Goal: Task Accomplishment & Management: Manage account settings

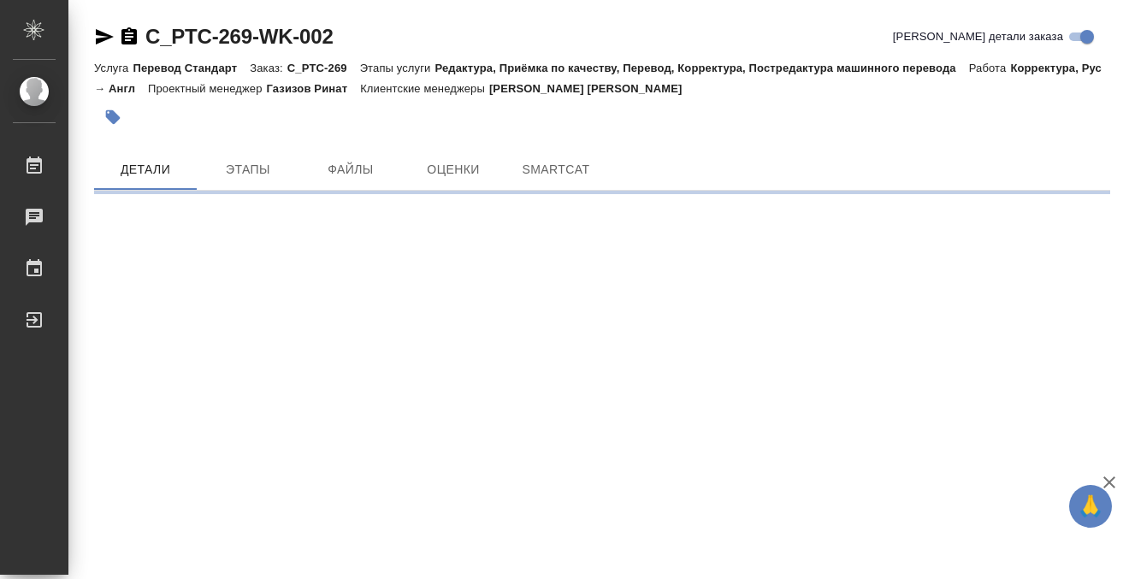
click at [785, 103] on div at bounding box center [602, 117] width 1016 height 38
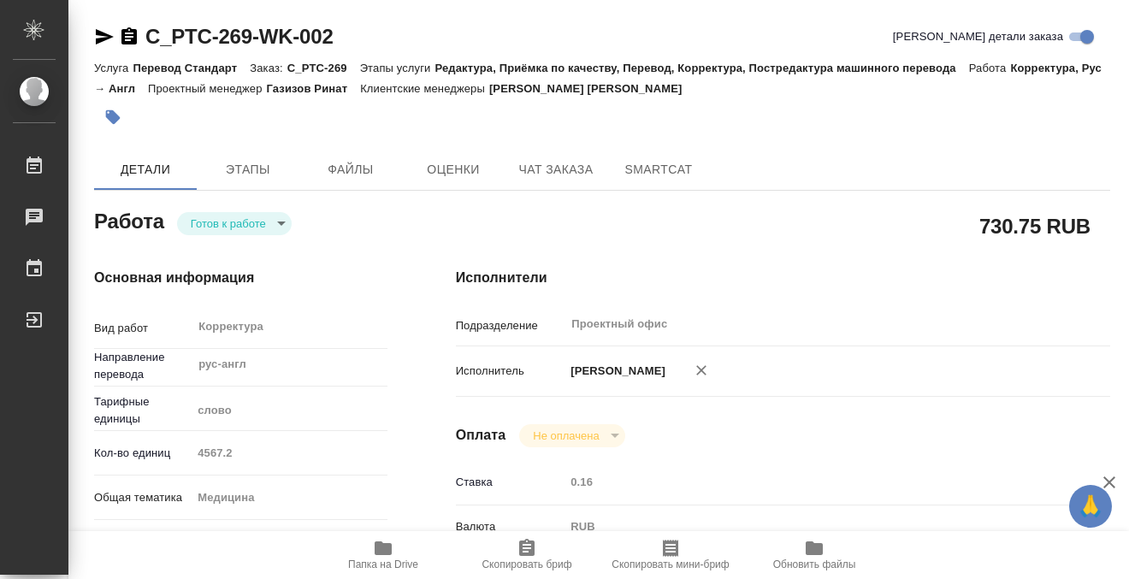
type textarea "x"
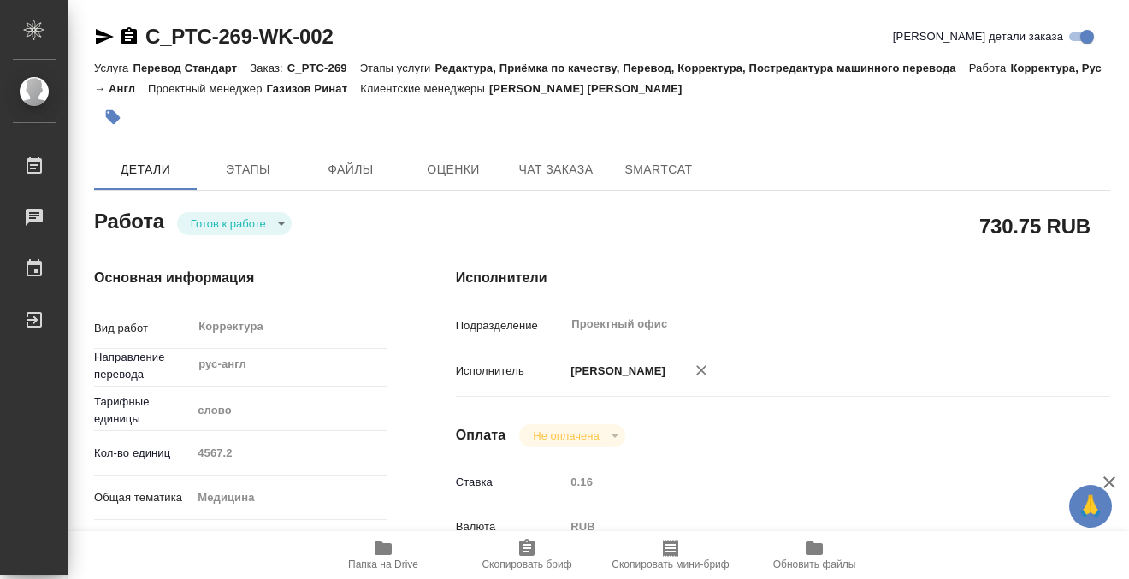
type textarea "x"
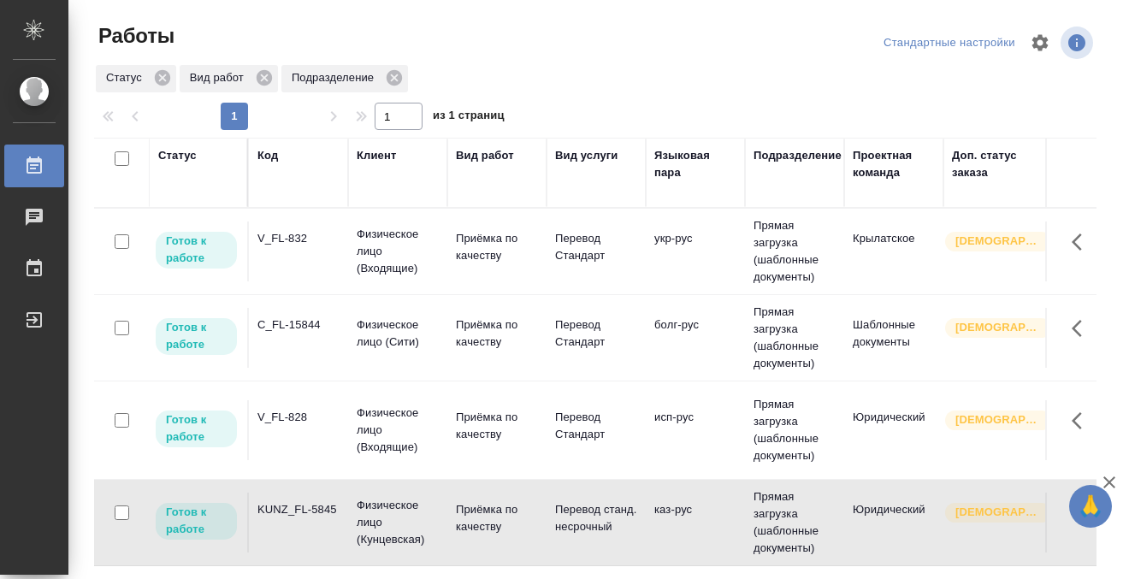
click at [304, 268] on td "V_FL-832" at bounding box center [298, 251] width 99 height 60
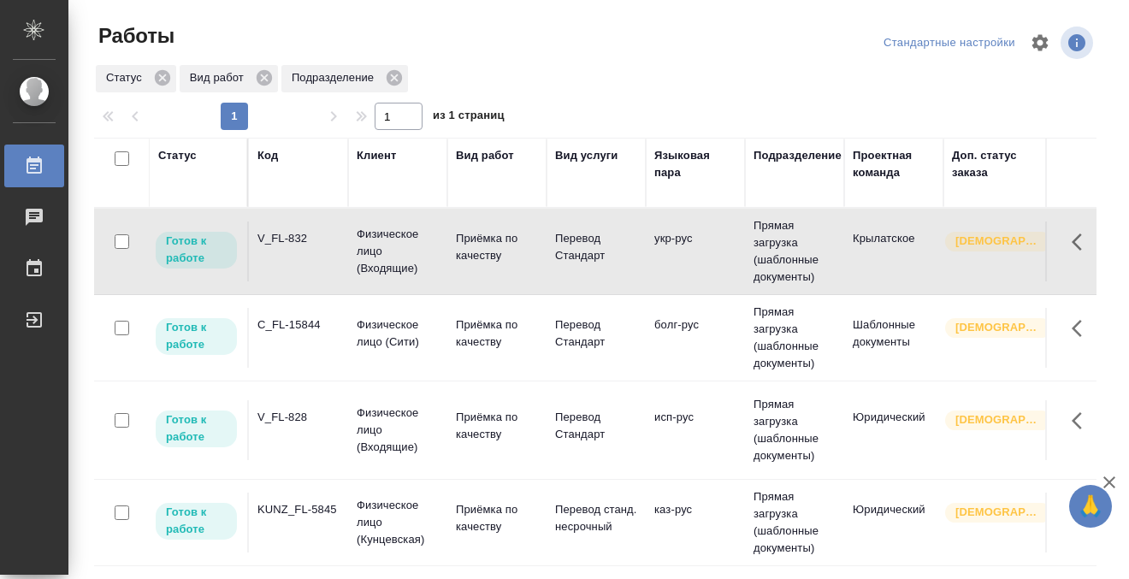
click at [302, 263] on td "V_FL-832" at bounding box center [298, 251] width 99 height 60
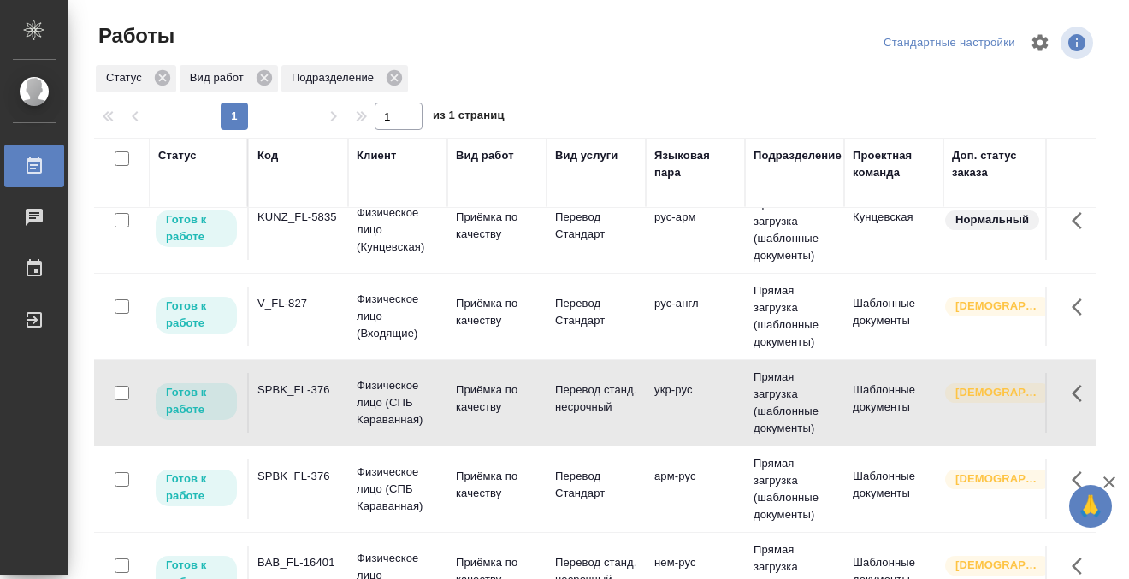
click at [322, 470] on div "SPBK_FL-376" at bounding box center [298, 476] width 82 height 17
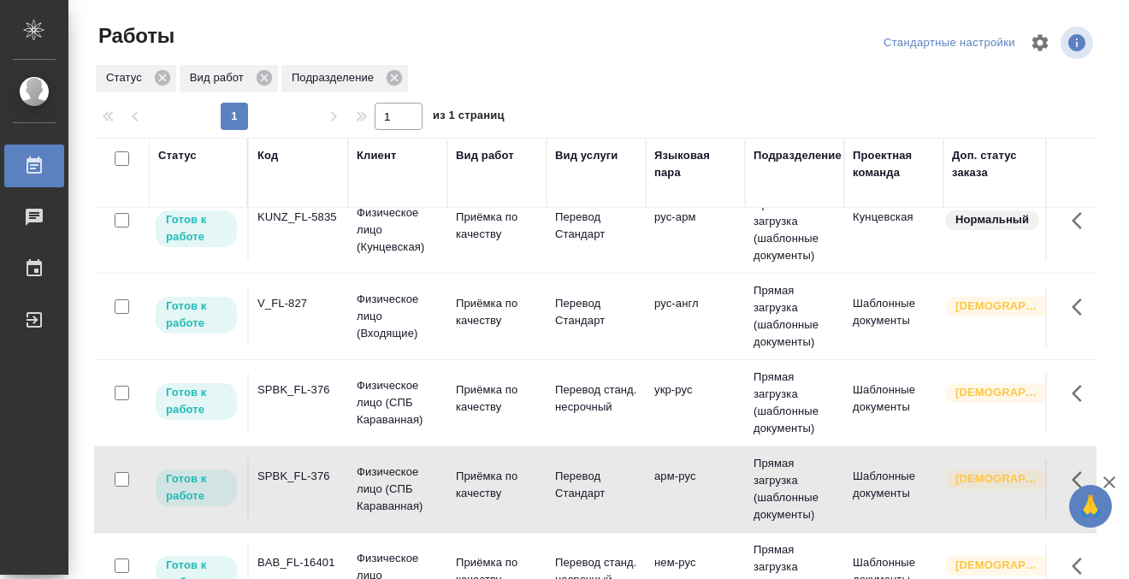
click at [322, 470] on div "SPBK_FL-376" at bounding box center [298, 476] width 82 height 17
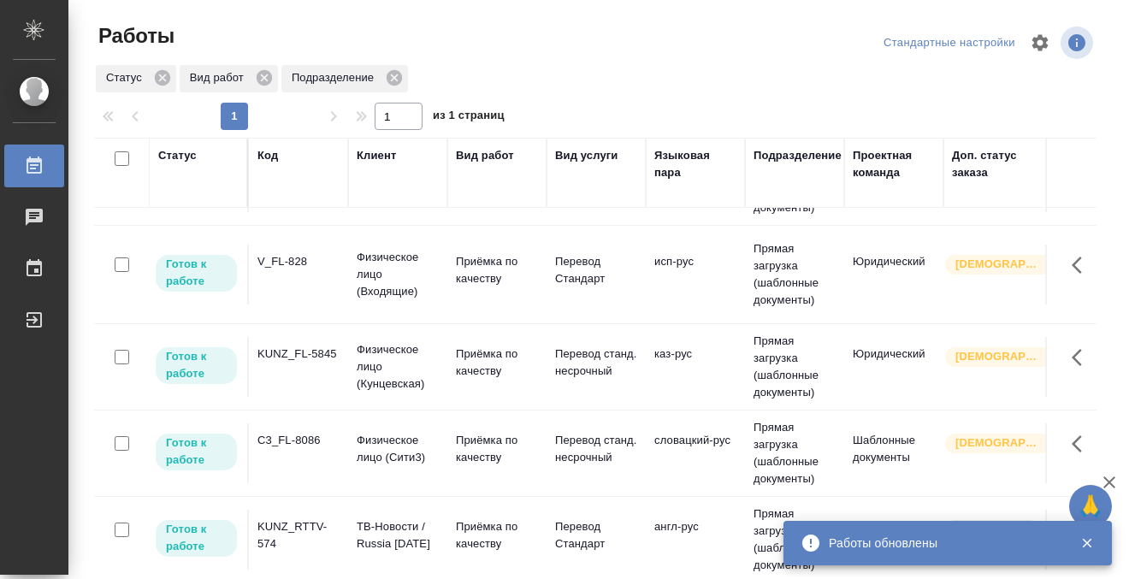
scroll to position [0, 0]
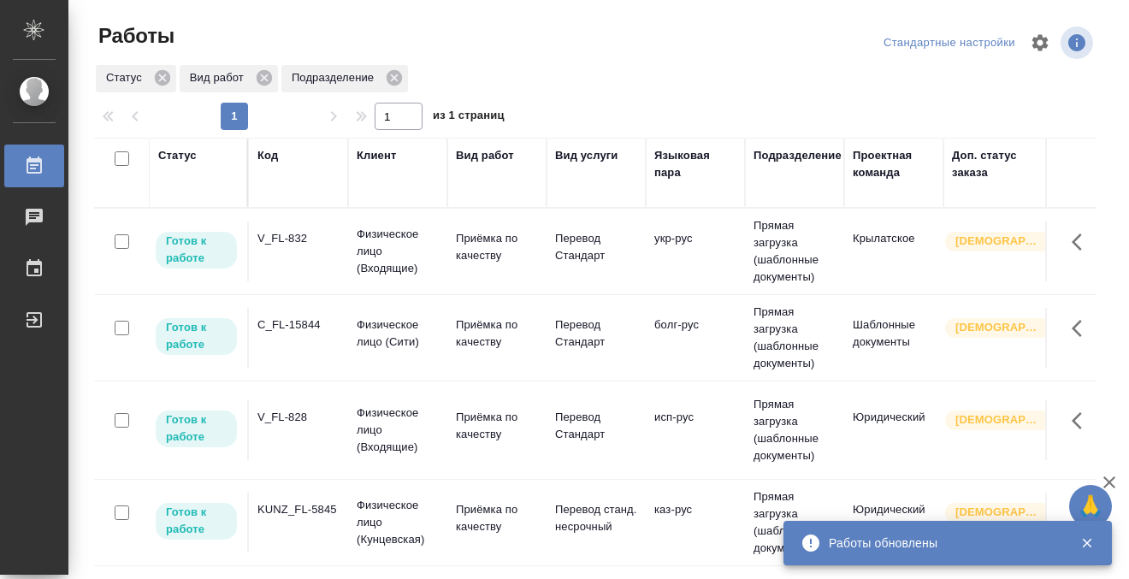
click at [310, 329] on div "C_FL-15844" at bounding box center [298, 324] width 82 height 17
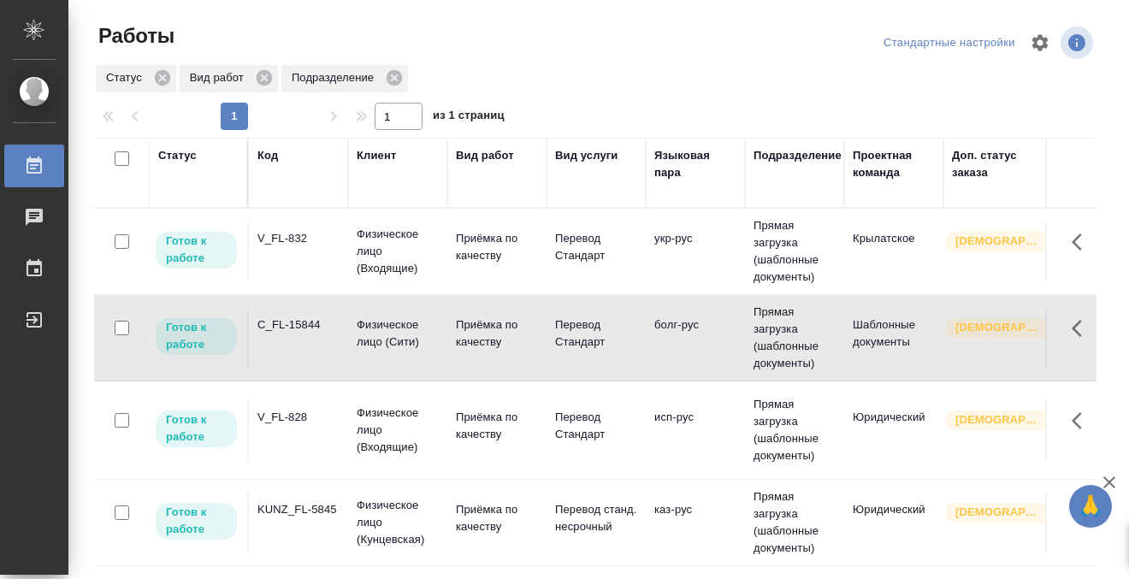
click at [310, 329] on div "C_FL-15844" at bounding box center [298, 324] width 82 height 17
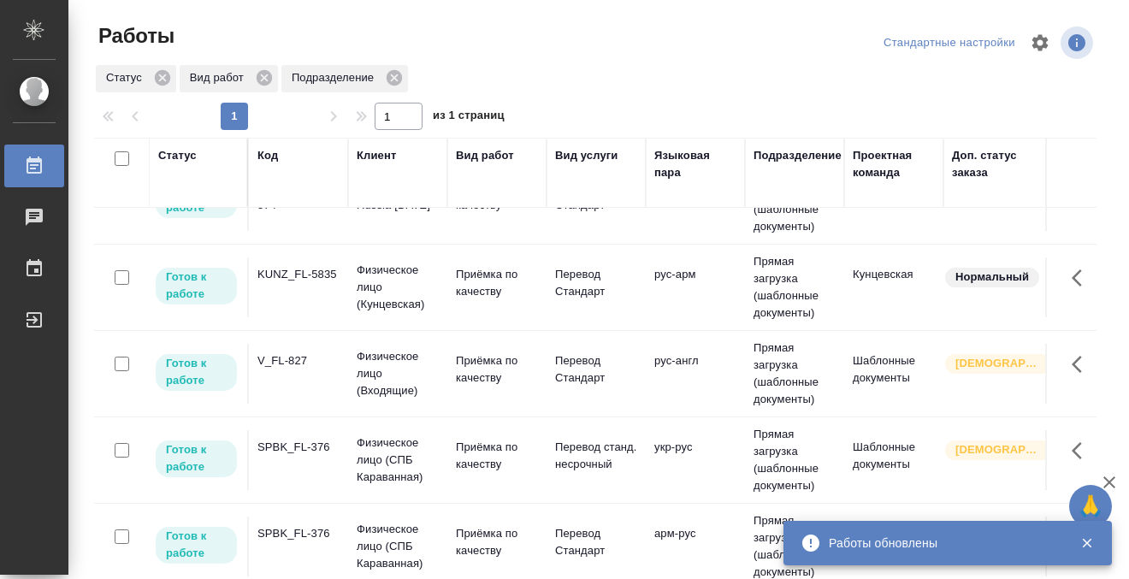
scroll to position [410, 1]
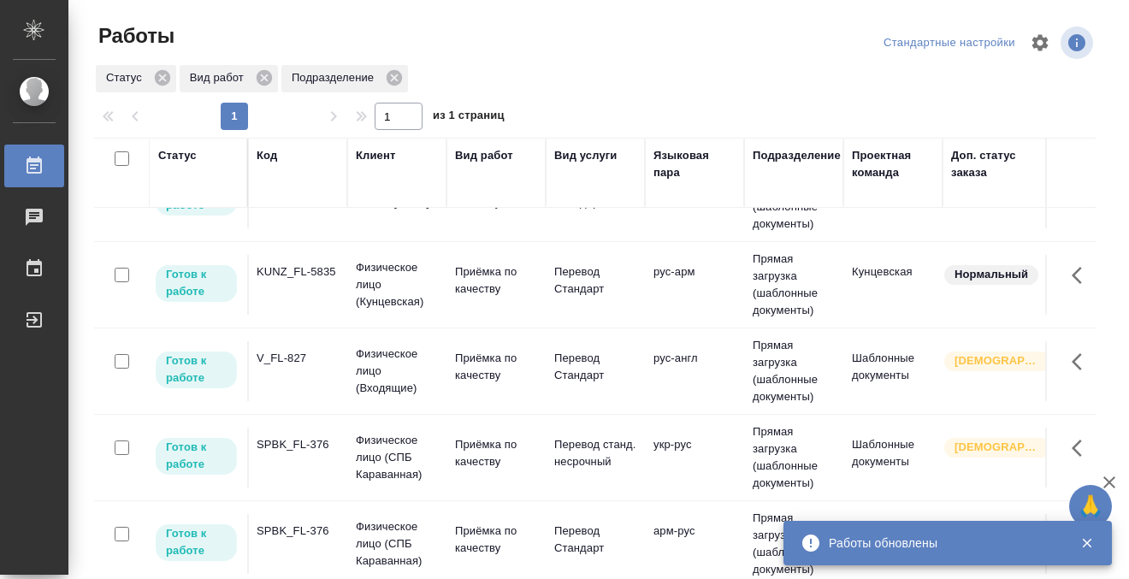
click at [298, 463] on td "SPBK_FL-376" at bounding box center [297, 458] width 99 height 60
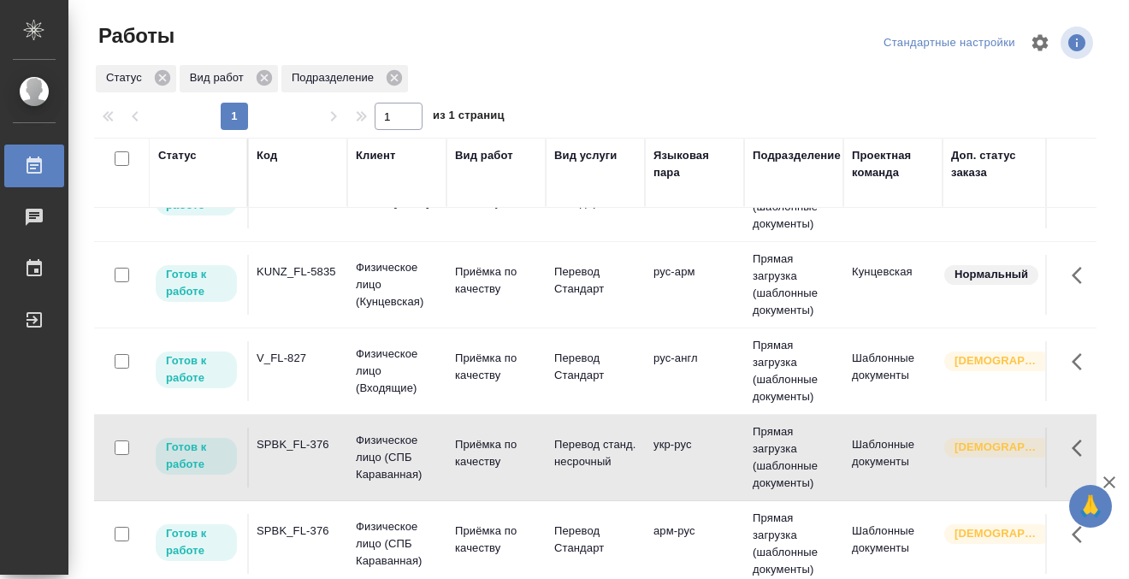
click at [298, 463] on td "SPBK_FL-376" at bounding box center [297, 458] width 99 height 60
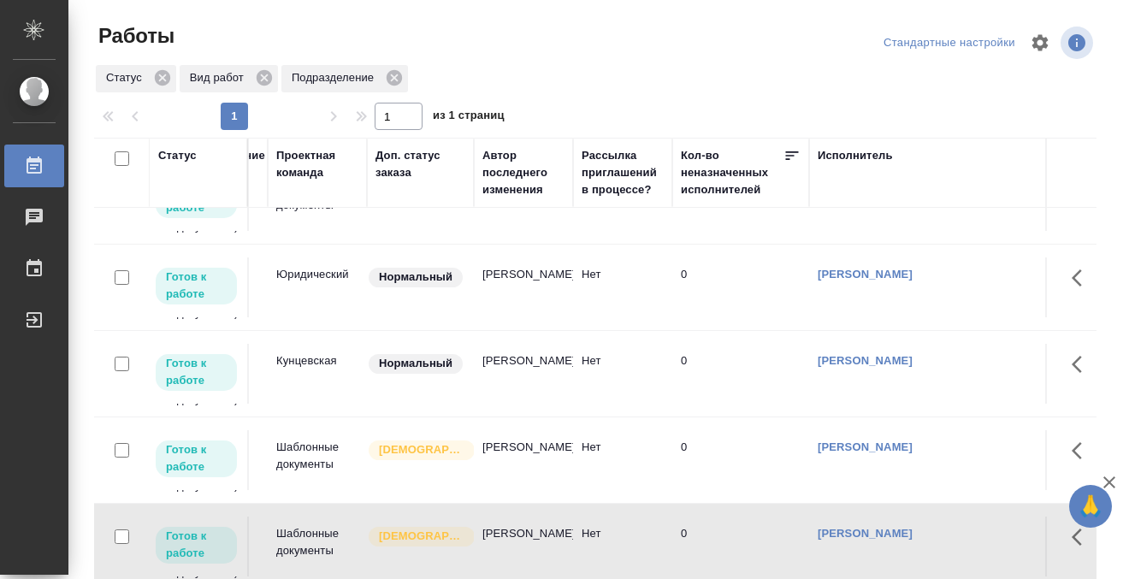
scroll to position [322, 0]
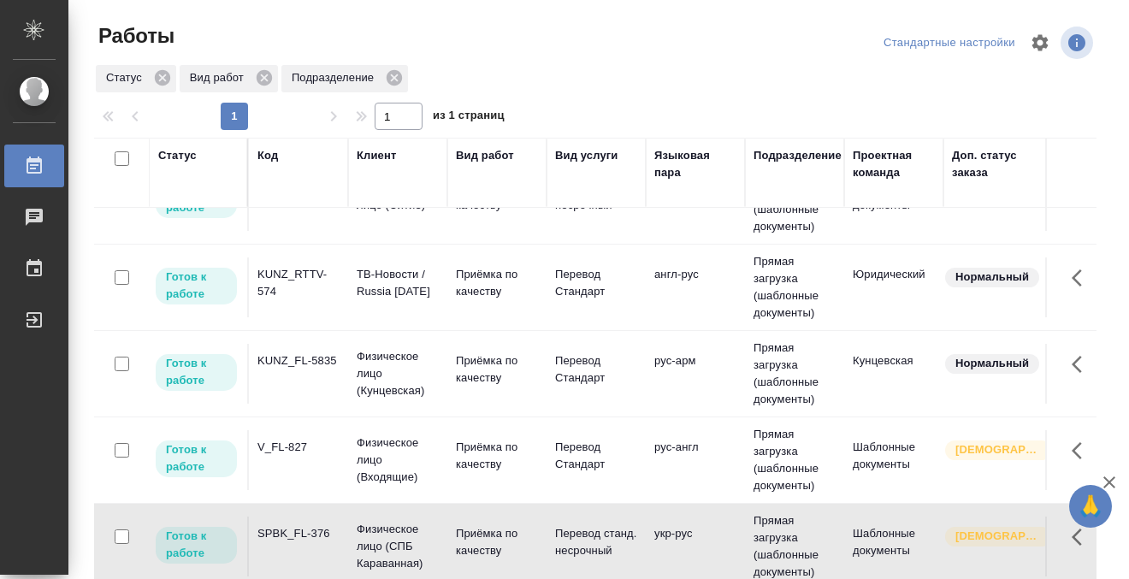
click at [323, 285] on div "KUNZ_RTTV-574" at bounding box center [298, 283] width 82 height 34
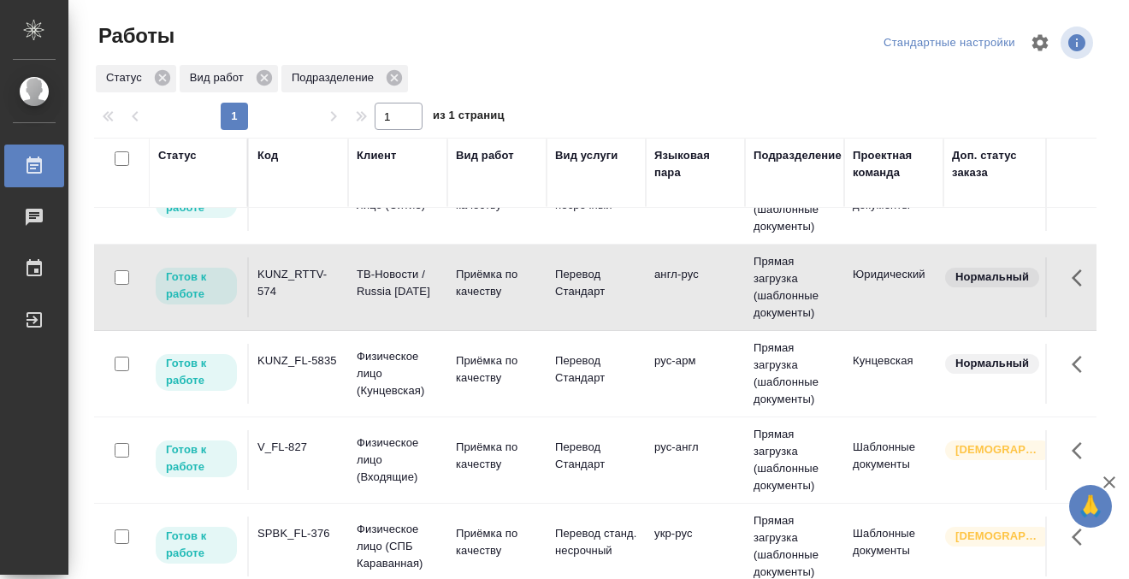
click at [323, 285] on div "KUNZ_RTTV-574" at bounding box center [298, 283] width 82 height 34
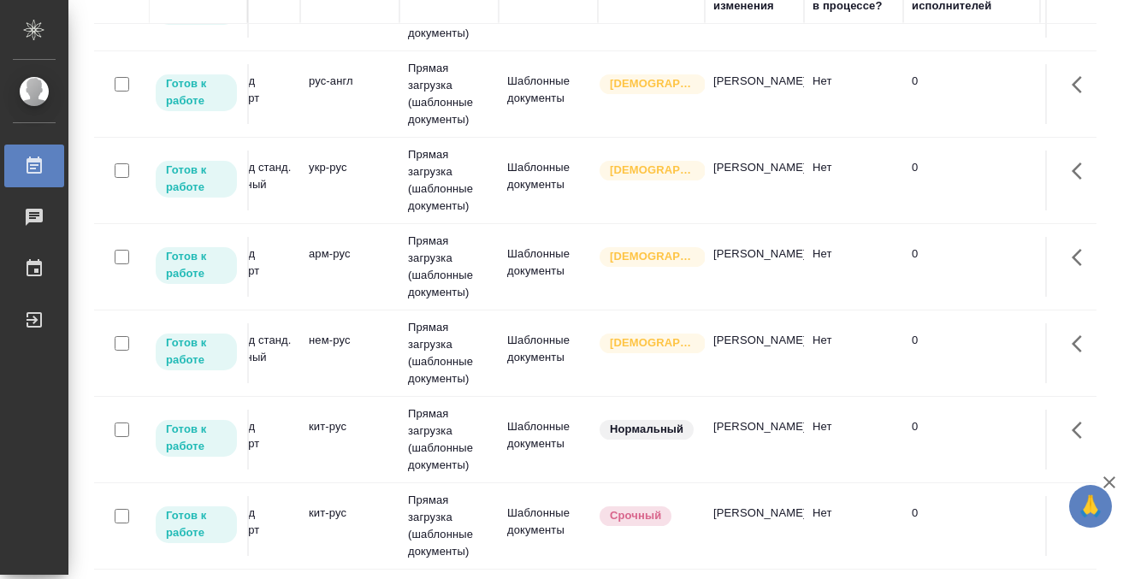
scroll to position [417, 0]
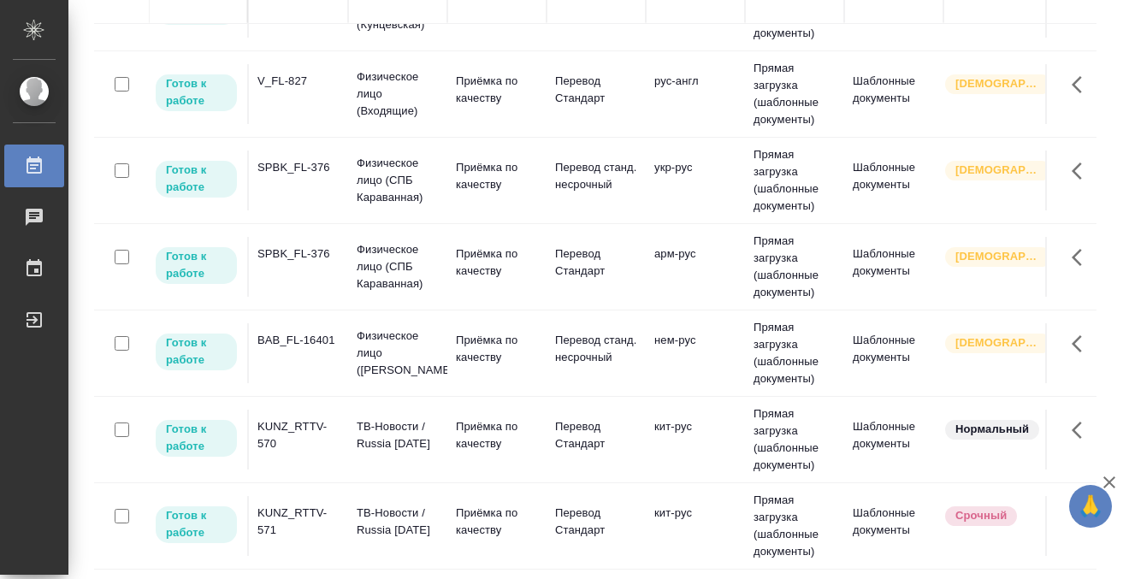
click at [308, 452] on td "KUNZ_RTTV-570" at bounding box center [298, 440] width 99 height 60
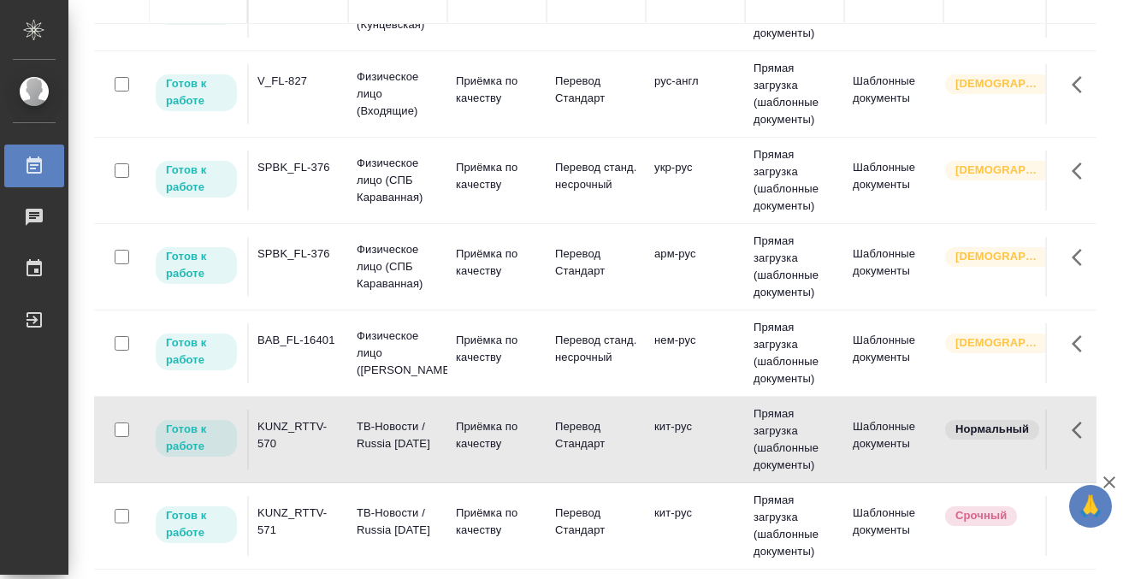
click at [308, 452] on td "KUNZ_RTTV-570" at bounding box center [298, 440] width 99 height 60
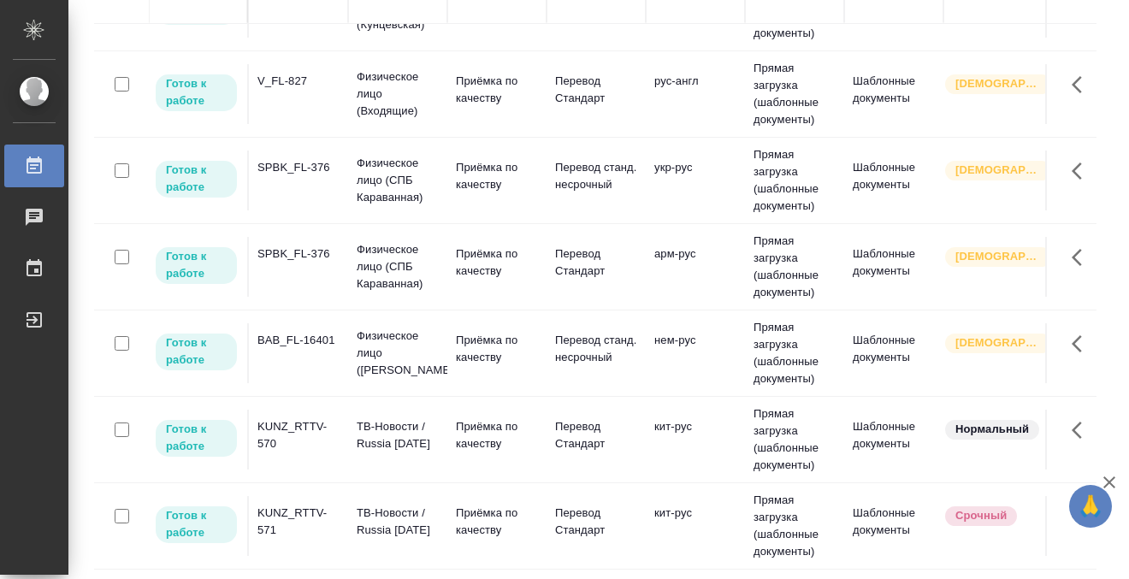
scroll to position [64, 0]
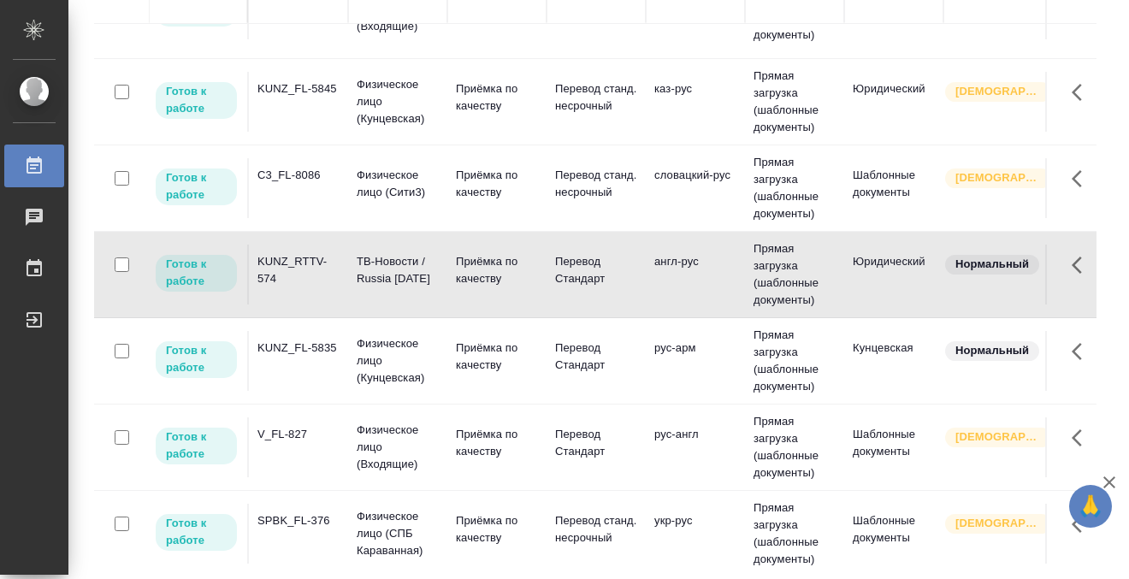
click at [296, 284] on div "KUNZ_RTTV-574" at bounding box center [298, 270] width 82 height 34
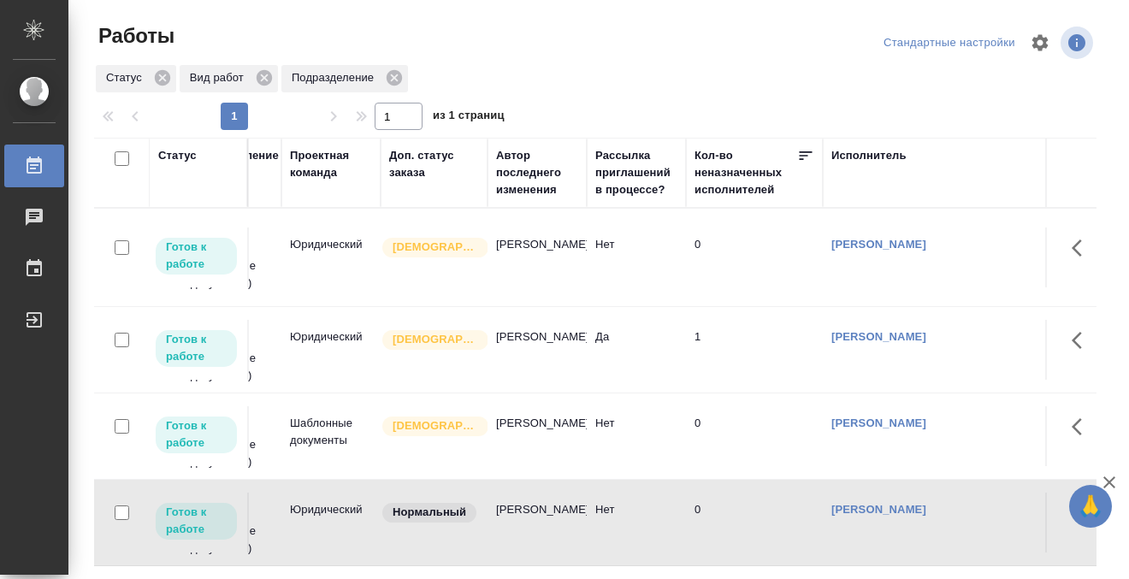
scroll to position [0, 0]
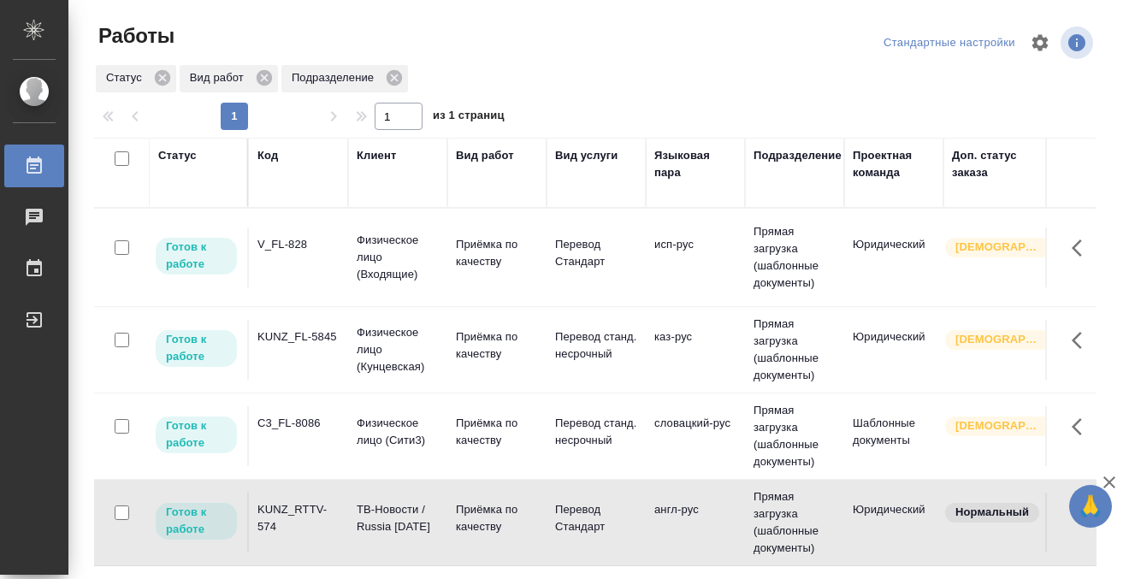
click at [273, 261] on td "V_FL-828" at bounding box center [298, 257] width 99 height 60
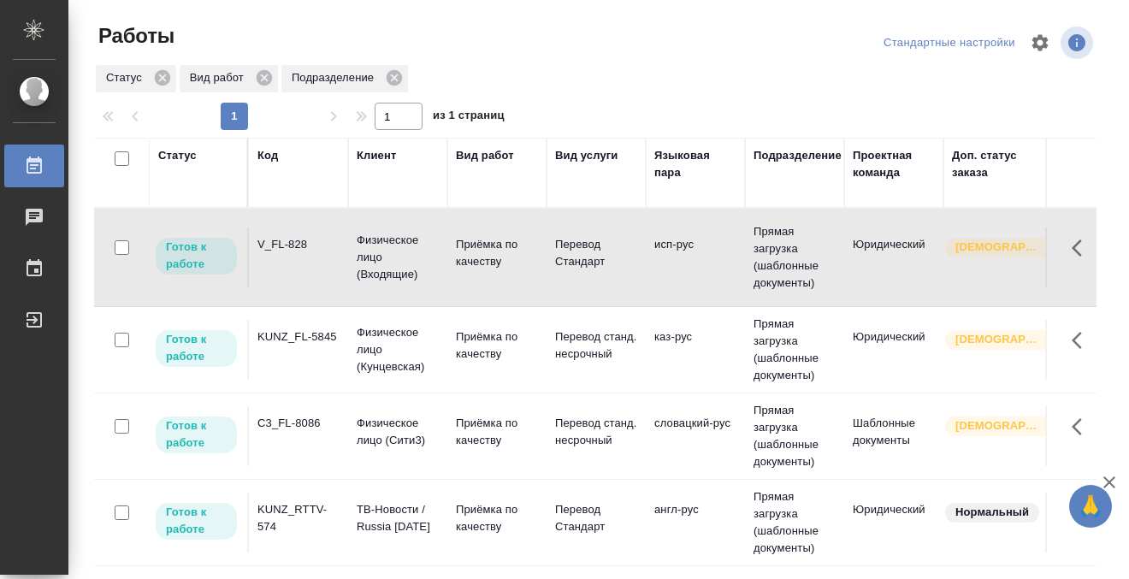
click at [300, 257] on td "V_FL-828" at bounding box center [298, 257] width 99 height 60
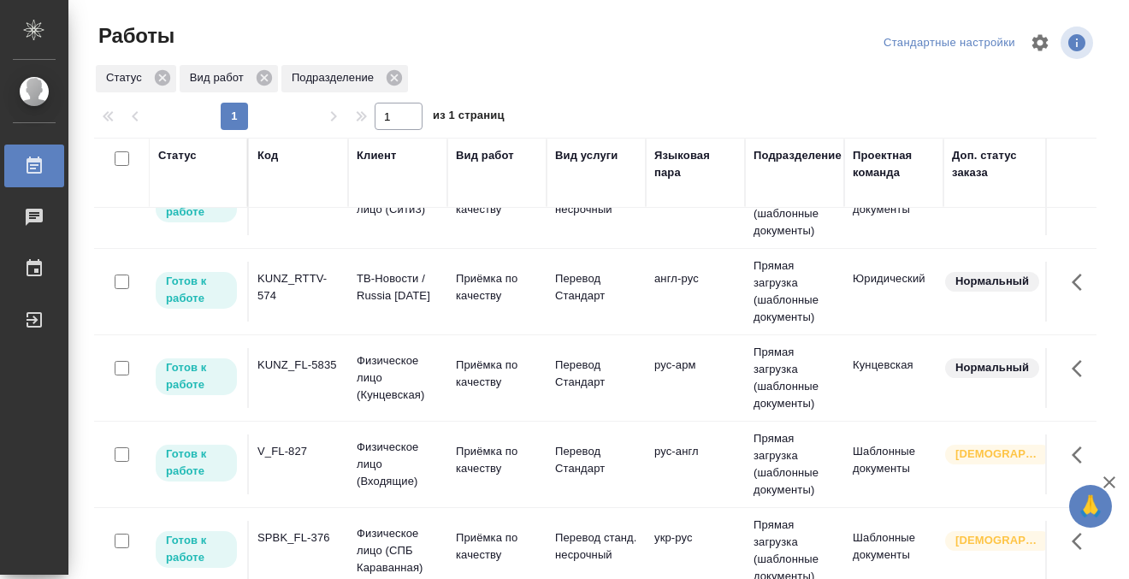
scroll to position [282, 0]
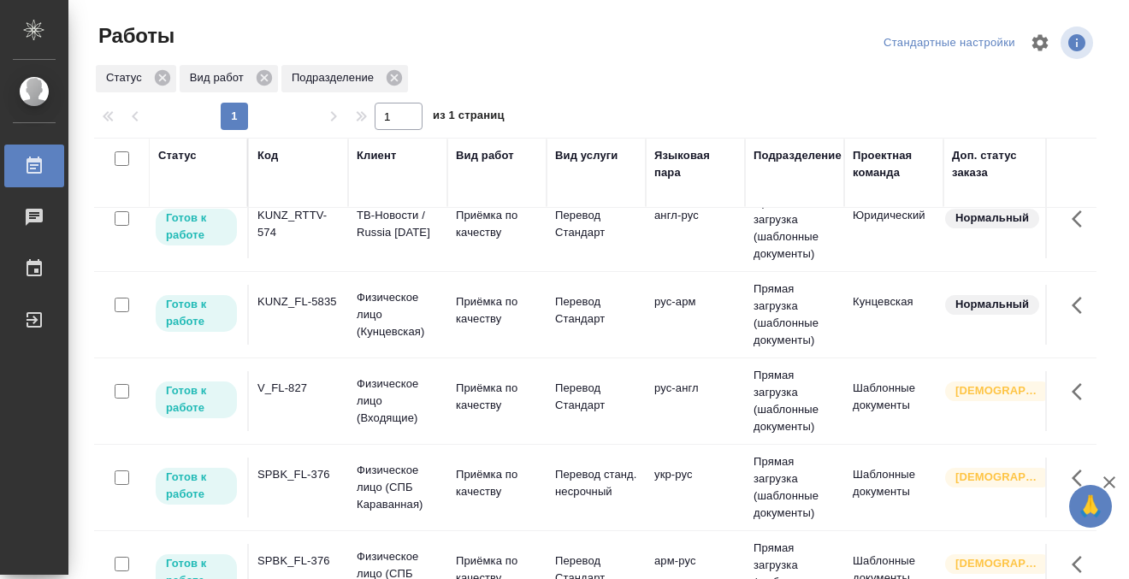
click at [308, 316] on td "KUNZ_FL-5835" at bounding box center [298, 315] width 99 height 60
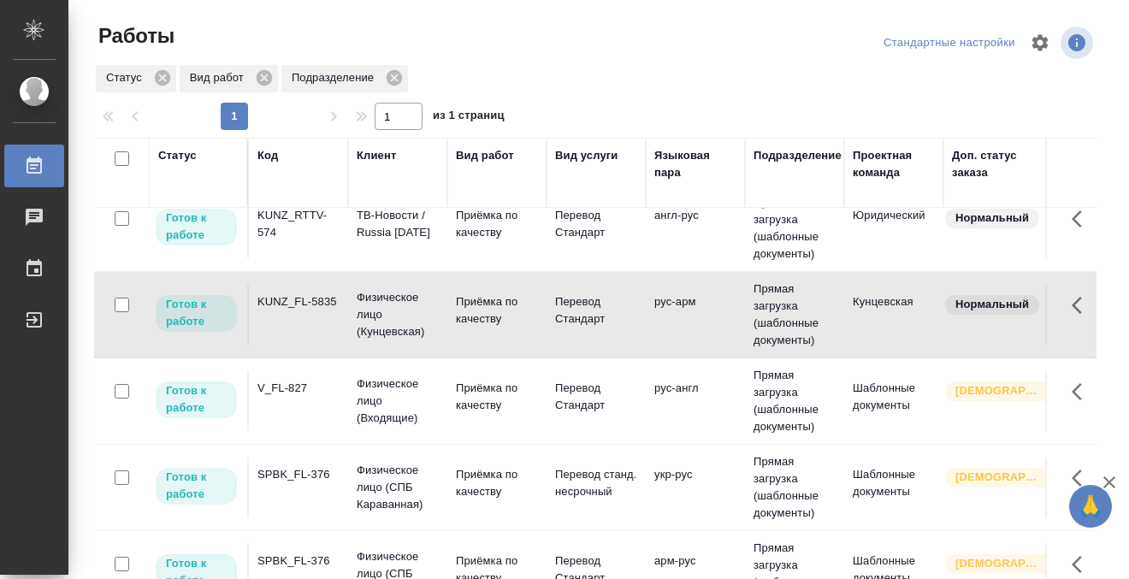
click at [309, 316] on td "KUNZ_FL-5835" at bounding box center [298, 315] width 99 height 60
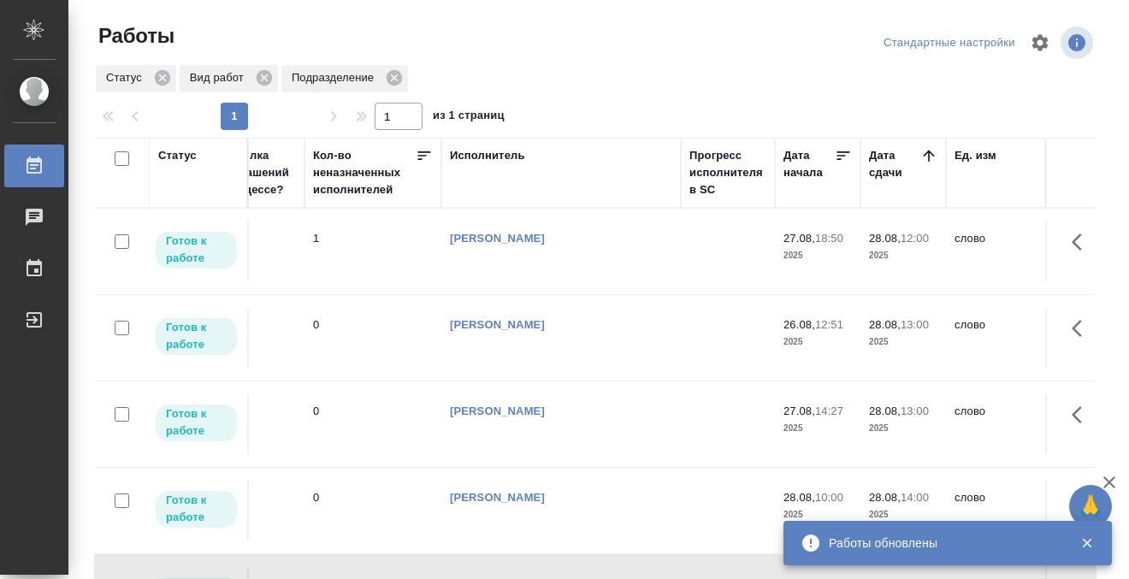
scroll to position [0, 0]
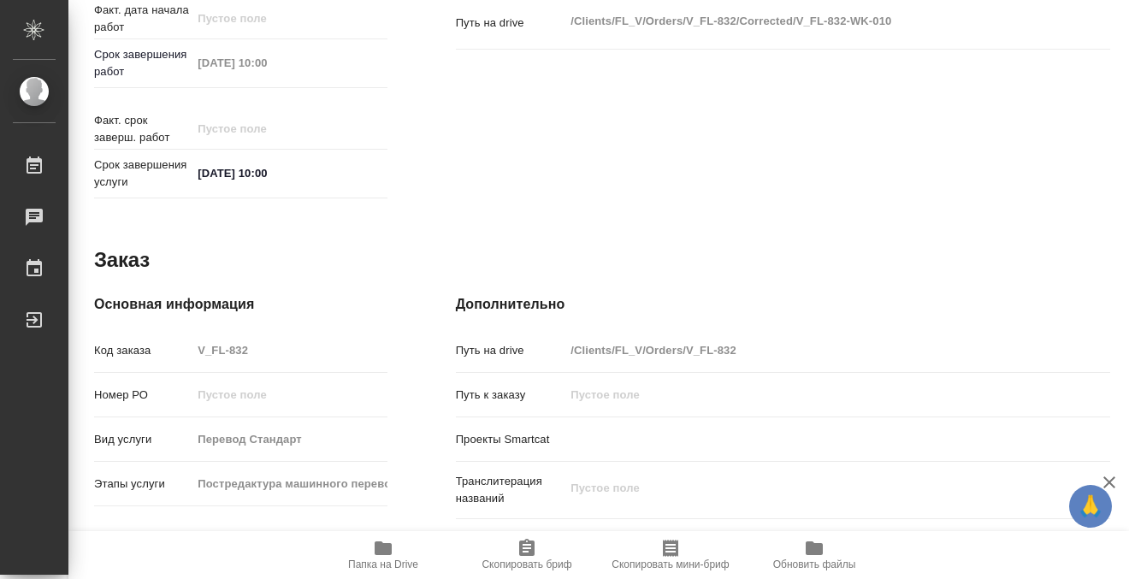
scroll to position [914, 0]
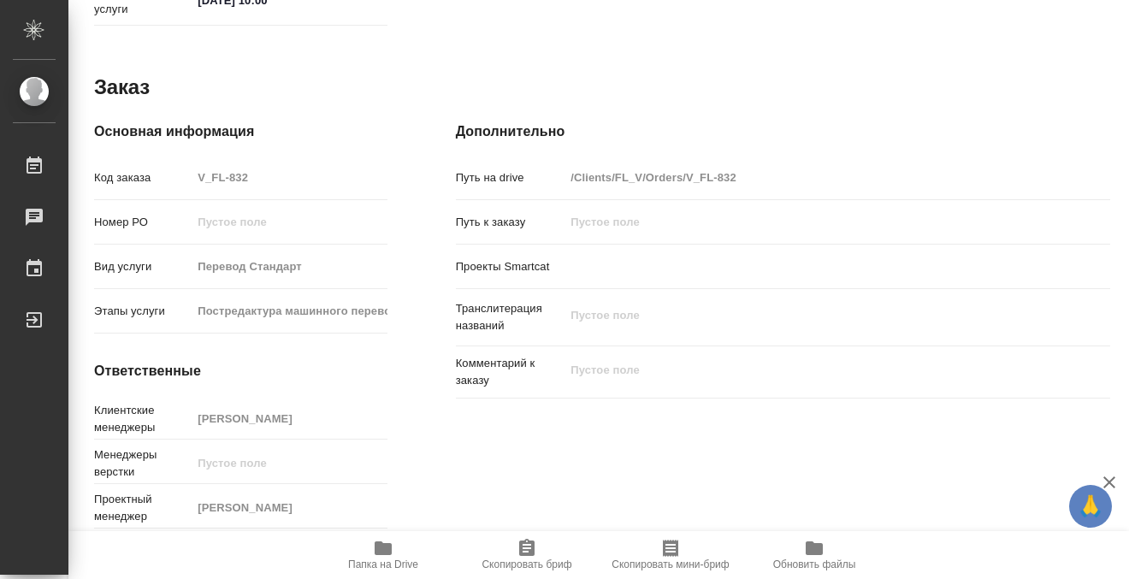
click at [374, 551] on icon "button" at bounding box center [383, 548] width 21 height 21
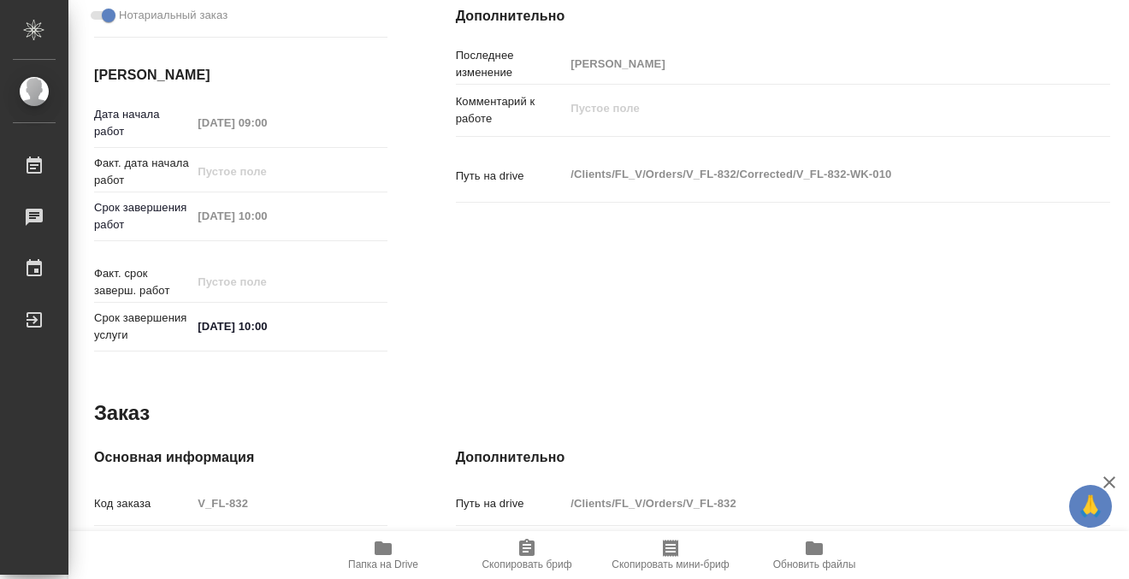
scroll to position [0, 0]
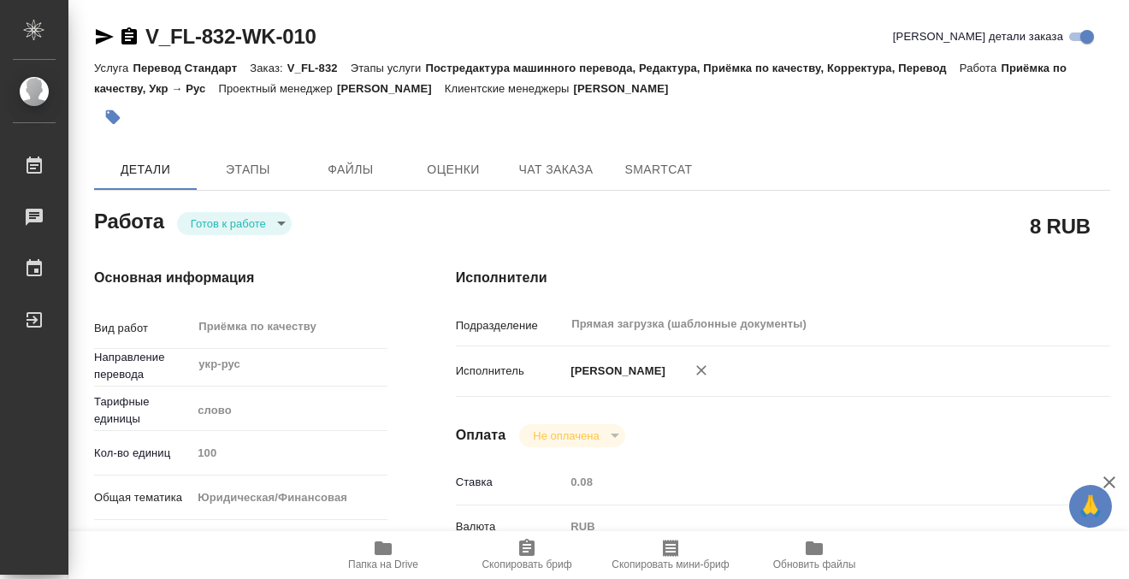
click at [113, 119] on icon "button" at bounding box center [113, 117] width 15 height 15
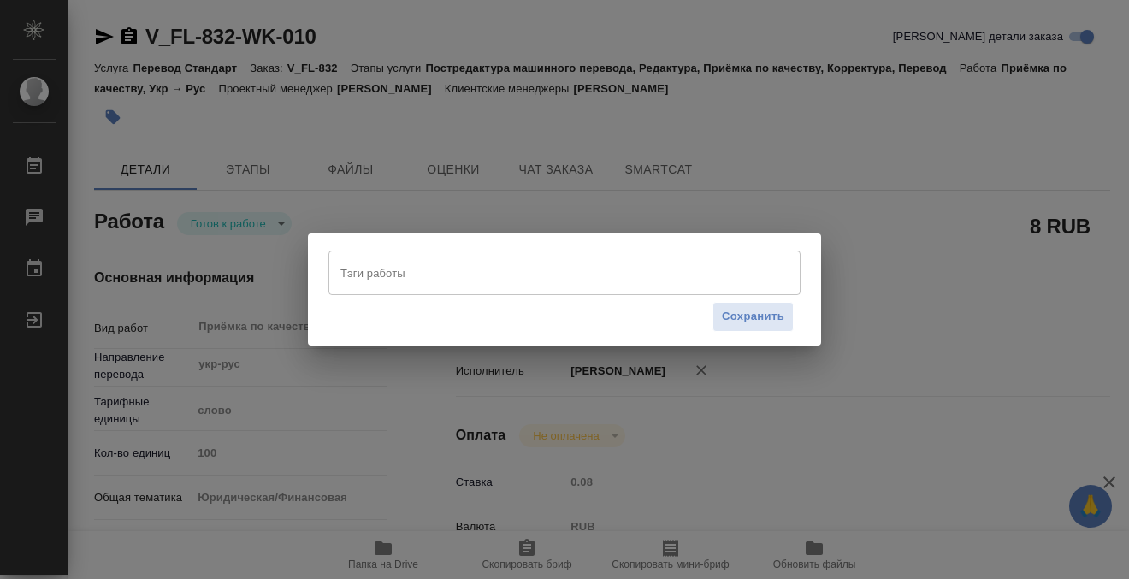
click at [429, 279] on input "Тэги работы" at bounding box center [548, 272] width 424 height 29
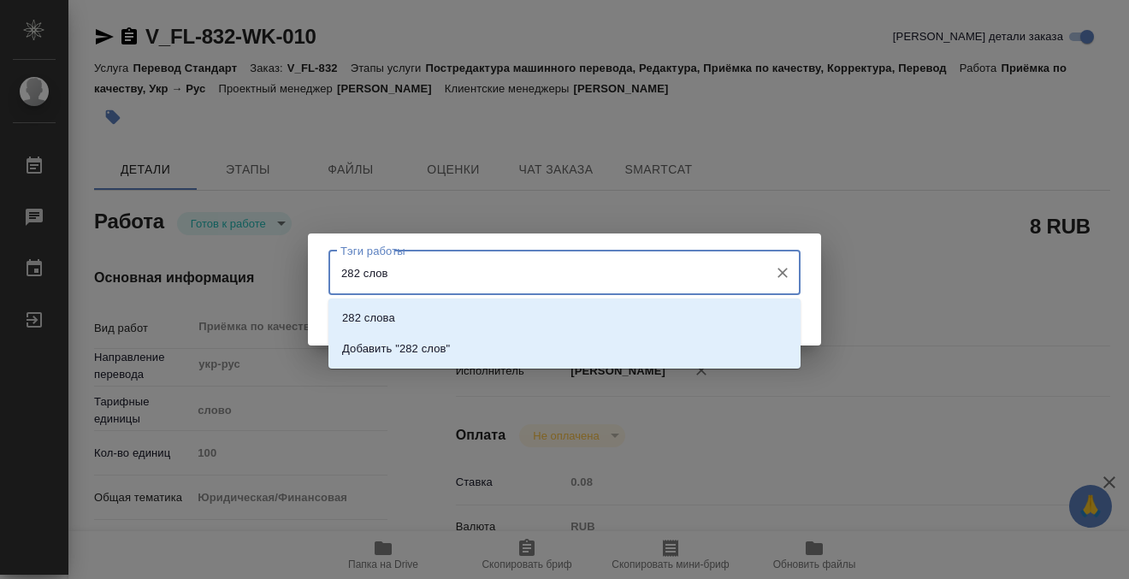
type input "282 слова"
type input "ё"
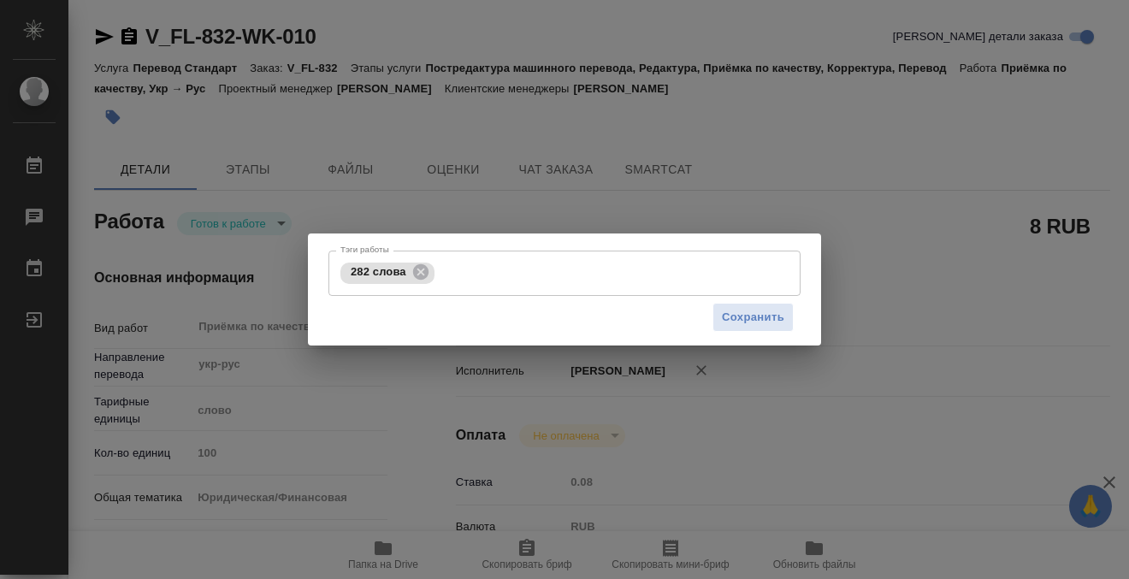
click at [850, 125] on div "Тэги работы 282 слова Тэги работы Сохранить" at bounding box center [564, 289] width 1129 height 579
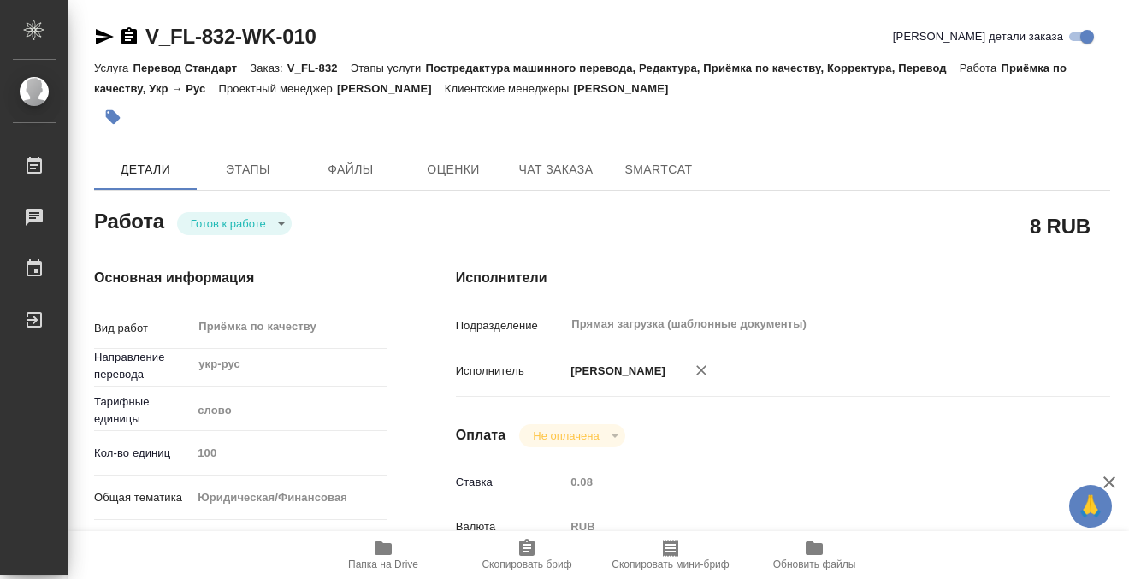
click at [111, 124] on icon "button" at bounding box center [112, 117] width 17 height 17
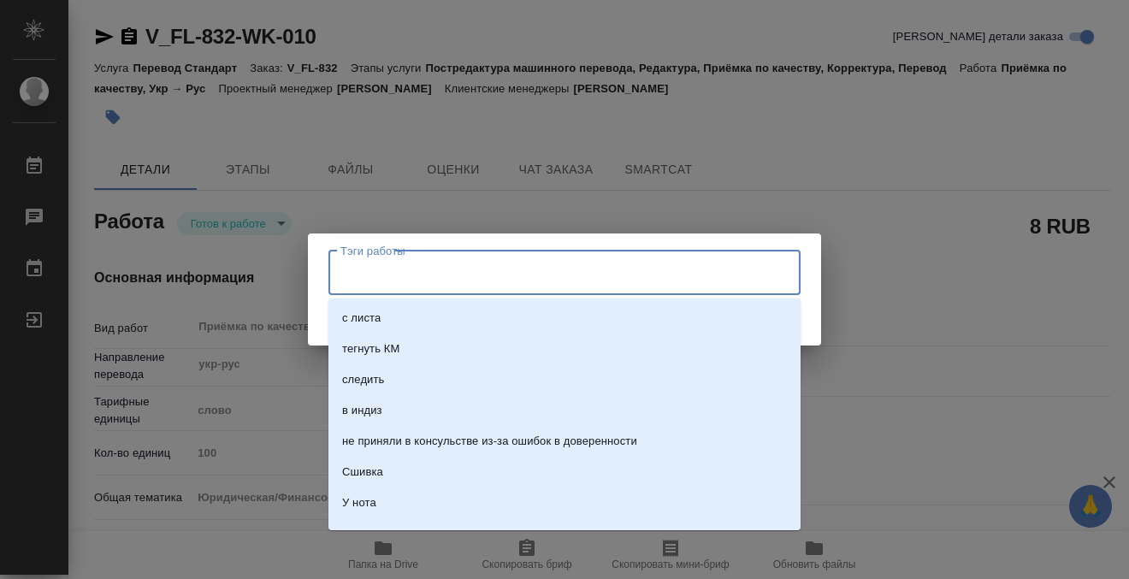
click at [422, 272] on input "Тэги работы" at bounding box center [548, 272] width 424 height 29
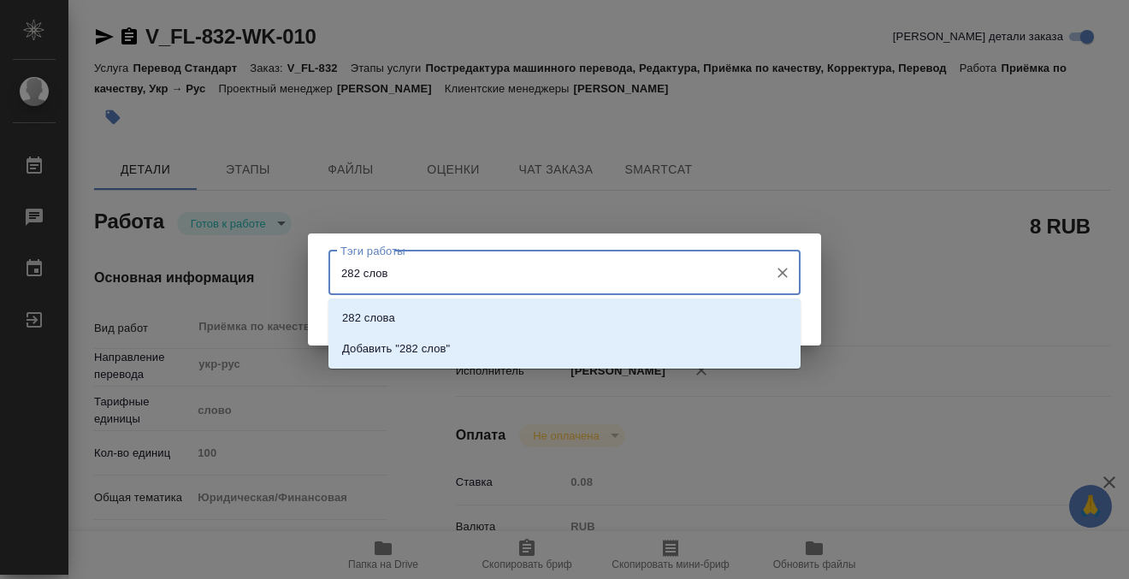
type input "282 слова"
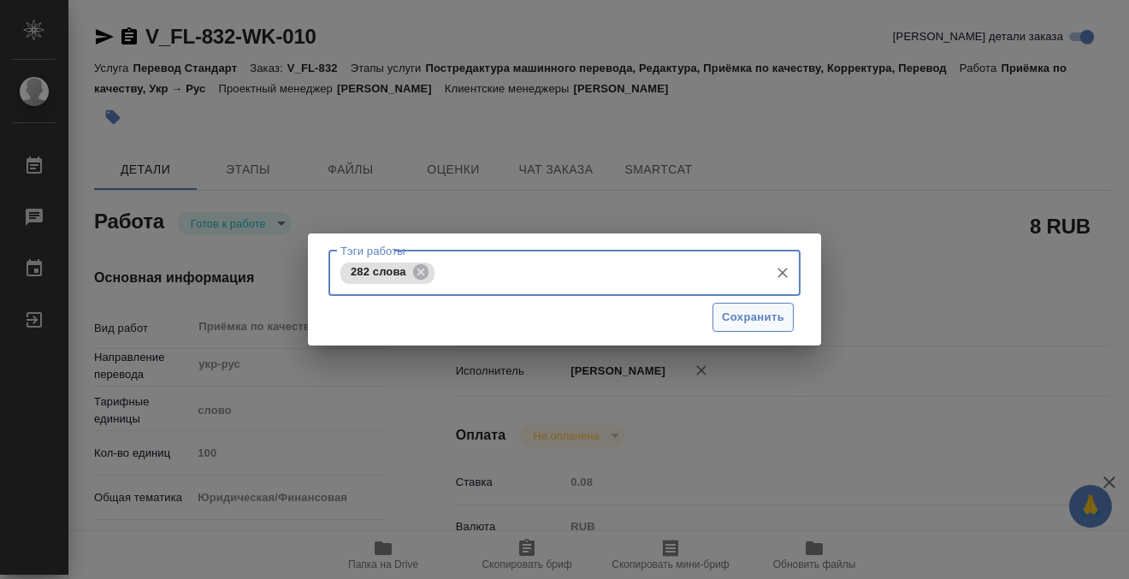
click at [760, 316] on span "Сохранить" at bounding box center [753, 318] width 62 height 20
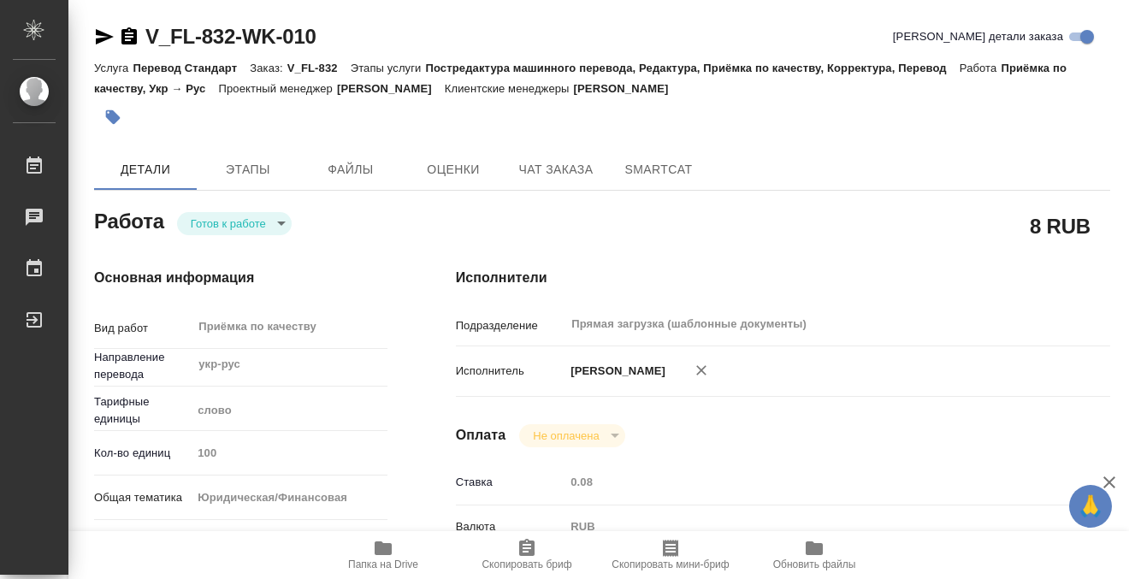
type input "readyForWork"
type input "укр-рус"
type input "5a8b1489cc6b4906c91bfd90"
type input "100"
type input "yr-fn"
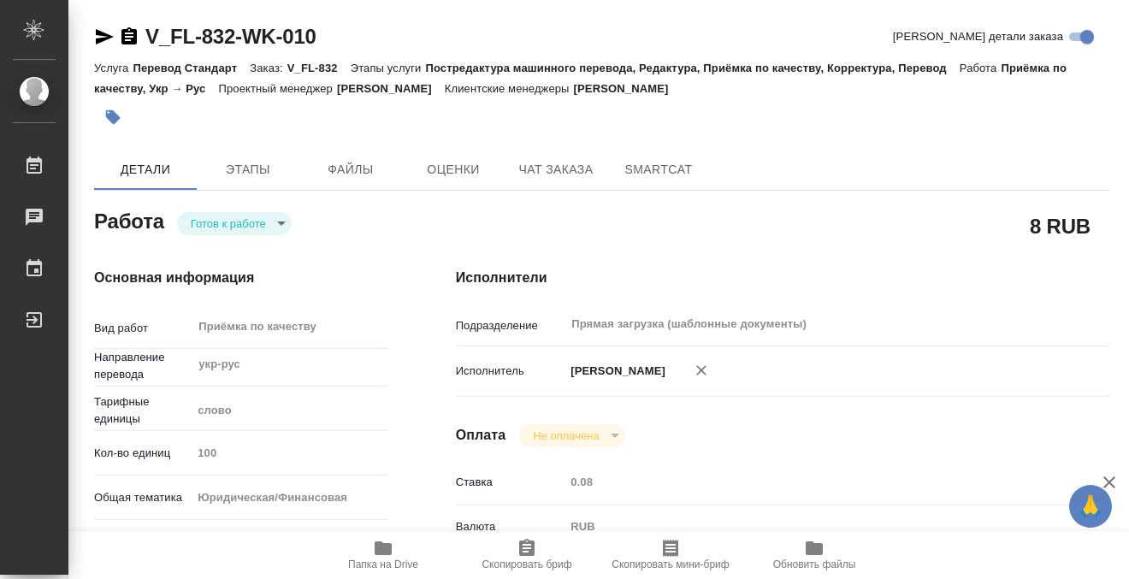
type input "5a8b8b956a9677013d343cfe"
checkbox input "true"
type input "28.08.2025 09:00"
type input "[DATE] 10:00"
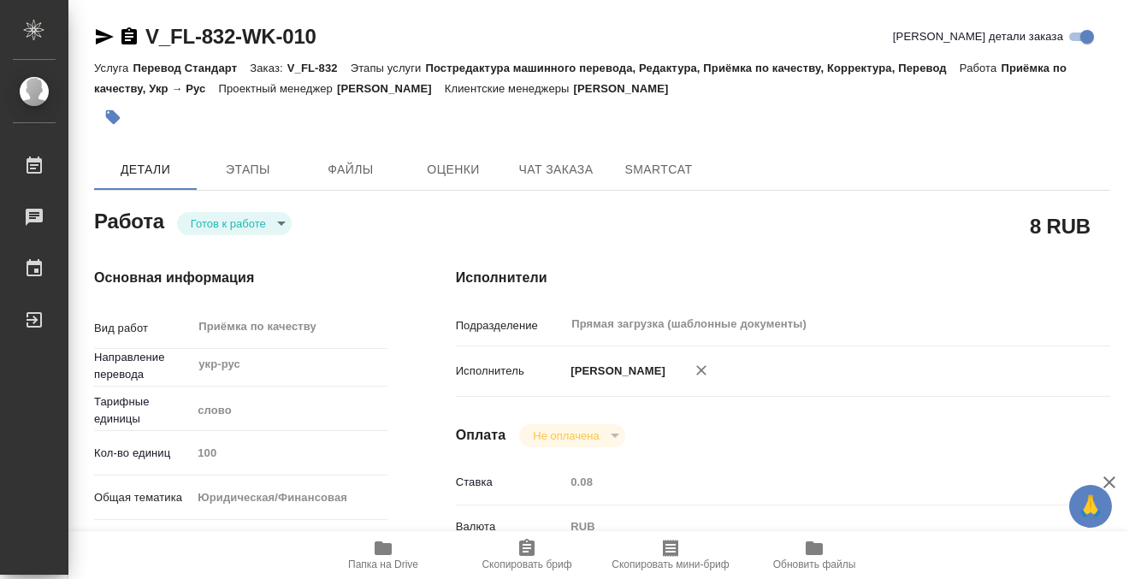
type input "Прямая загрузка (шаблонные документы)"
type input "notPayed"
type input "0.08"
type input "RUB"
type input "[PERSON_NAME]"
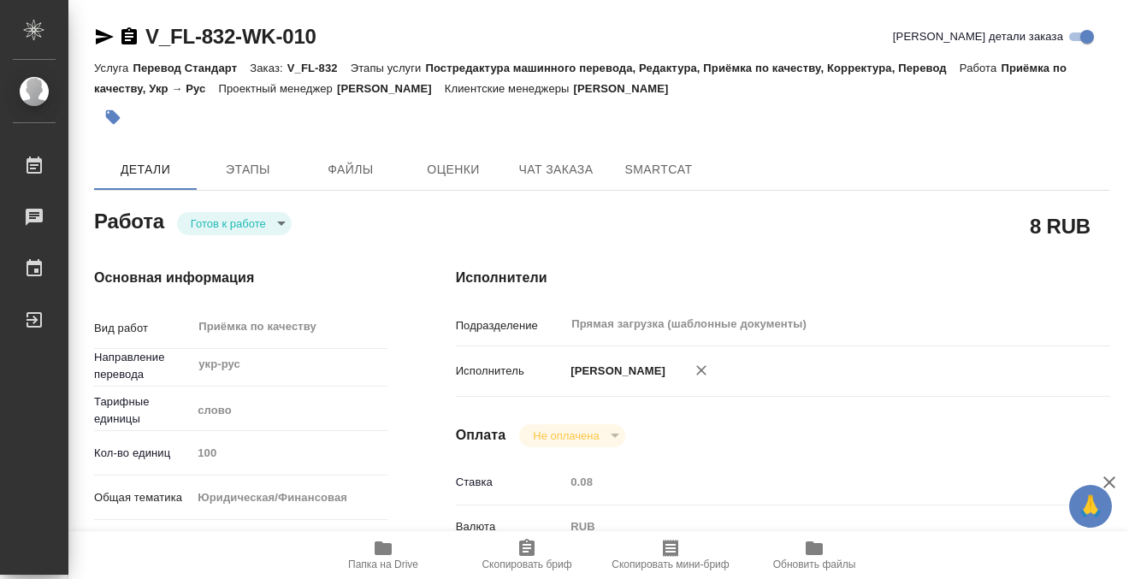
type input "V_FL-832"
type input "Перевод Стандарт"
type input "Постредактура машинного перевода, Редактура, Приёмка по качеству, Корректура, П…"
type input "Касымов Тимур"
type input "/Clients/FL_V/Orders/V_FL-832"
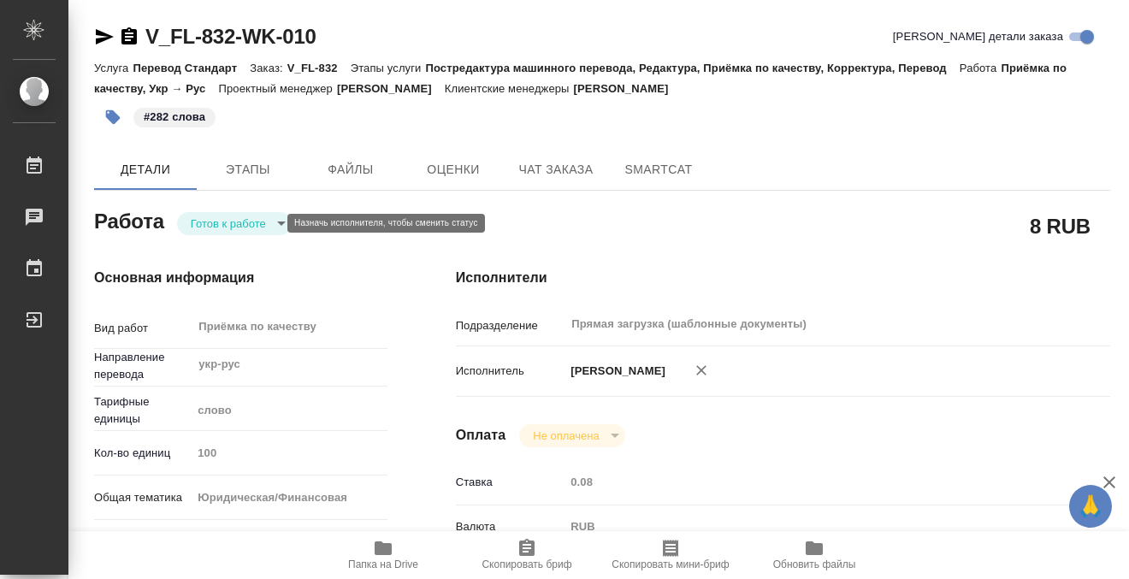
click at [254, 227] on body "🙏 .cls-1 fill:#fff; AWATERA Kobzeva Elizaveta Работы 0 Чаты График Выйти V_FL-8…" at bounding box center [564, 289] width 1129 height 579
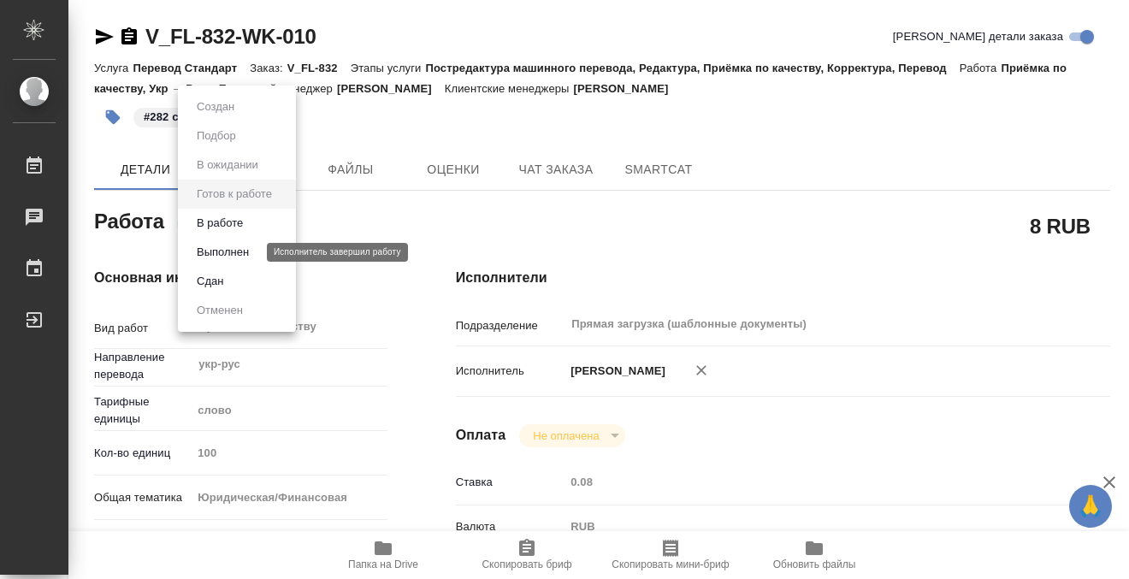
click at [250, 256] on button "Выполнен" at bounding box center [223, 252] width 62 height 19
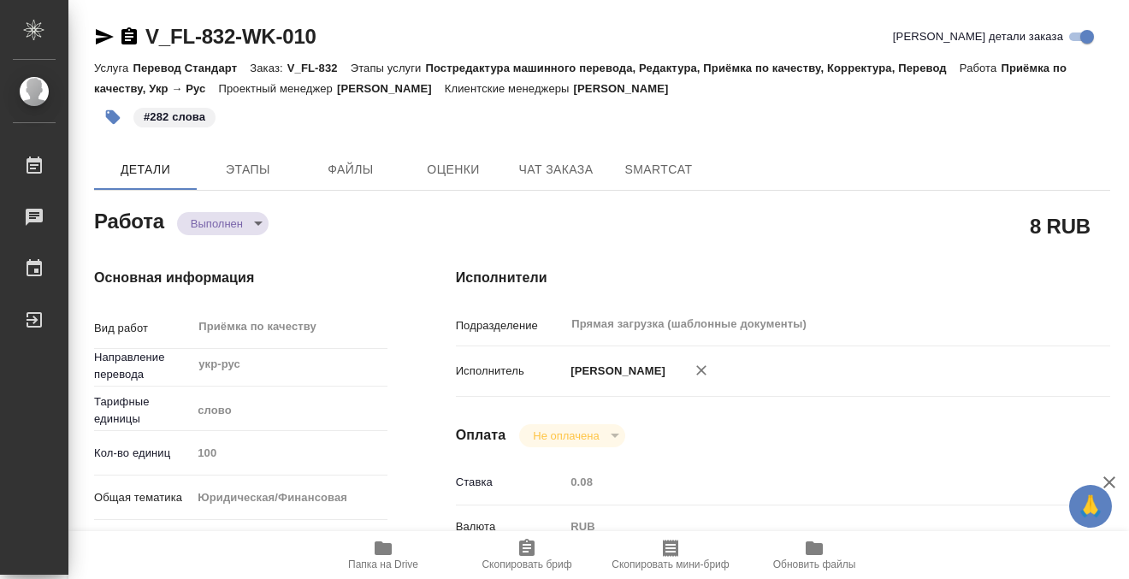
type textarea "x"
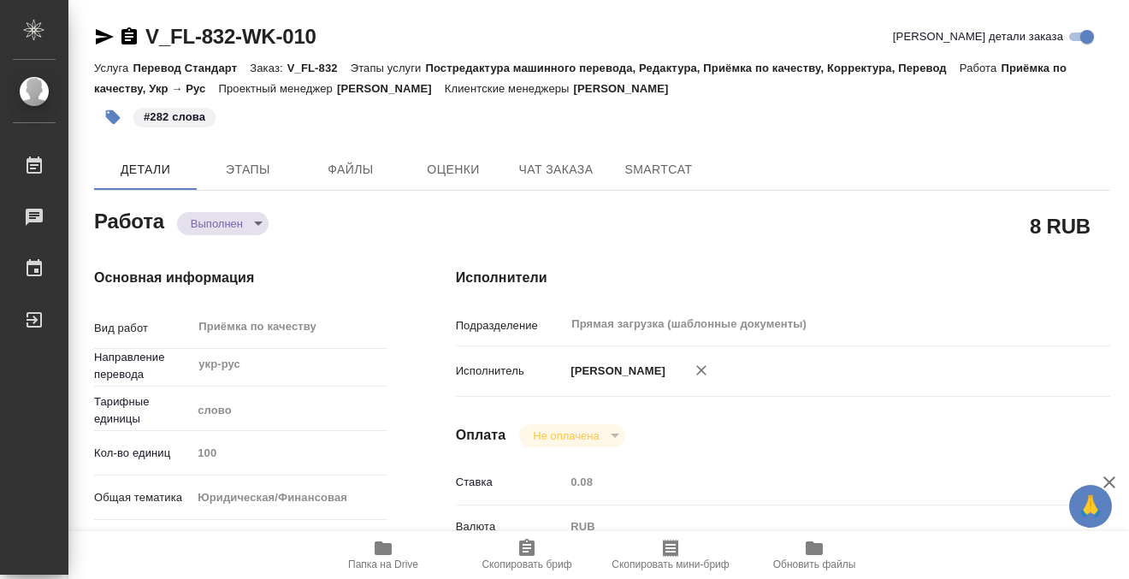
type textarea "x"
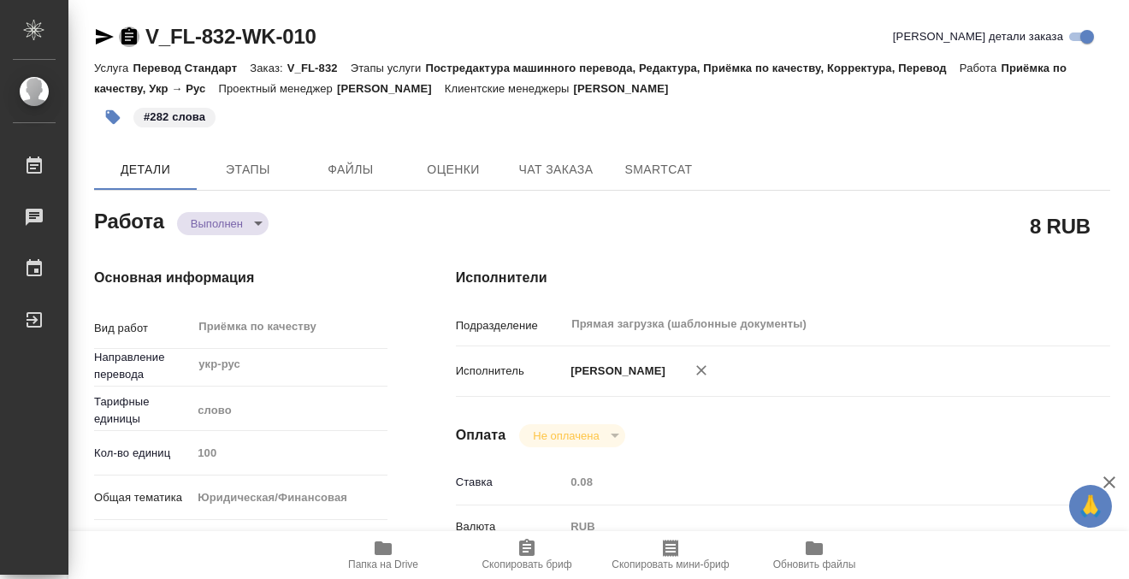
click at [127, 44] on icon "button" at bounding box center [129, 37] width 21 height 21
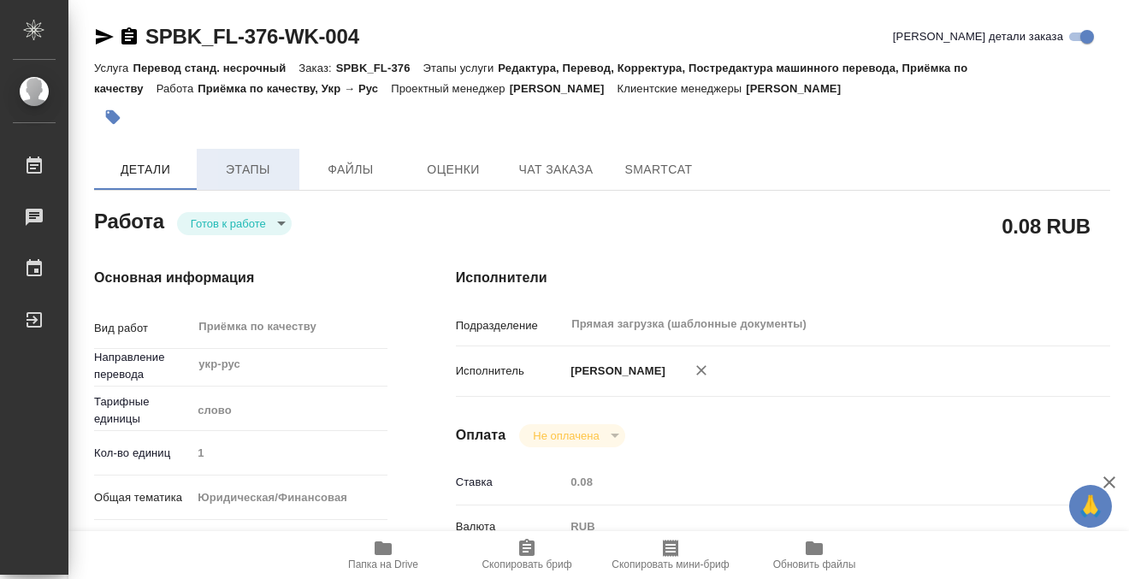
click at [258, 168] on span "Этапы" at bounding box center [248, 169] width 82 height 21
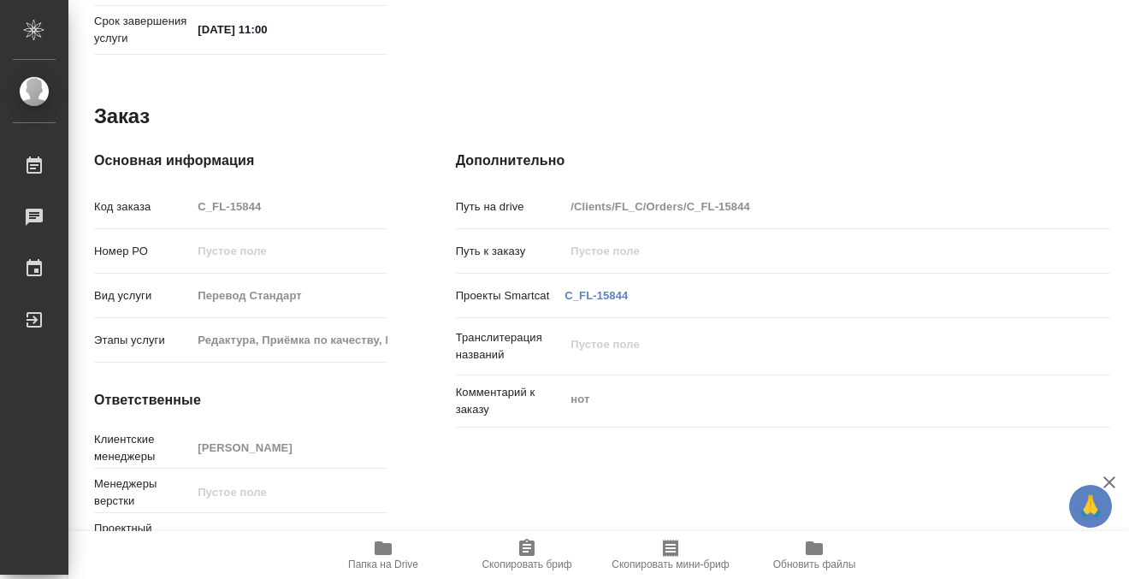
scroll to position [914, 0]
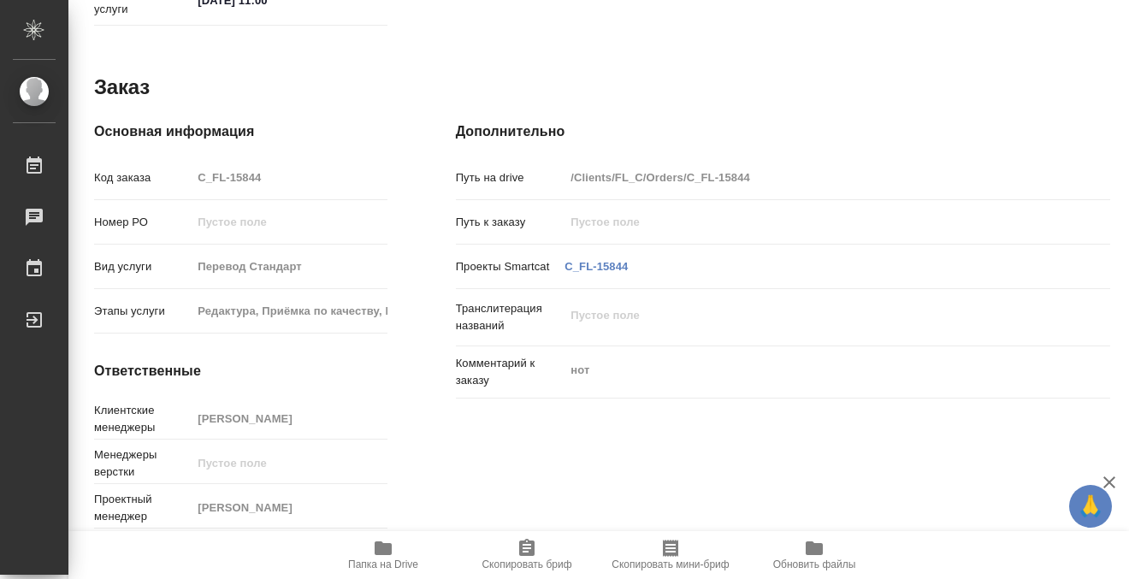
click at [390, 551] on icon "button" at bounding box center [383, 548] width 17 height 14
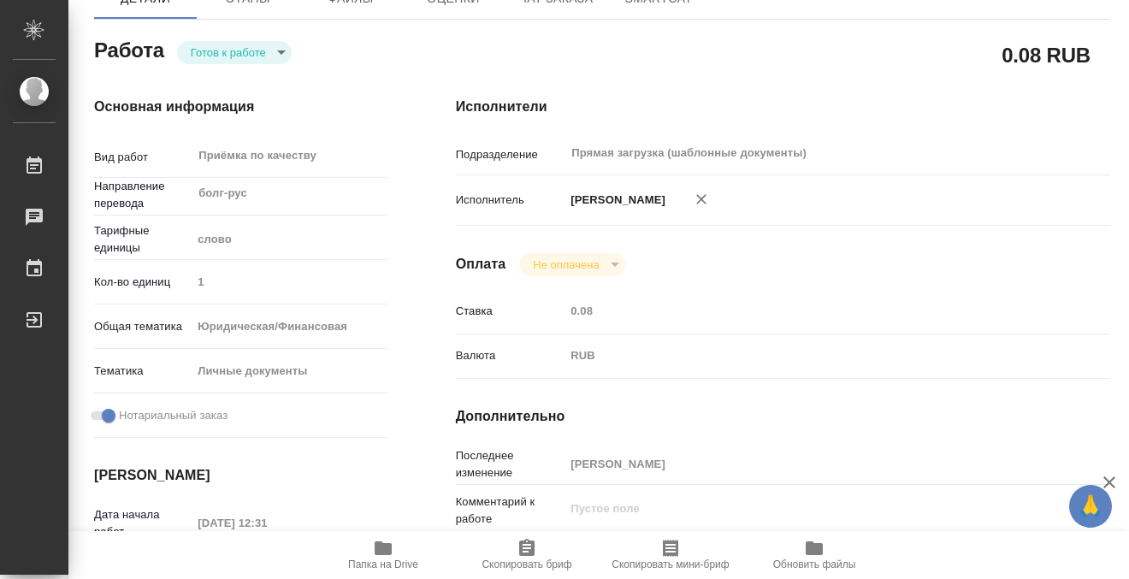
scroll to position [0, 0]
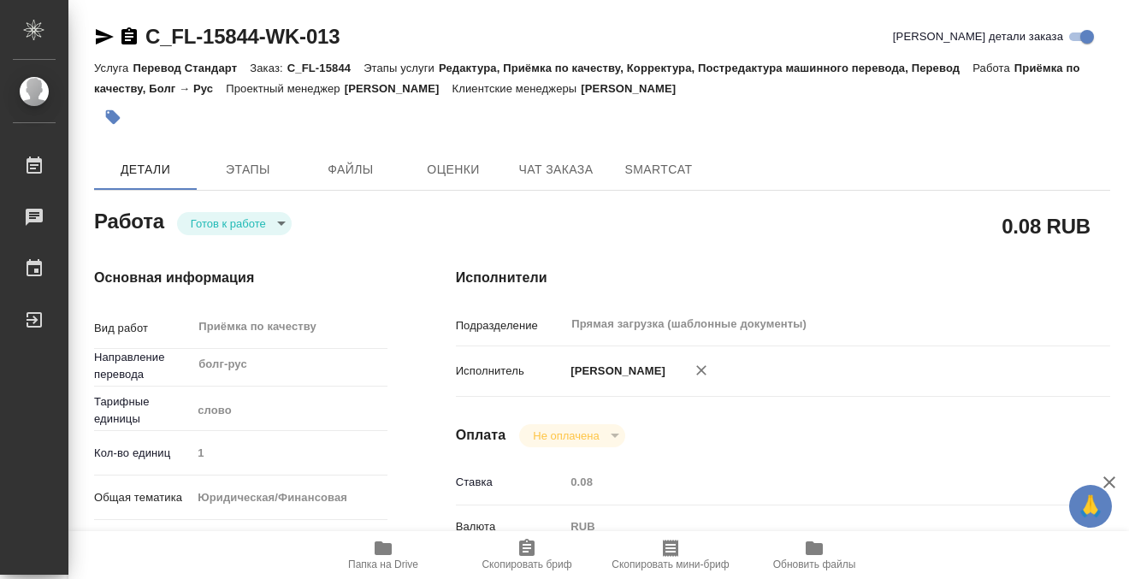
click at [111, 123] on icon "button" at bounding box center [112, 117] width 17 height 17
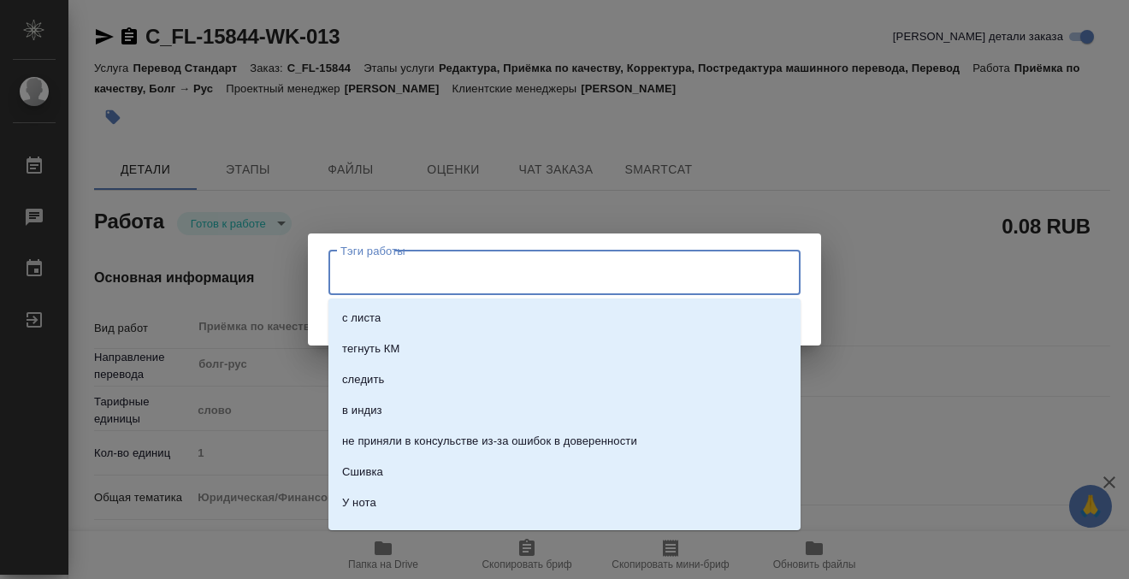
click at [374, 277] on input "Тэги работы" at bounding box center [548, 272] width 424 height 29
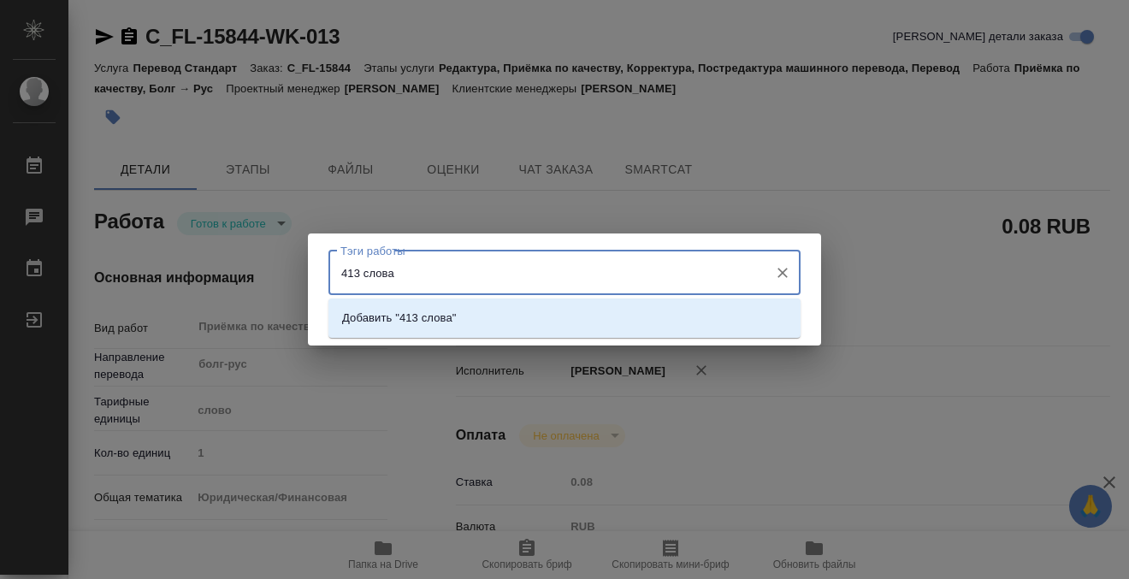
type input "413 слов"
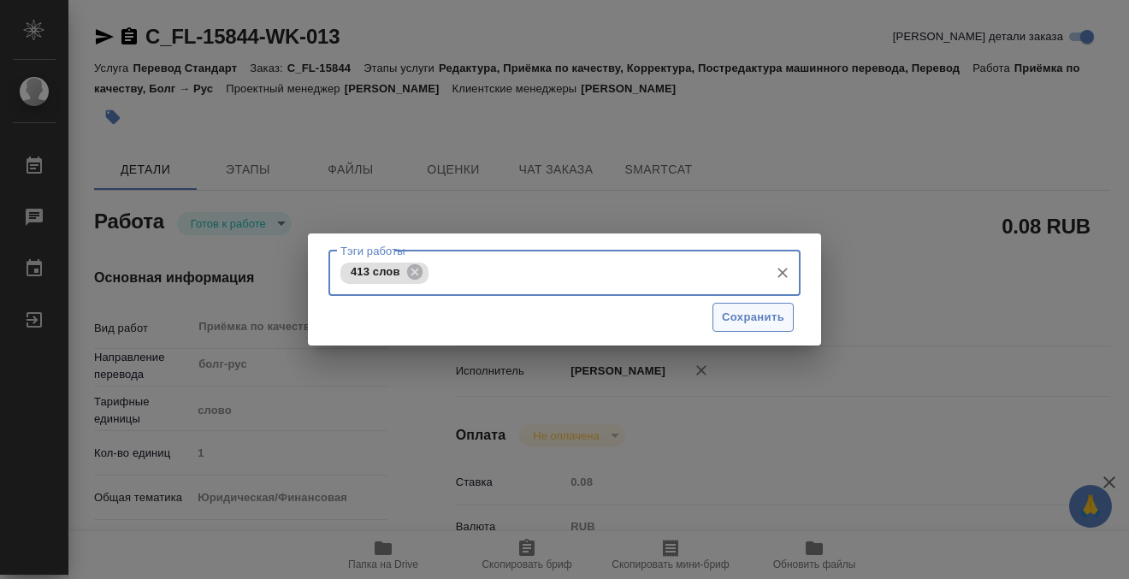
click at [763, 310] on span "Сохранить" at bounding box center [753, 318] width 62 height 20
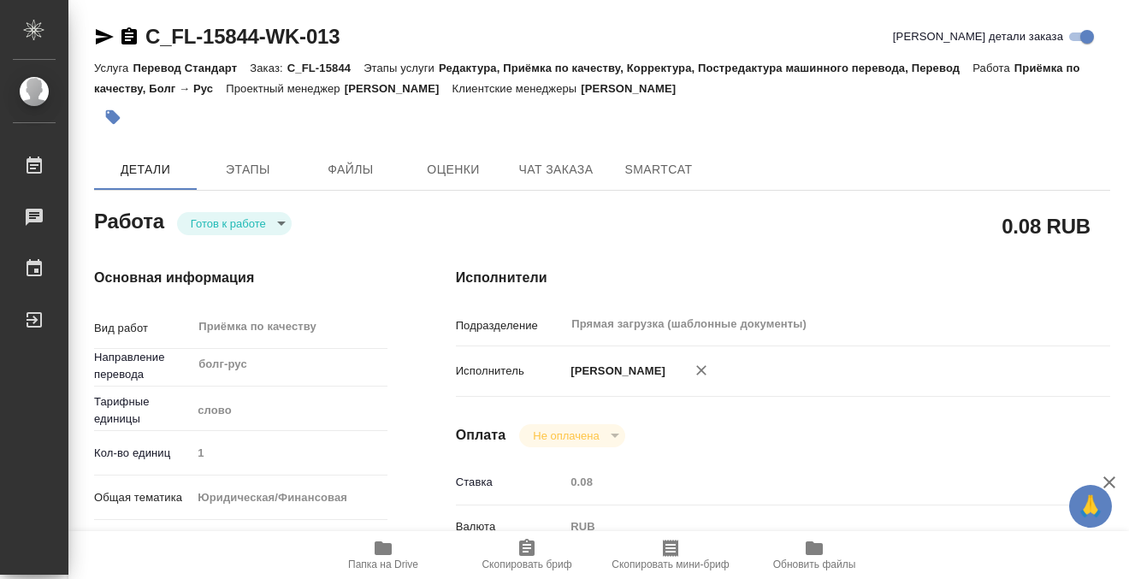
type input "readyForWork"
type input "болг-рус"
type input "5a8b1489cc6b4906c91bfd90"
type input "1"
type input "yr-fn"
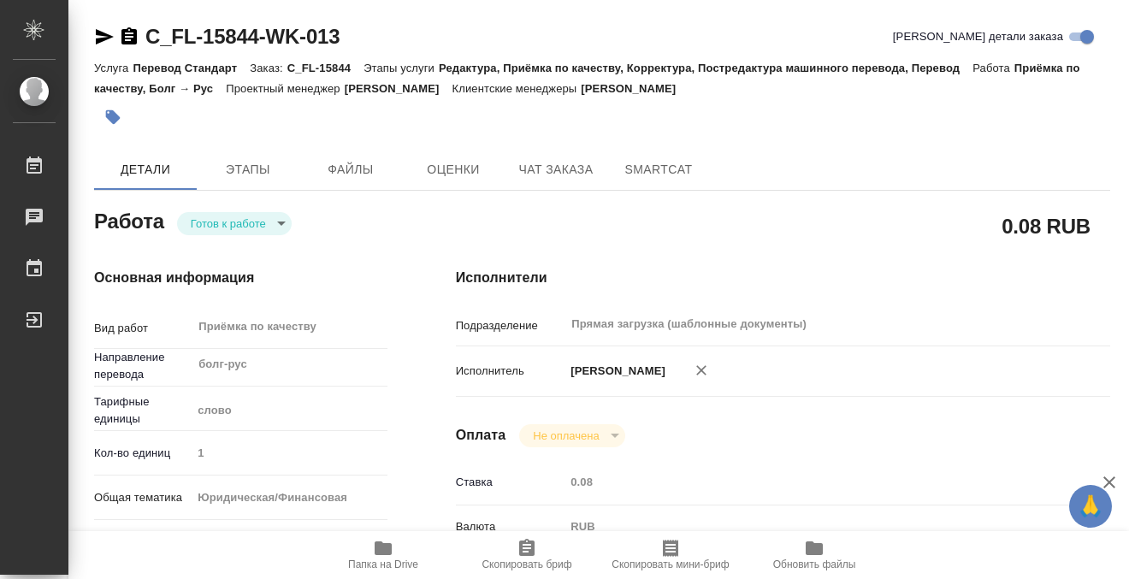
type input "5a8b8b956a9677013d343cfe"
checkbox input "true"
type input "27.08.2025 12:31"
type input "28.08.2025 11:00"
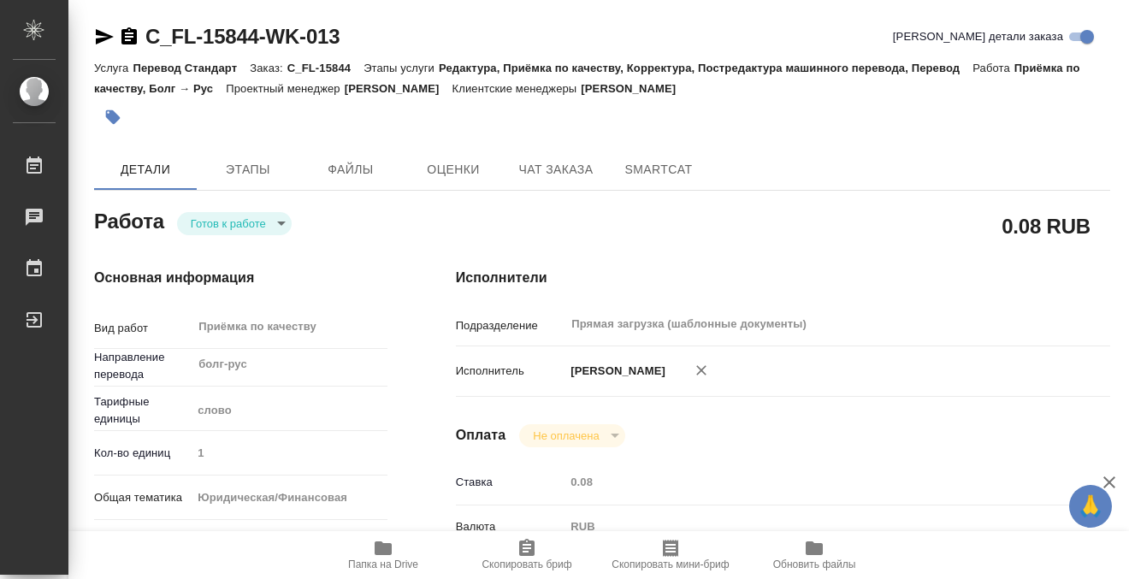
type input "Прямая загрузка (шаблонные документы)"
type input "notPayed"
type input "0.08"
type input "RUB"
type input "[PERSON_NAME]"
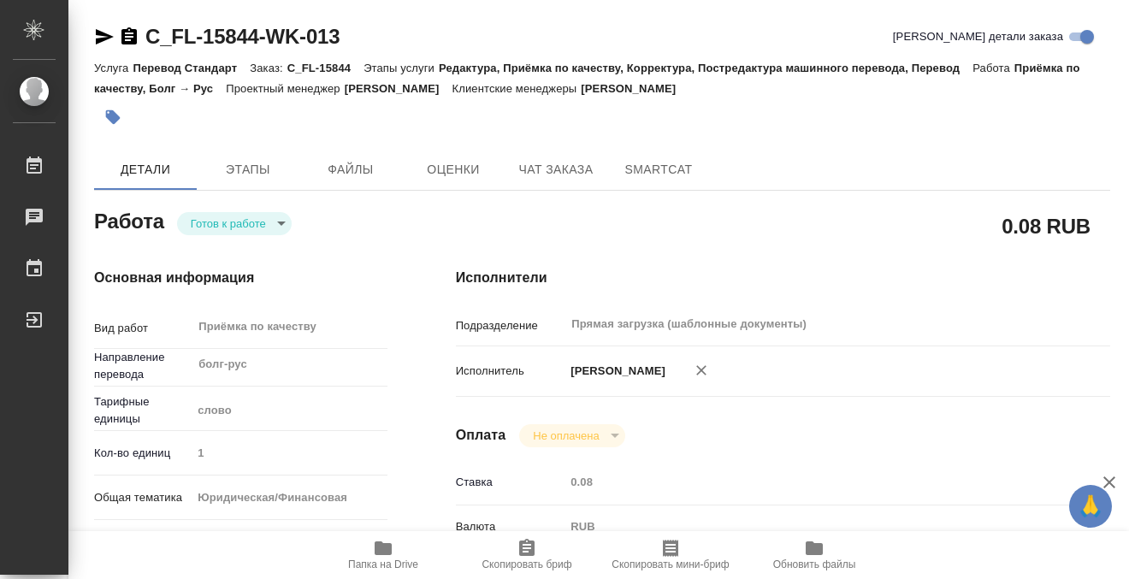
type input "C_FL-15844"
type input "Перевод Стандарт"
type input "Редактура, Приёмка по качеству, Корректура, Постредактура машинного перевода, П…"
type input "Лямина Надежда"
type input "/Clients/FL_C/Orders/C_FL-15844"
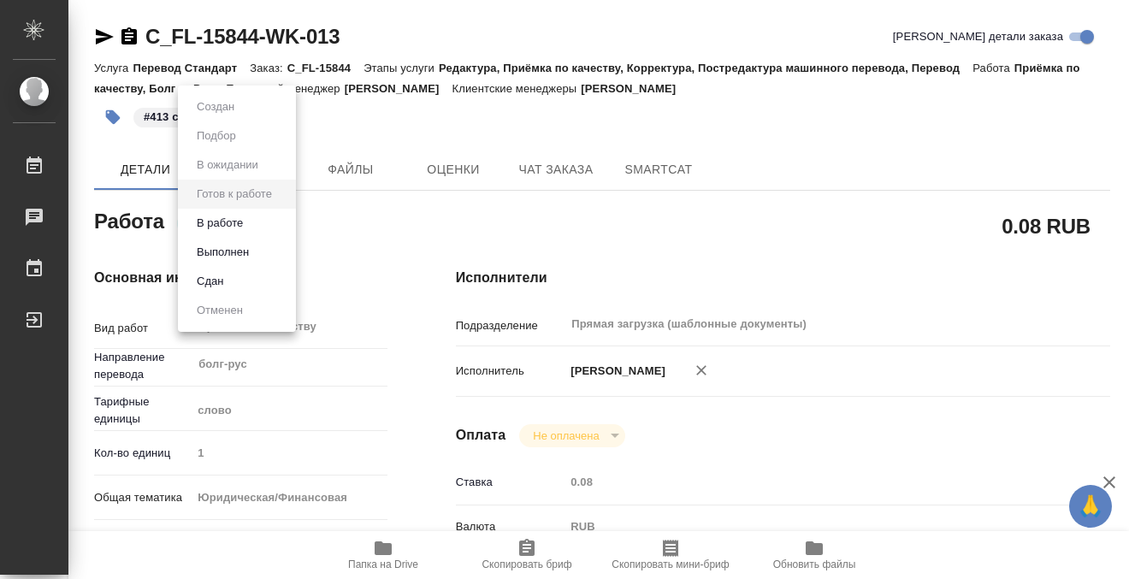
click at [231, 226] on body "🙏 .cls-1 fill:#fff; AWATERA Kobzeva Elizaveta Работы 0 Чаты График Выйти C_FL-1…" at bounding box center [564, 289] width 1129 height 579
click at [244, 247] on button "Выполнен" at bounding box center [223, 252] width 62 height 19
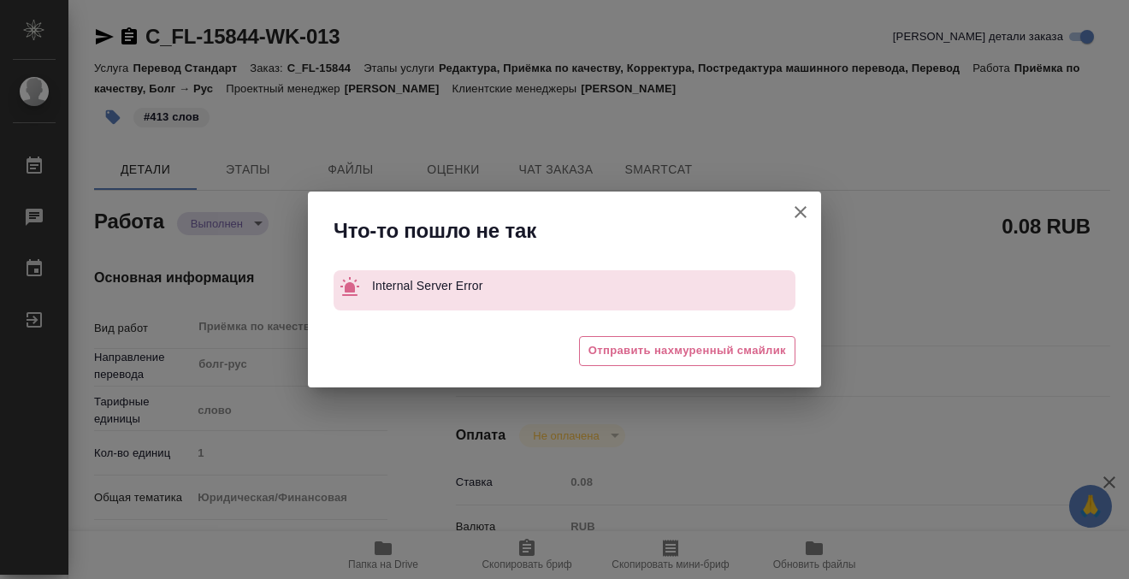
type textarea "x"
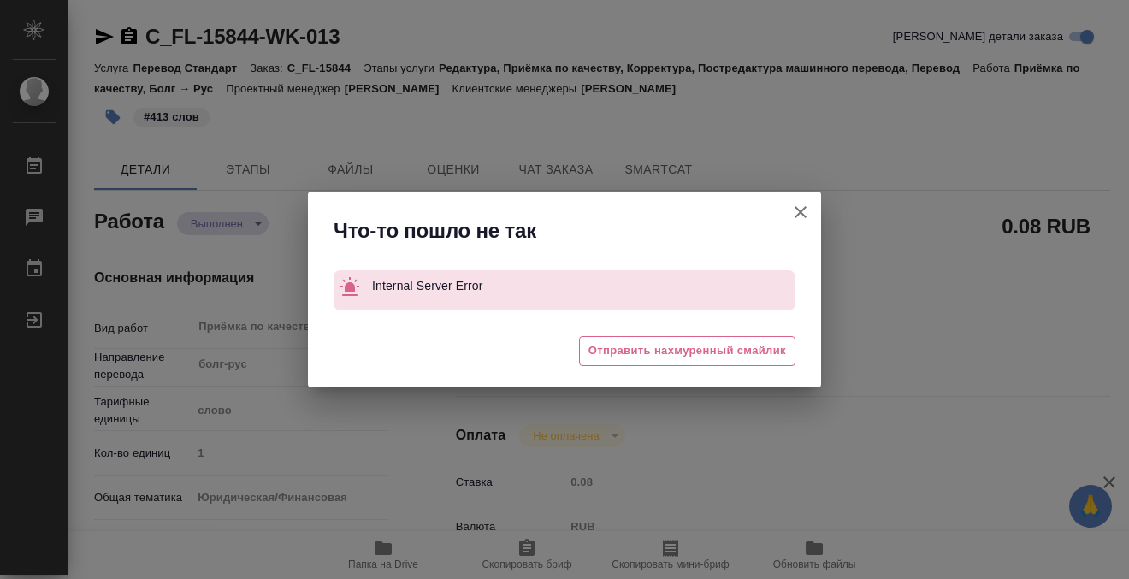
type textarea "x"
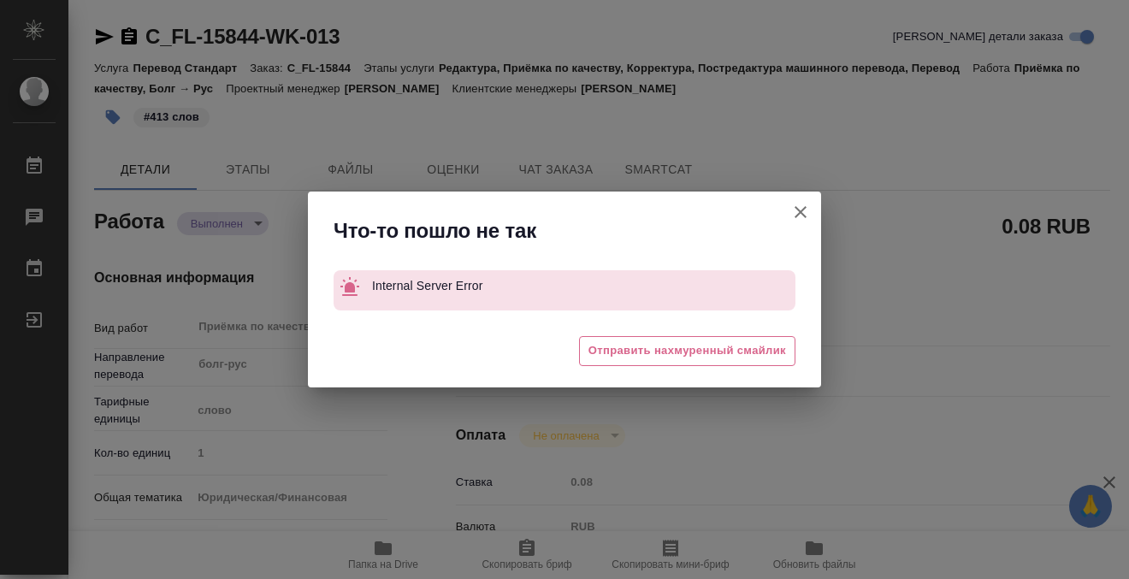
click at [797, 209] on icon "button" at bounding box center [800, 212] width 12 height 12
type textarea "x"
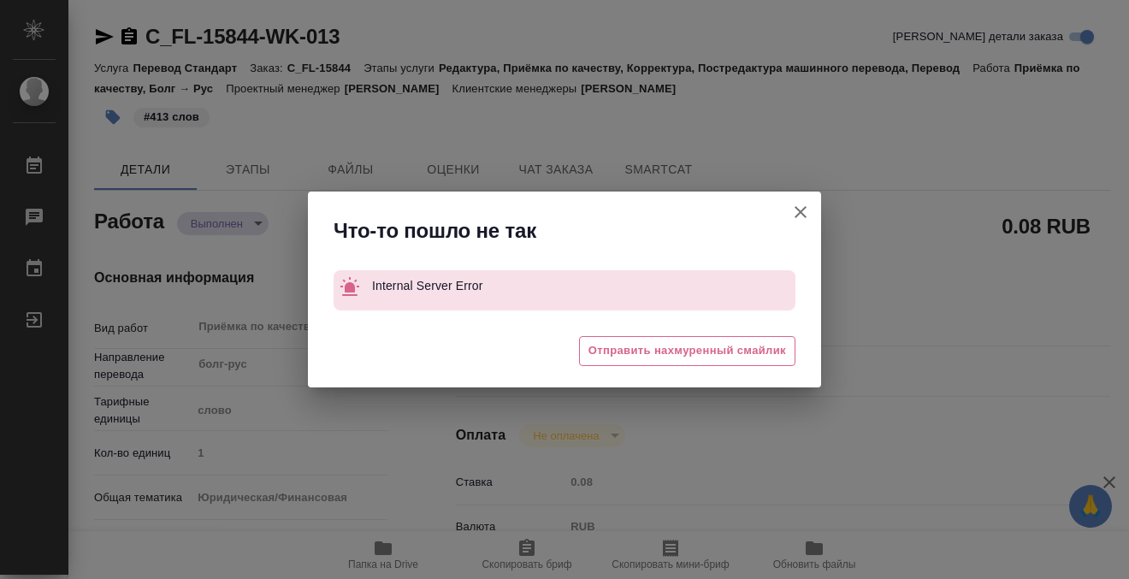
type textarea "x"
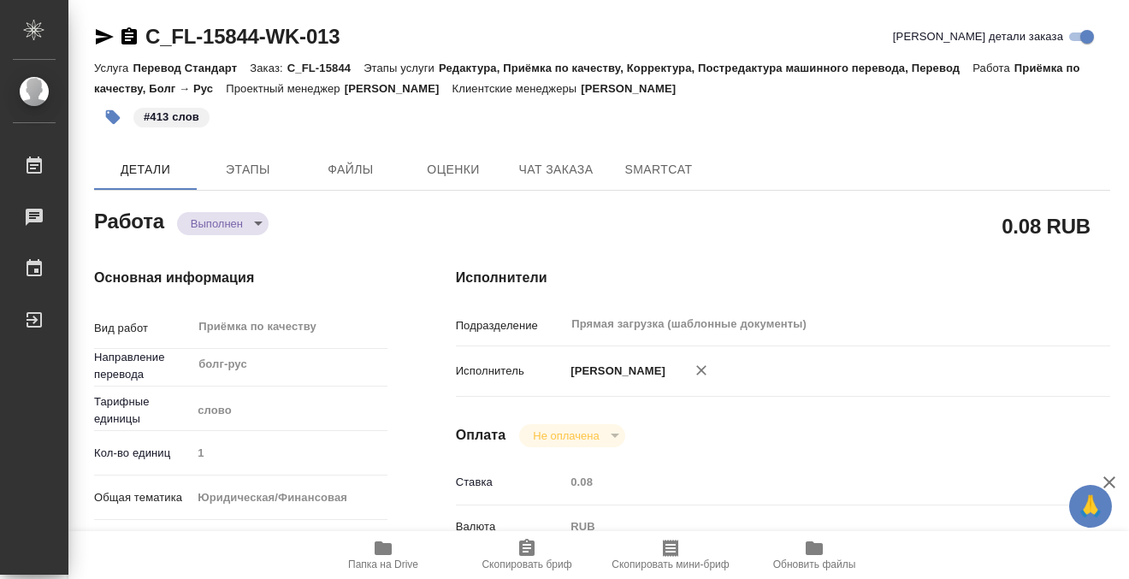
click at [130, 38] on icon "button" at bounding box center [128, 35] width 15 height 17
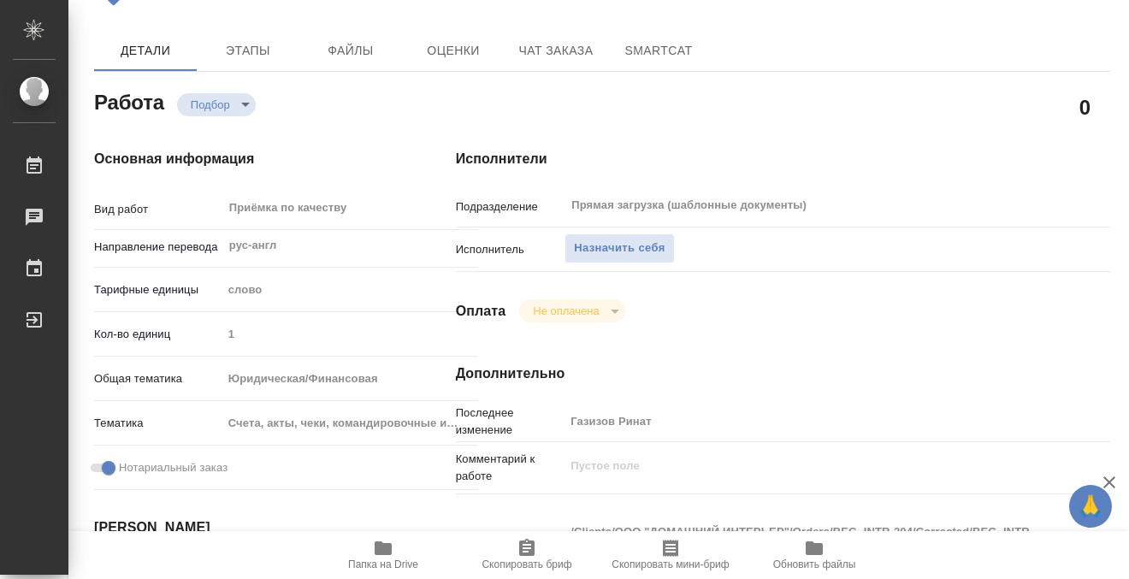
scroll to position [445, 0]
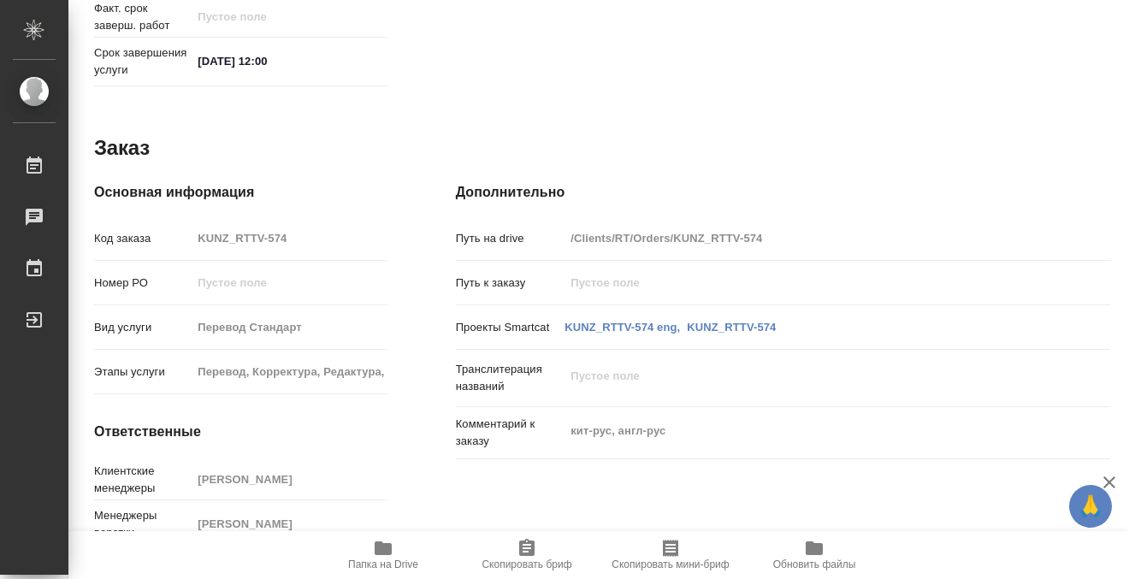
scroll to position [914, 0]
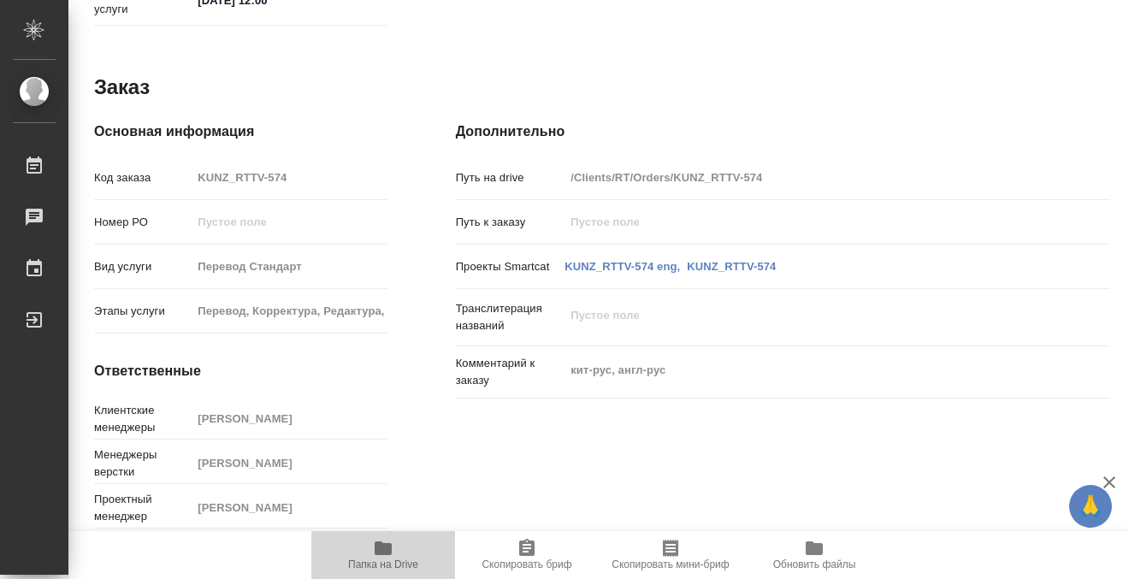
click at [389, 560] on span "Папка на Drive" at bounding box center [383, 564] width 70 height 12
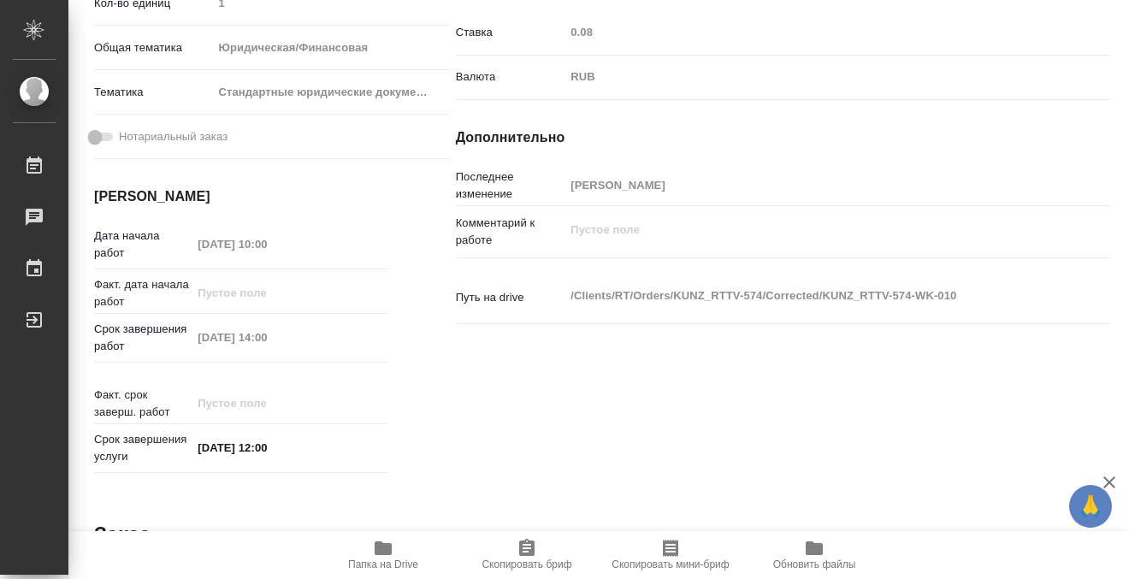
scroll to position [0, 0]
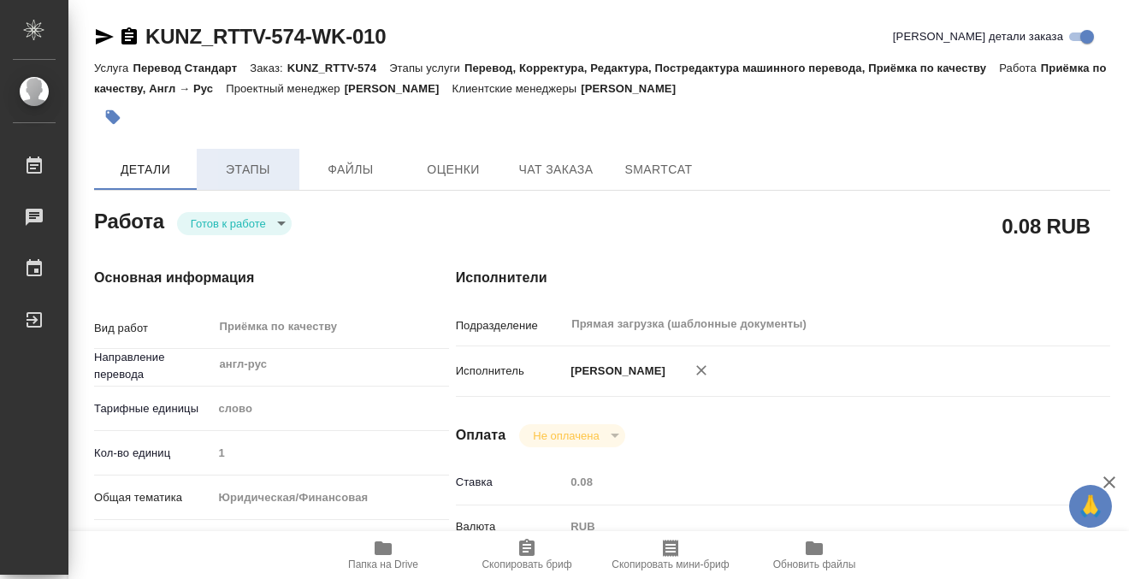
click at [274, 165] on span "Этапы" at bounding box center [248, 169] width 82 height 21
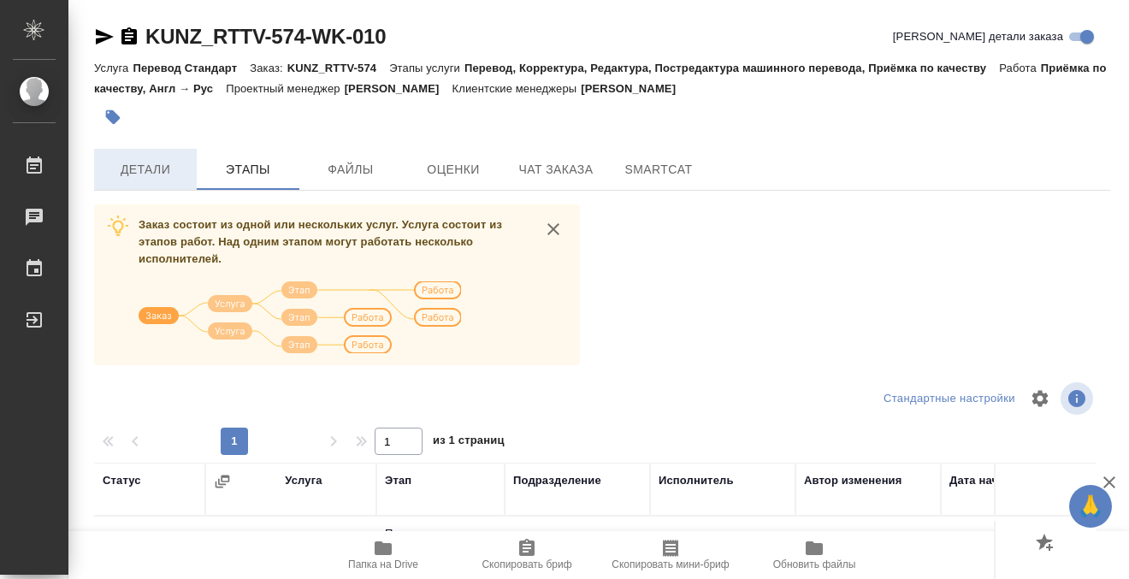
click at [149, 168] on span "Детали" at bounding box center [145, 169] width 82 height 21
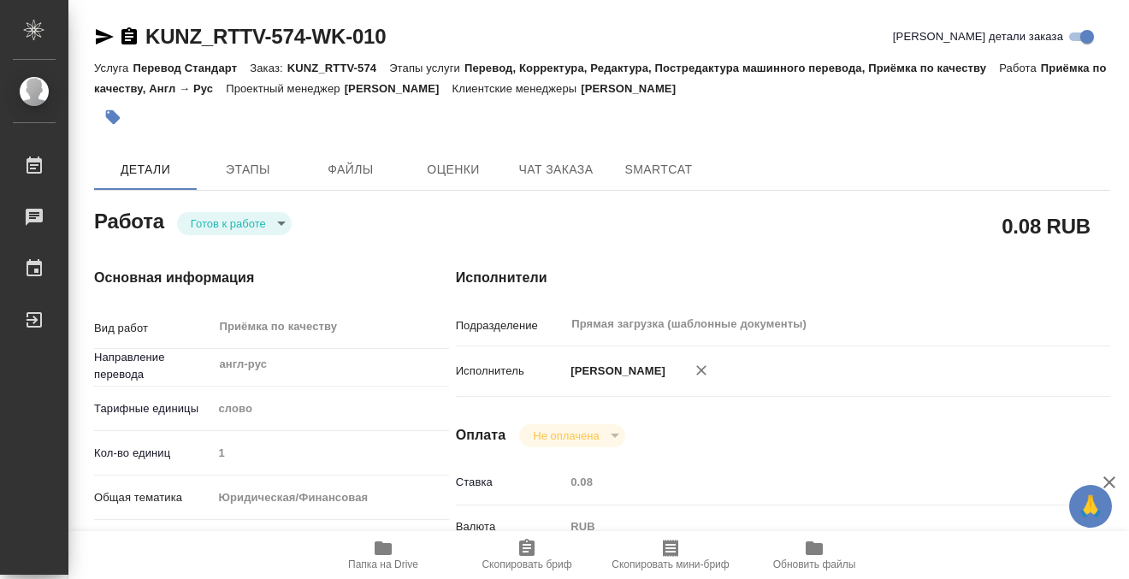
type textarea "x"
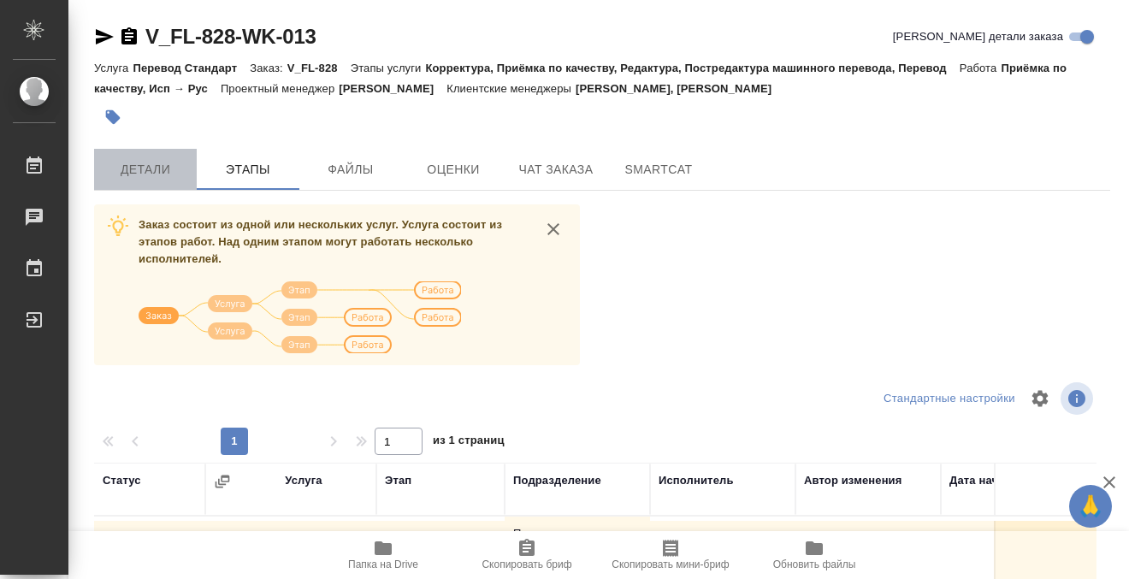
click at [159, 170] on span "Детали" at bounding box center [145, 169] width 82 height 21
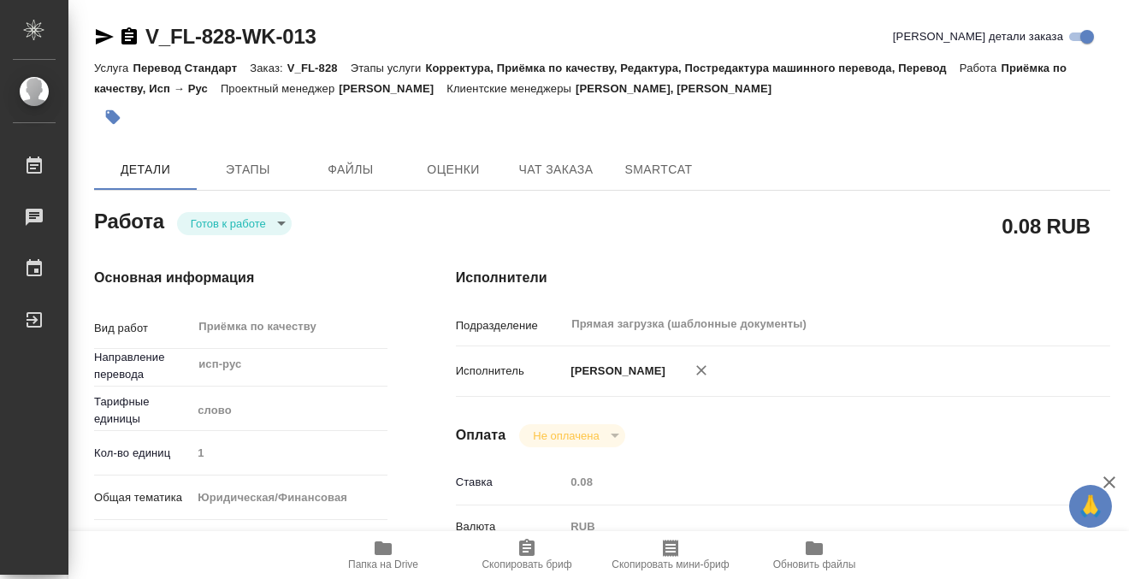
type textarea "x"
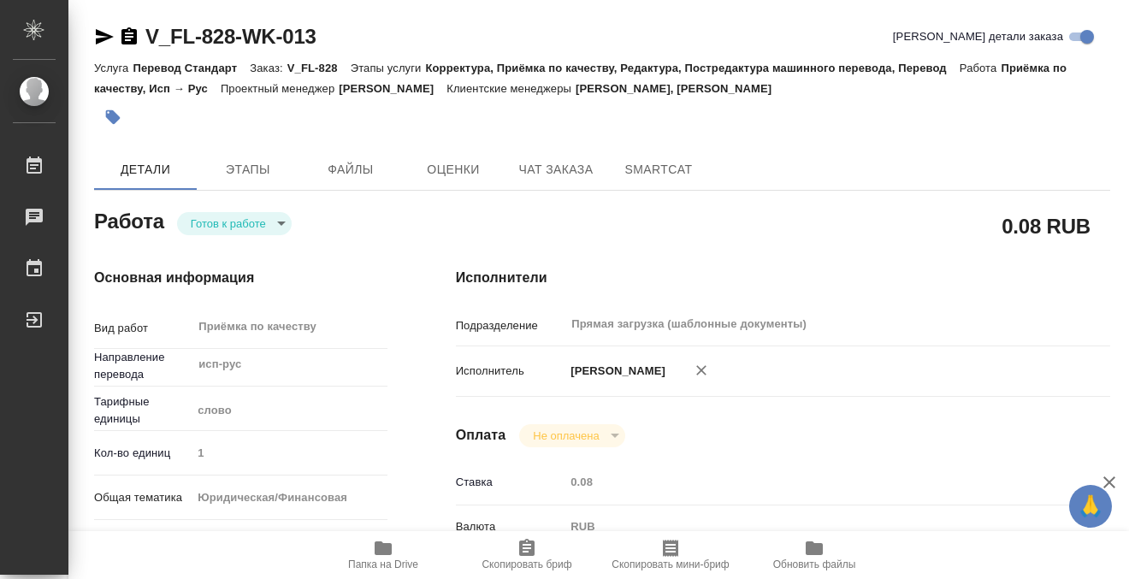
scroll to position [440, 0]
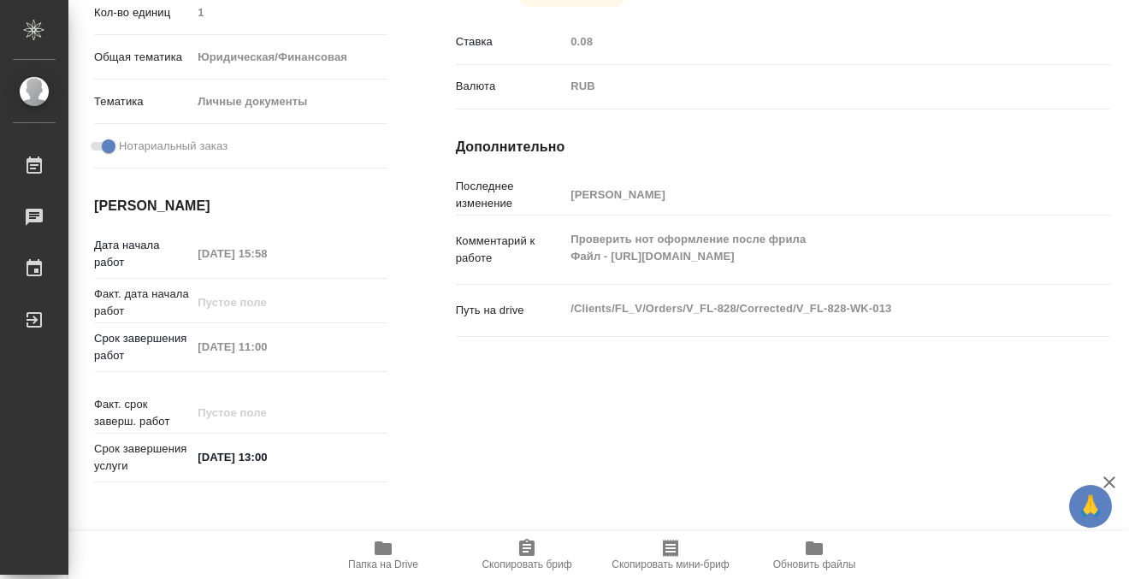
type textarea "x"
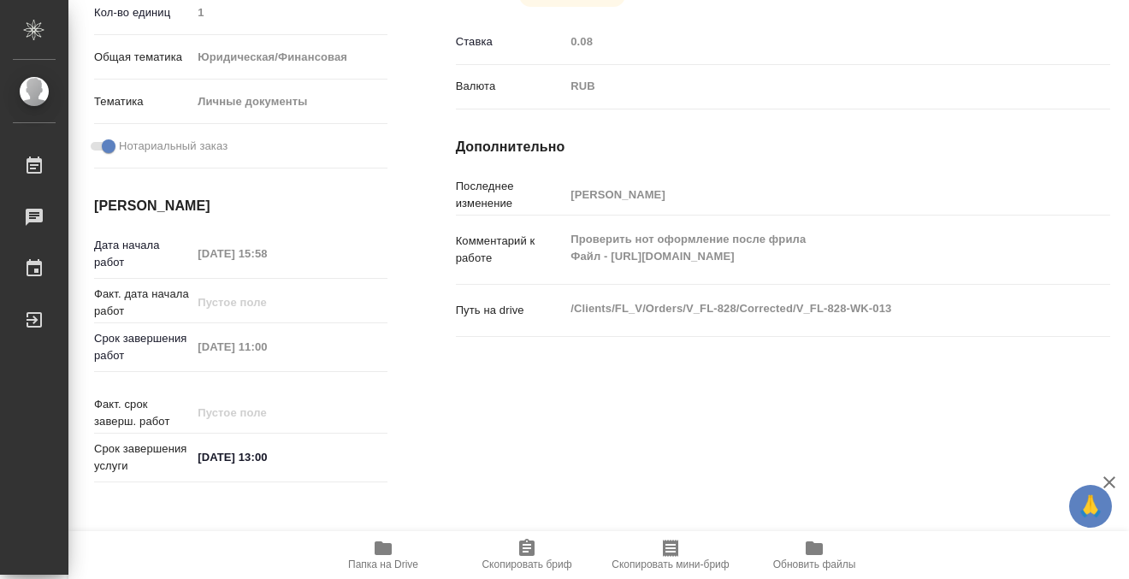
scroll to position [914, 0]
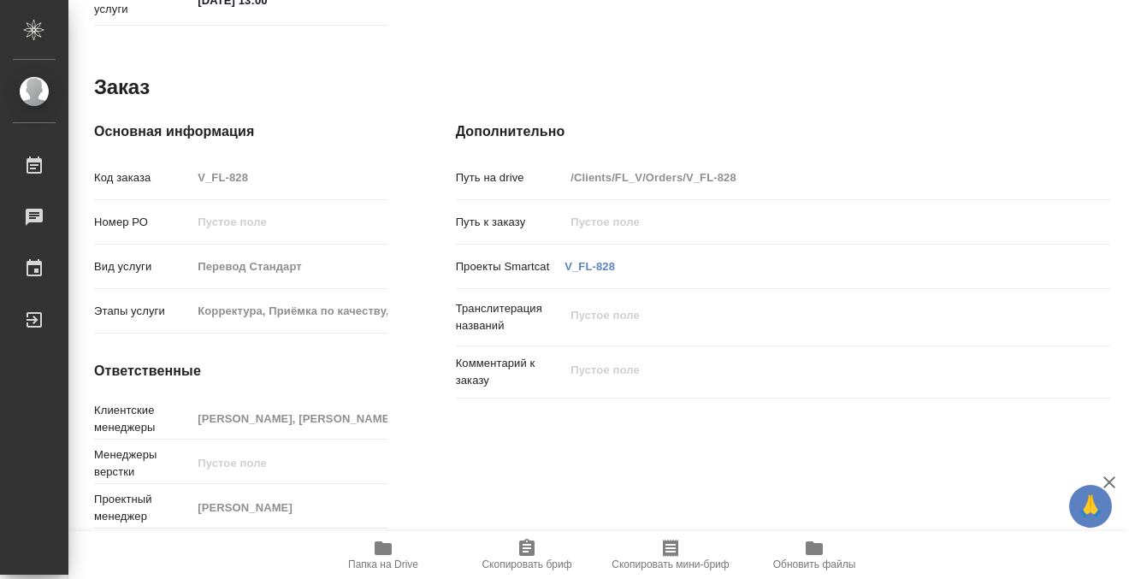
click at [380, 558] on span "Папка на Drive" at bounding box center [383, 564] width 70 height 12
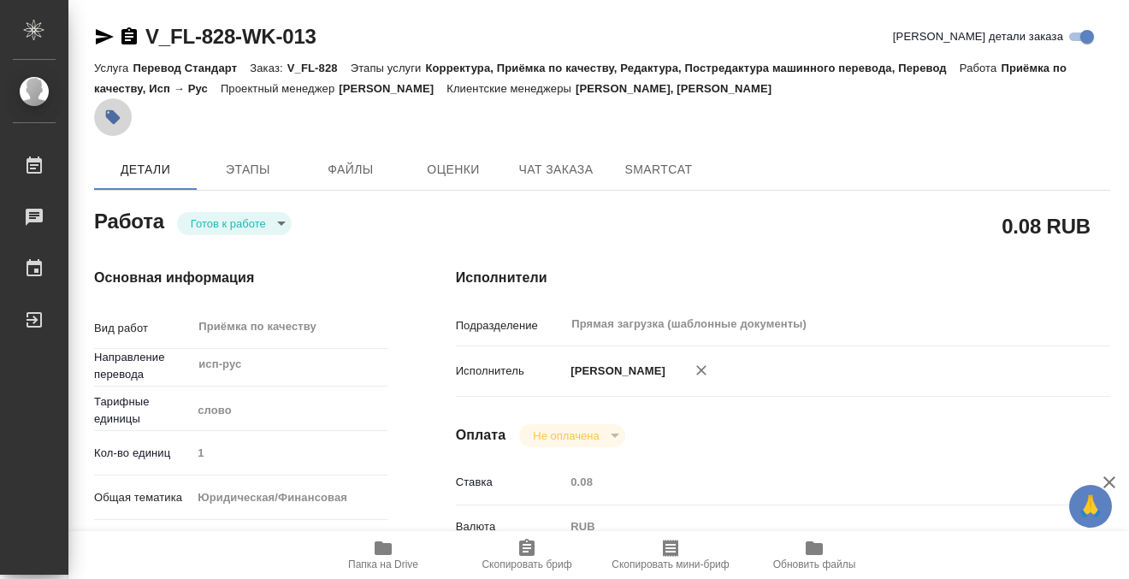
click at [127, 105] on button "button" at bounding box center [113, 117] width 38 height 38
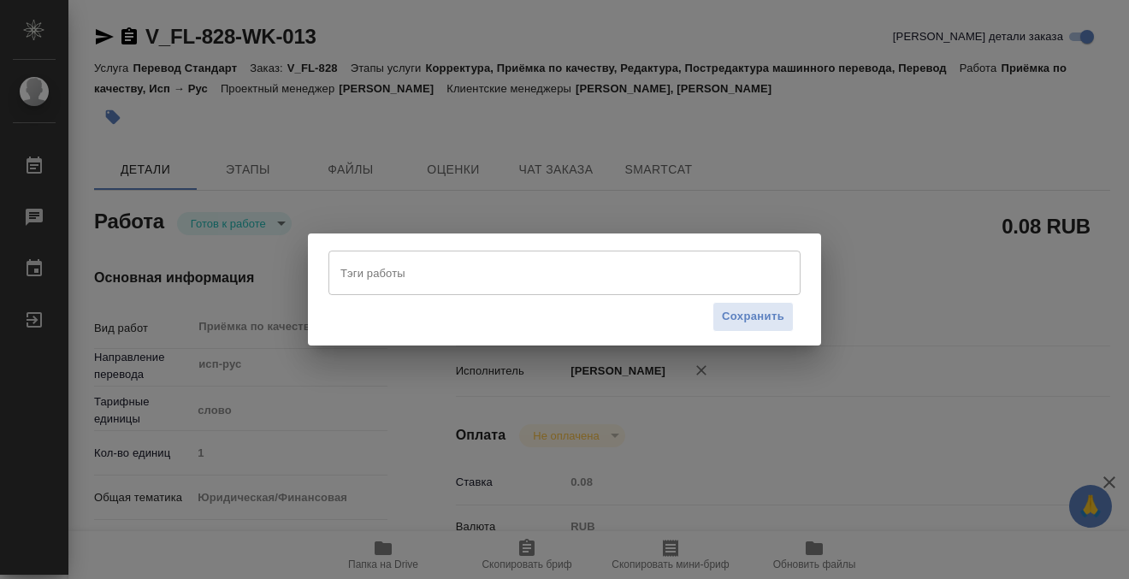
click at [488, 281] on input "Тэги работы" at bounding box center [548, 272] width 424 height 29
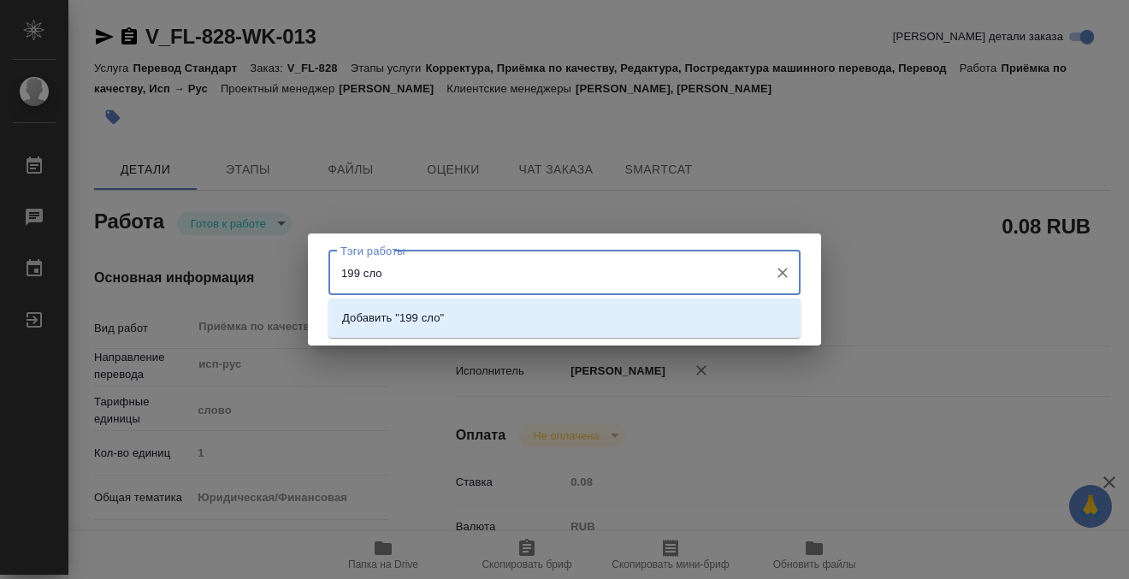
type input "199 слов"
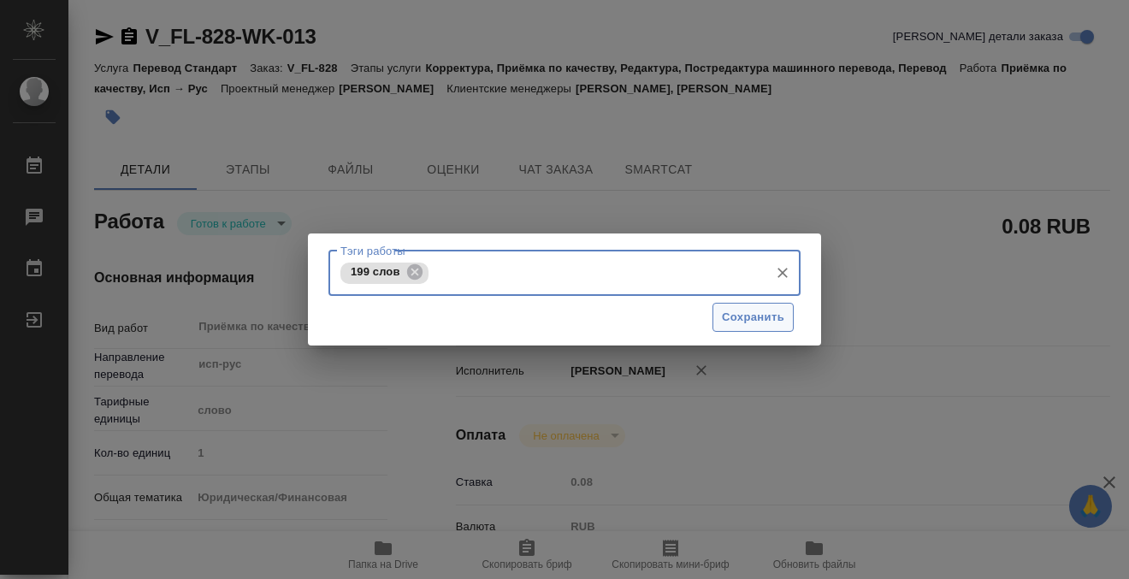
click at [767, 316] on span "Сохранить" at bounding box center [753, 318] width 62 height 20
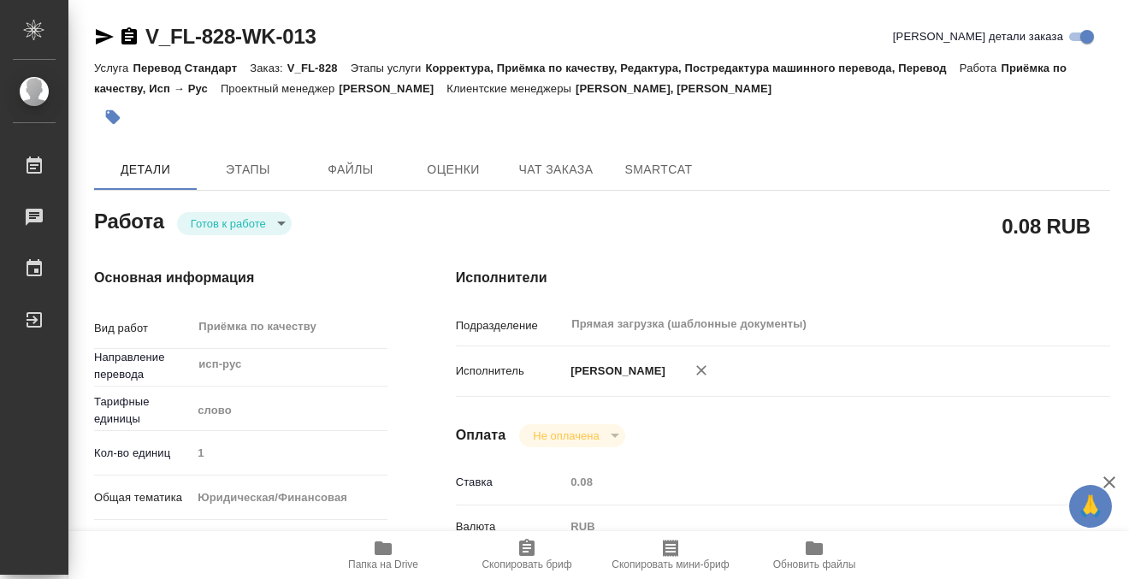
click at [265, 220] on body "🙏 .cls-1 fill:#fff; AWATERA Kobzeva Elizaveta Работы 0 Чаты График Выйти V_FL-8…" at bounding box center [564, 289] width 1129 height 579
type input "readyForWork"
type textarea "Приёмка по качеству"
type textarea "x"
type input "исп-рус"
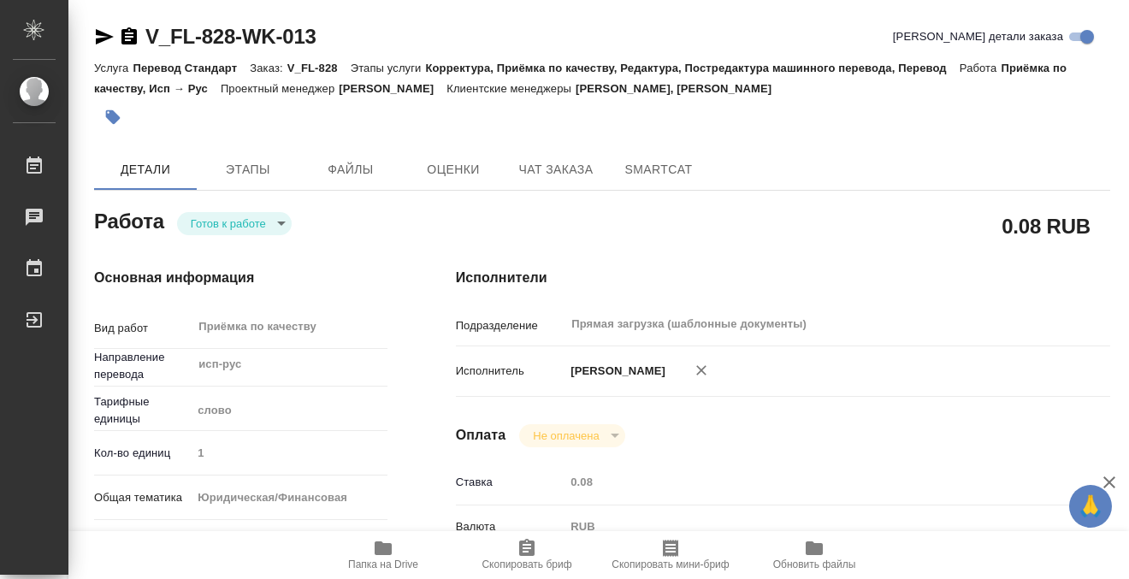
type input "5a8b1489cc6b4906c91bfd90"
type input "1"
type input "yr-fn"
type input "5a8b8b956a9677013d343cfe"
checkbox input "true"
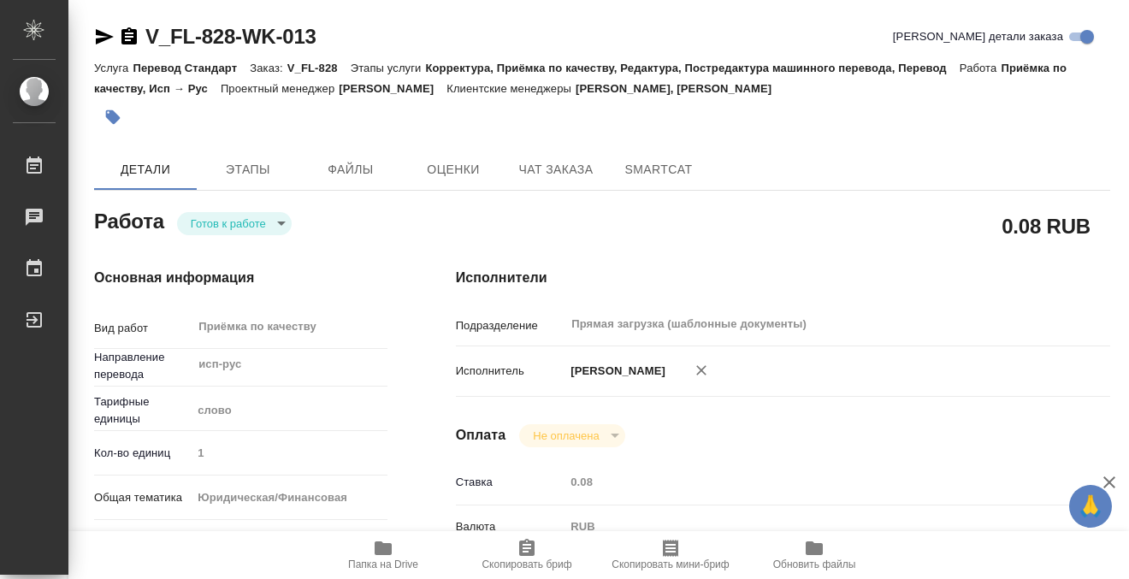
type input "27.08.2025 15:58"
type input "28.08.2025 11:00"
type input "[DATE] 13:00"
type input "Прямая загрузка (шаблонные документы)"
type input "notPayed"
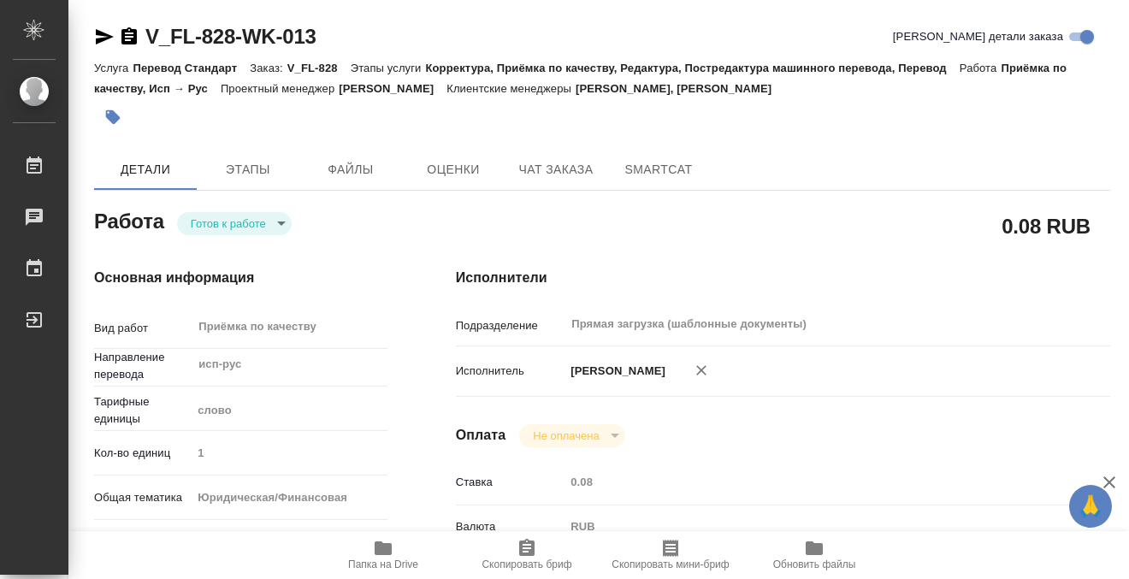
type input "0.08"
type input "RUB"
type input "[PERSON_NAME]"
type textarea "Проверить нот оформление после фрила Файл - https://drive.awatera.com/s/H4TPHkC…"
type textarea "x"
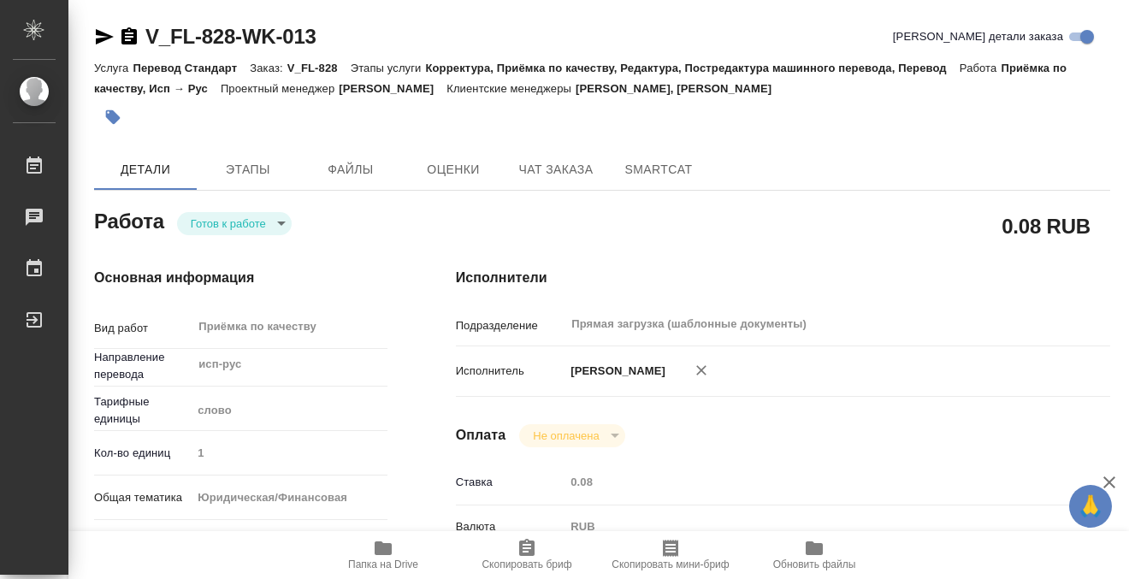
type textarea "/Clients/FL_V/Orders/V_FL-828/Corrected/V_FL-828-WK-013"
type textarea "x"
type input "V_FL-828"
type input "Перевод Стандарт"
type input "Корректура, Приёмка по качеству, Редактура, Постредактура машинного перевода, П…"
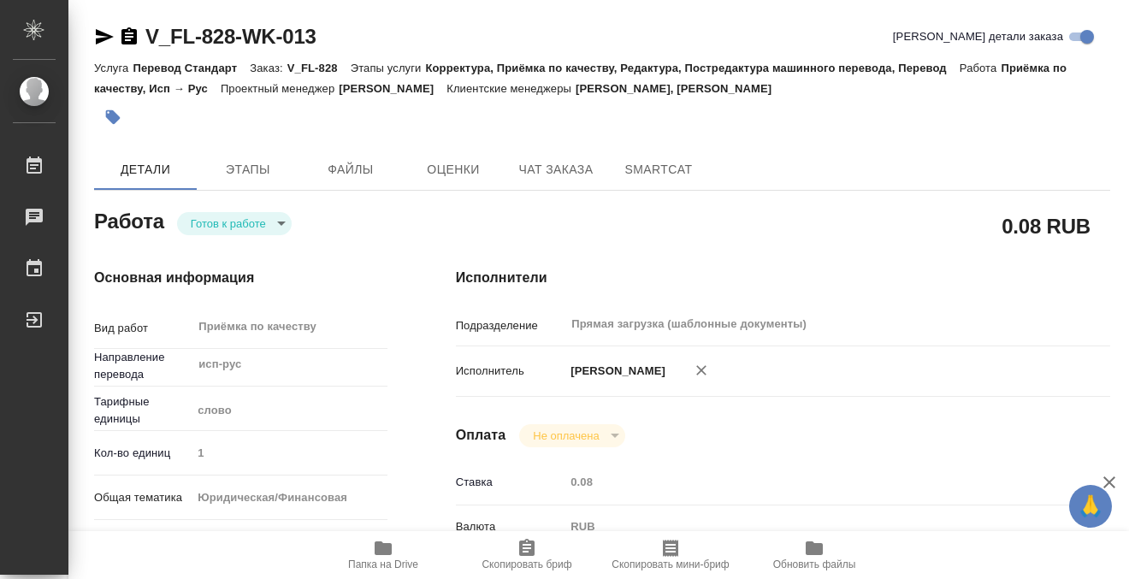
type input "Прохорова Анастасия, Касымов Тимур"
type input "/Clients/FL_V/Orders/V_FL-828"
type textarea "x"
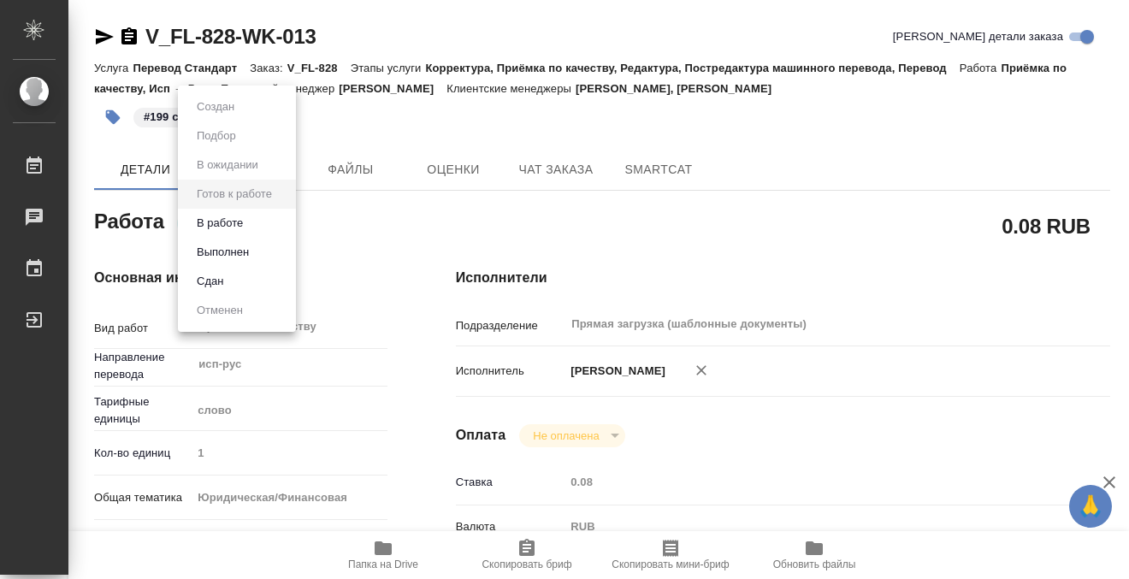
type textarea "x"
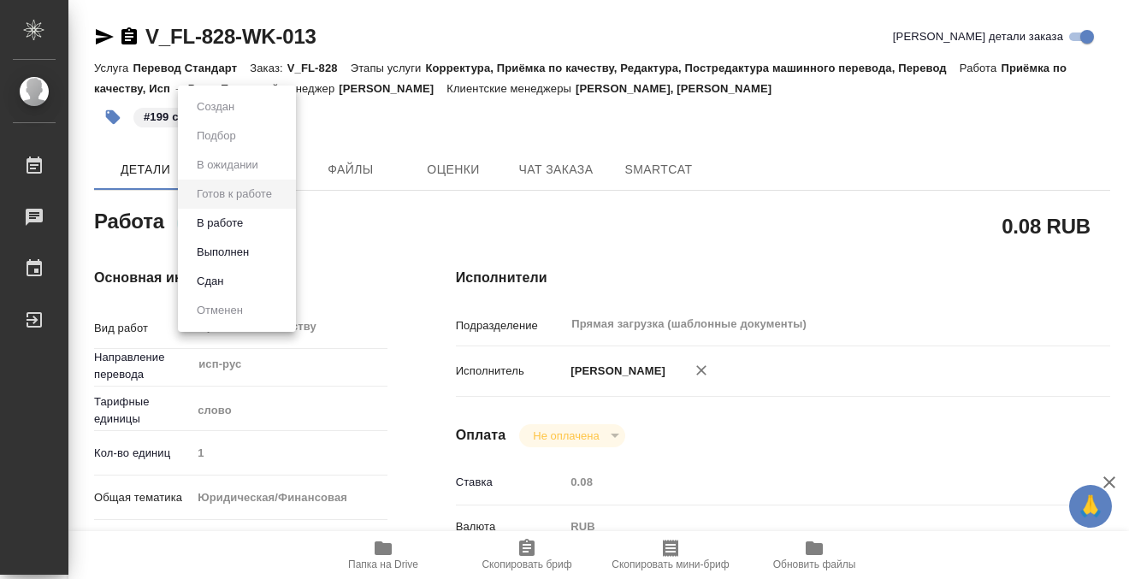
type textarea "x"
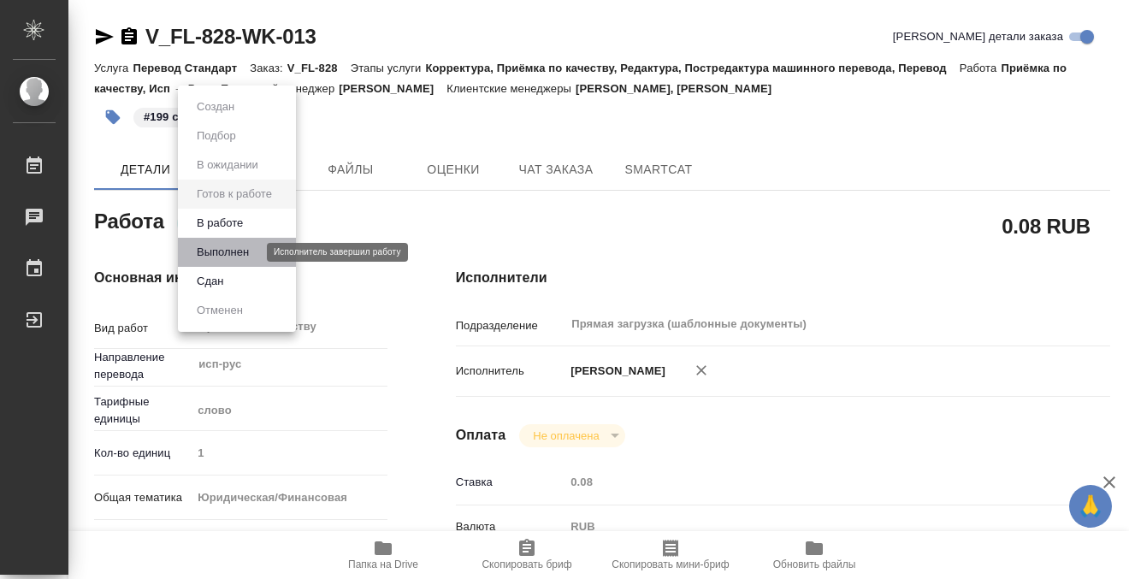
click at [247, 247] on button "Выполнен" at bounding box center [223, 252] width 62 height 19
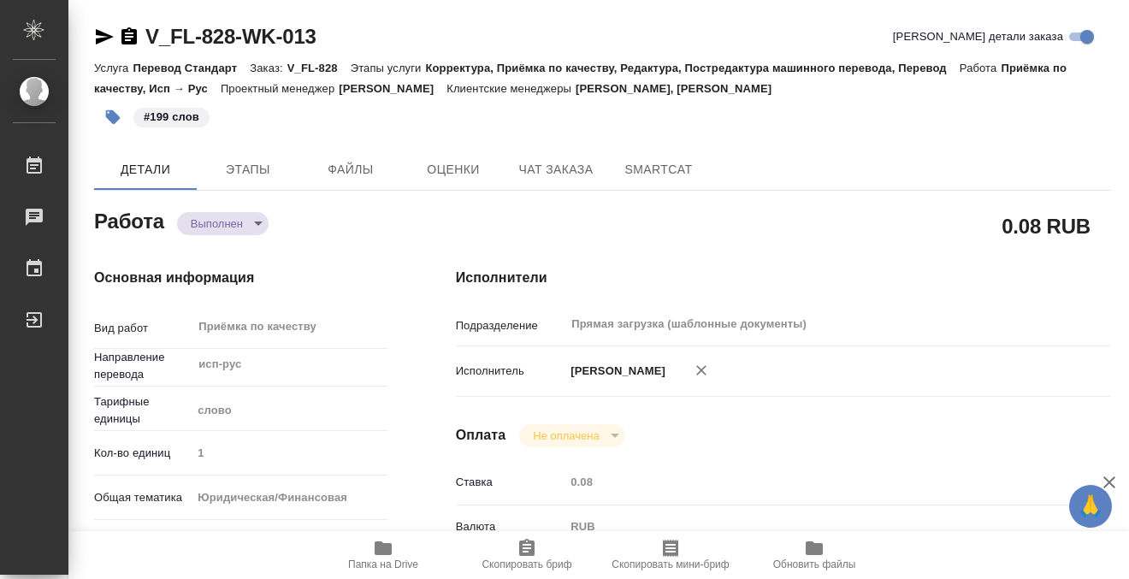
type textarea "x"
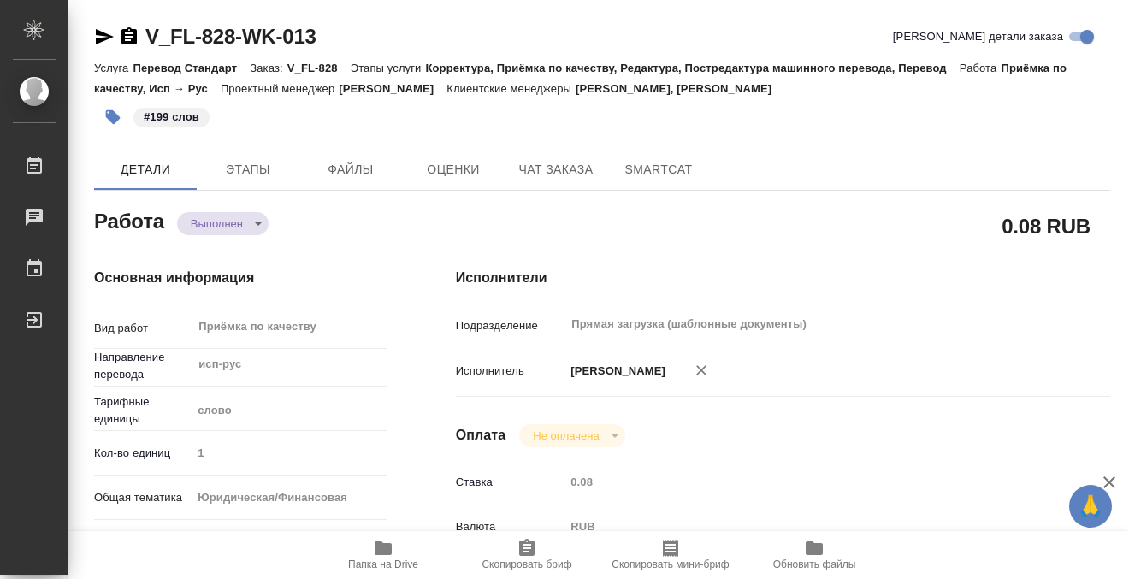
type textarea "x"
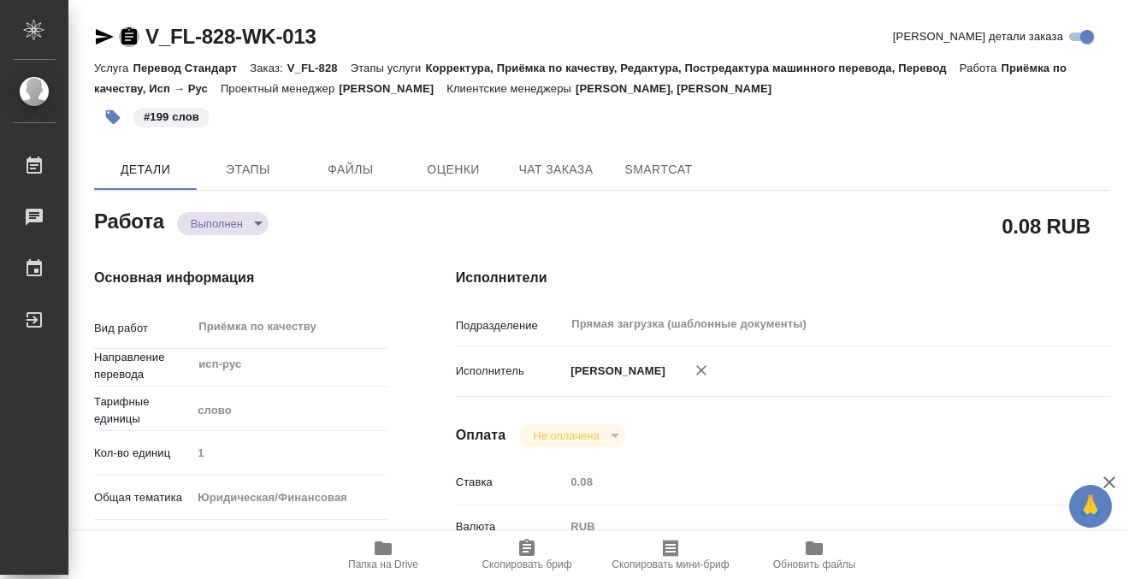
click at [128, 34] on icon "button" at bounding box center [128, 35] width 15 height 17
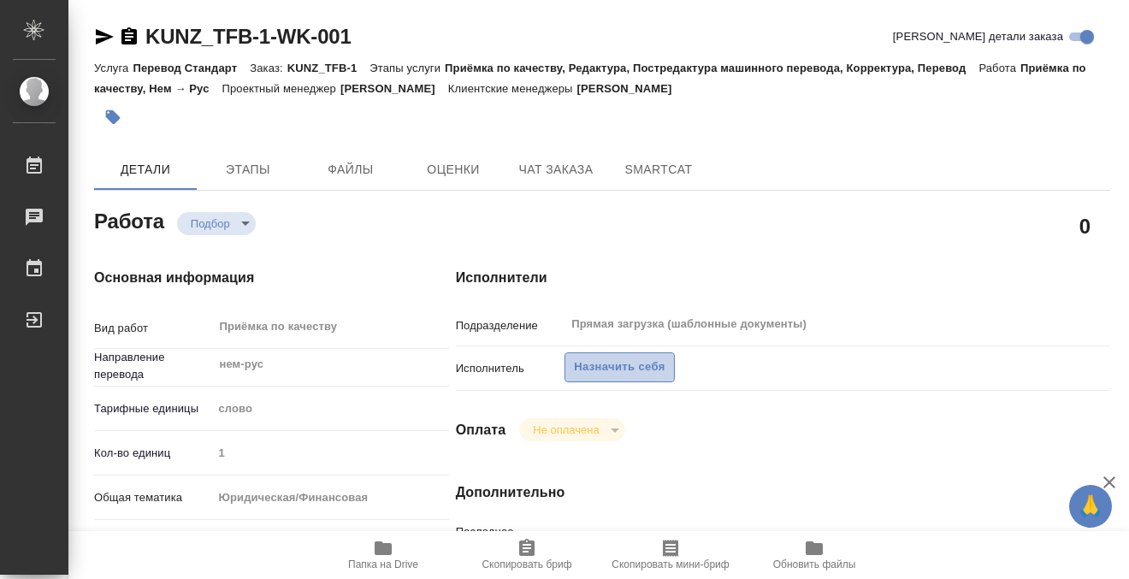
click at [612, 376] on span "Назначить себя" at bounding box center [619, 367] width 91 height 20
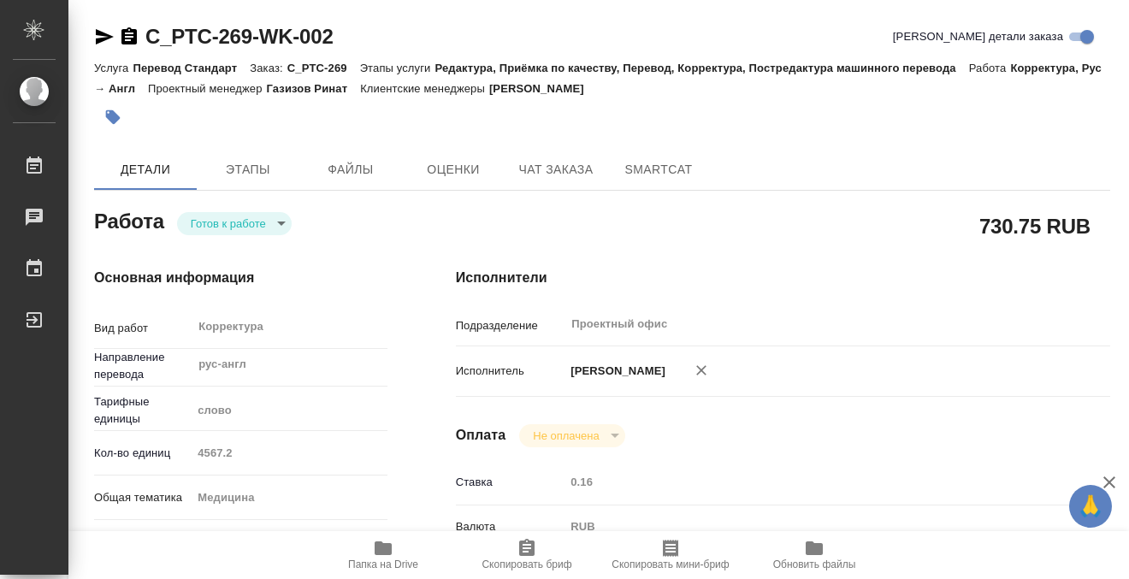
scroll to position [914, 0]
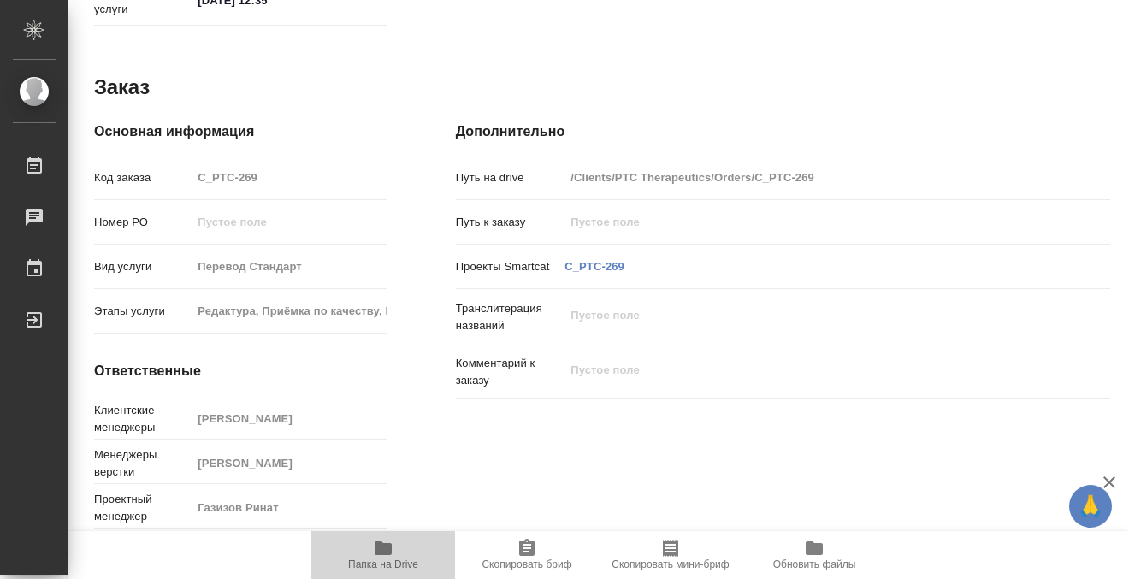
click at [380, 549] on icon "button" at bounding box center [383, 548] width 17 height 14
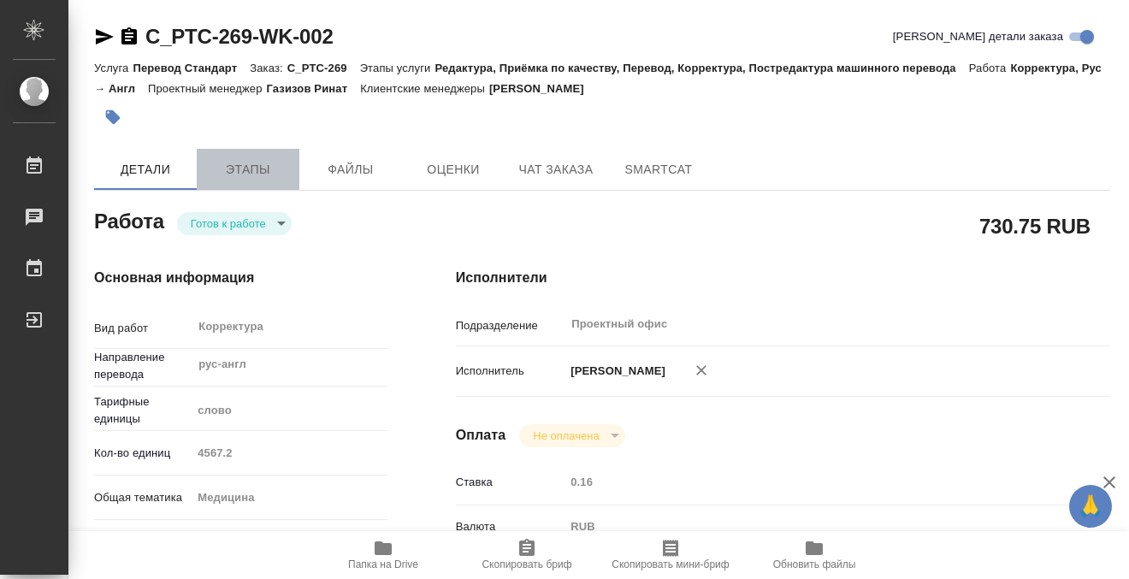
click at [210, 157] on button "Этапы" at bounding box center [248, 169] width 103 height 41
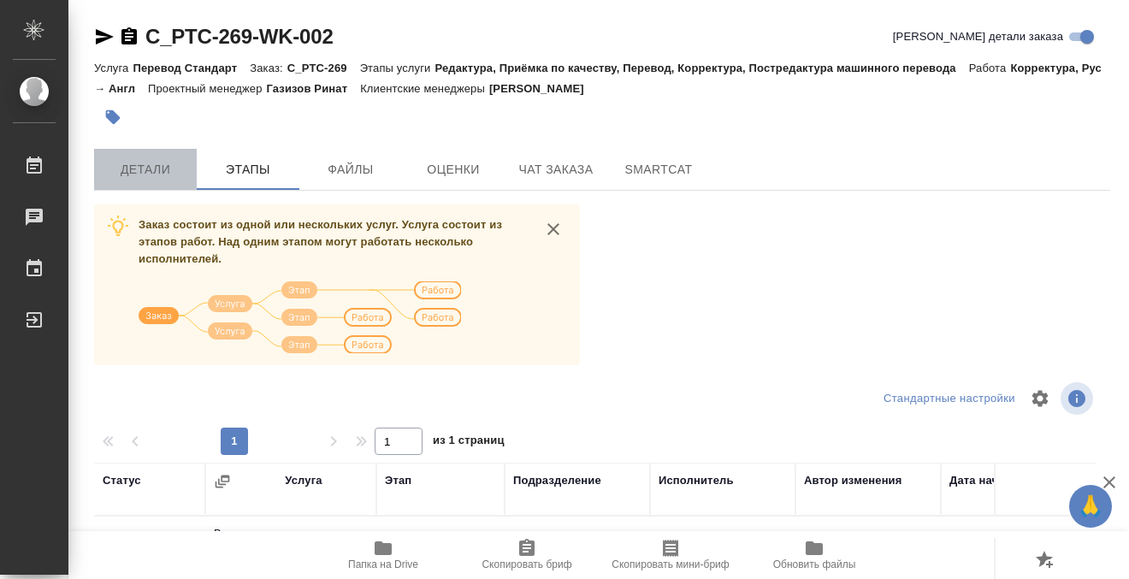
click at [162, 169] on span "Детали" at bounding box center [145, 169] width 82 height 21
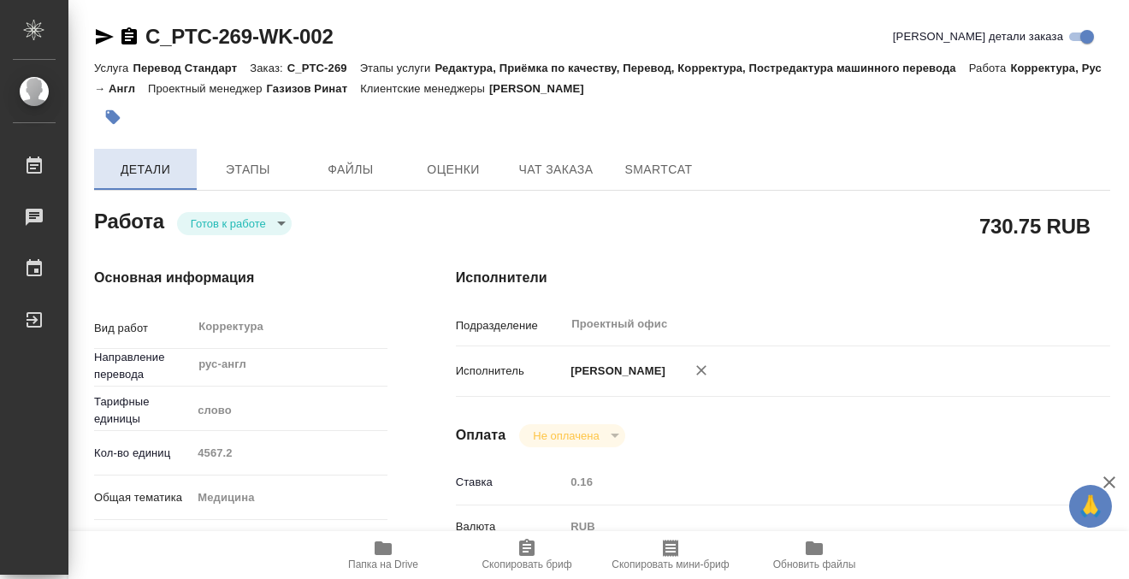
type textarea "x"
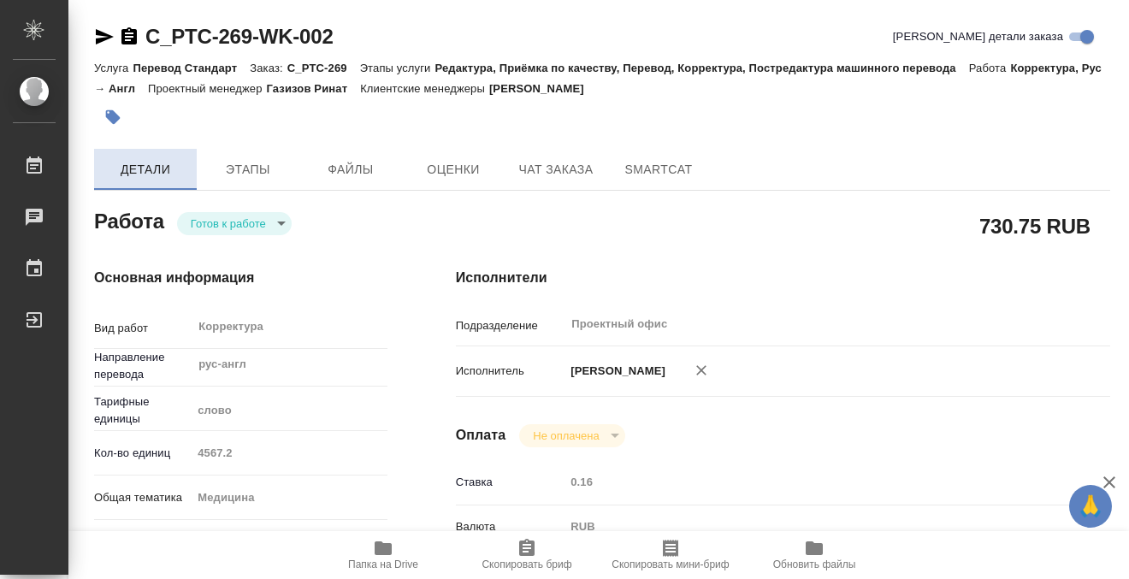
type textarea "x"
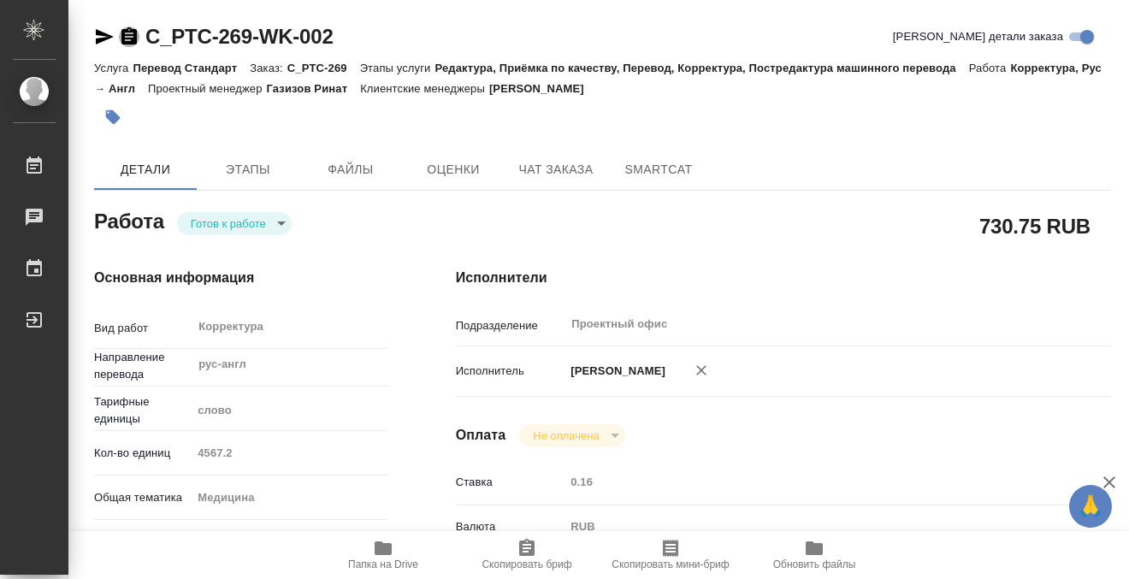
click at [132, 27] on icon "button" at bounding box center [129, 37] width 21 height 21
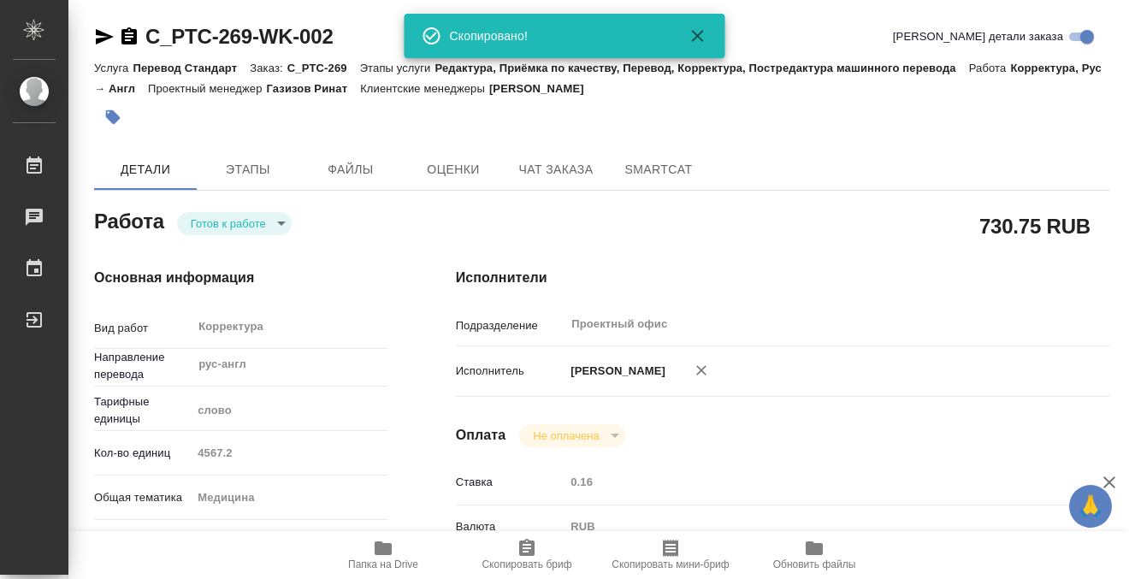
click at [263, 219] on body "🙏 .cls-1 fill:#fff; AWATERA Kobzeva Elizaveta Работы 0 Чаты График Выйти C_PTC-…" at bounding box center [564, 289] width 1129 height 579
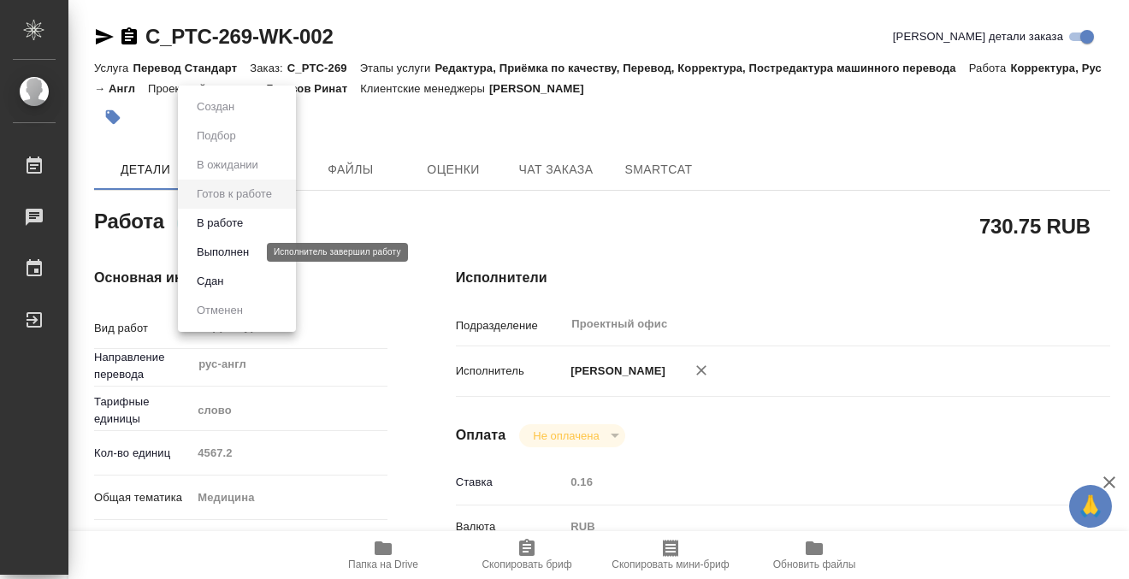
click at [249, 251] on button "Выполнен" at bounding box center [223, 252] width 62 height 19
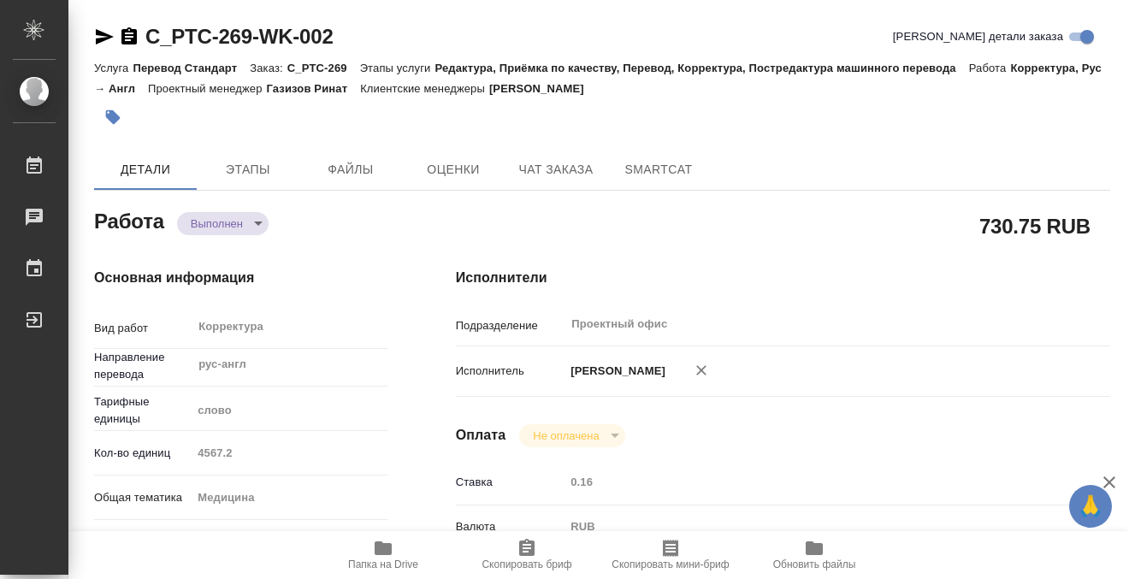
type textarea "x"
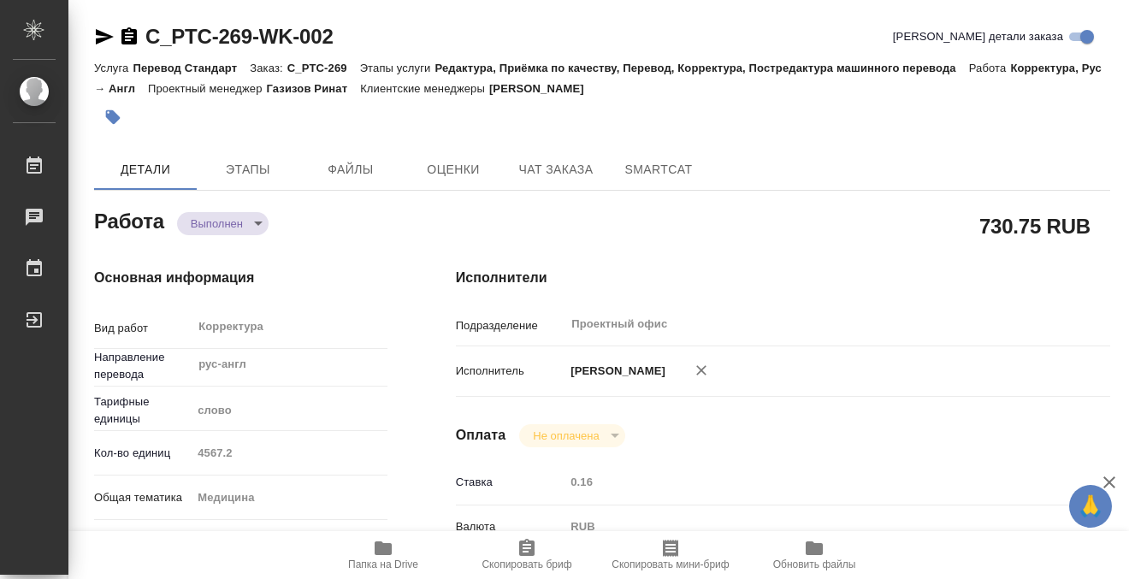
type textarea "x"
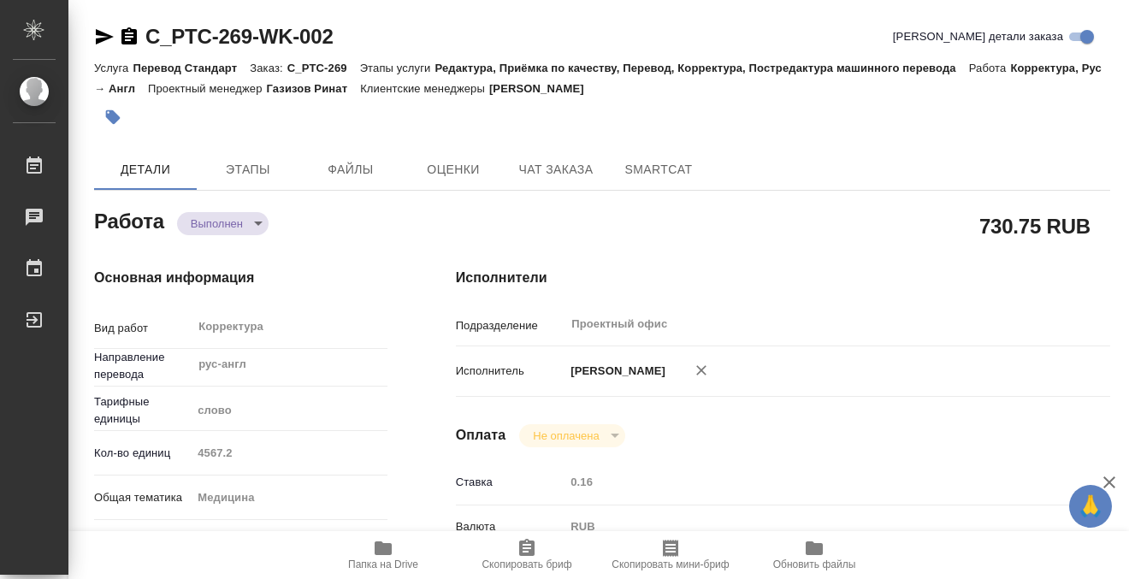
type textarea "x"
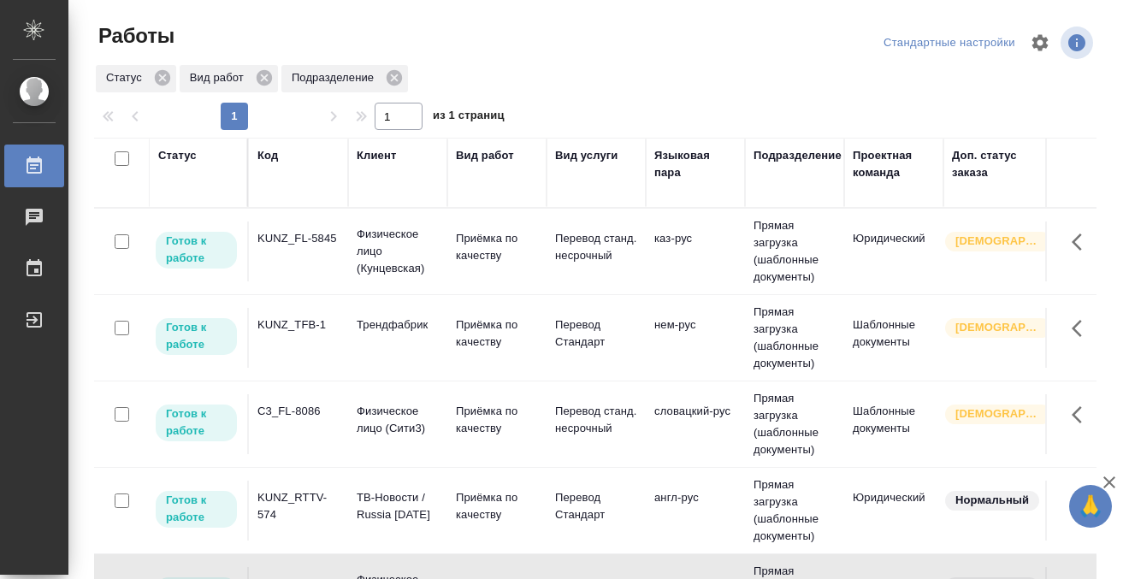
click at [288, 251] on td "KUNZ_FL-5845" at bounding box center [298, 251] width 99 height 60
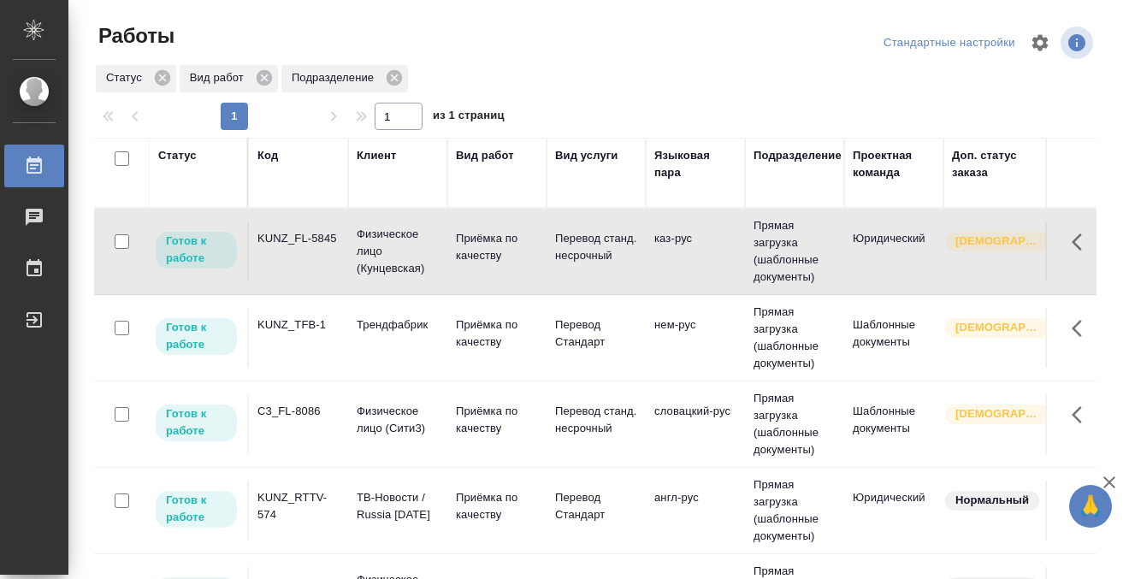
click at [326, 253] on td "KUNZ_FL-5845" at bounding box center [298, 251] width 99 height 60
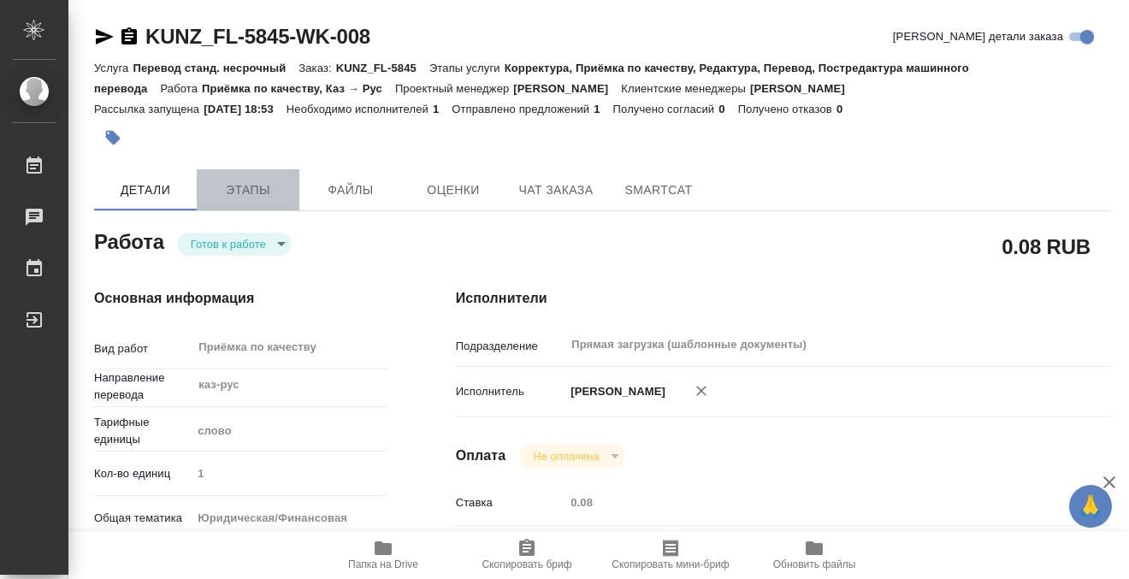
click at [270, 180] on span "Этапы" at bounding box center [248, 190] width 82 height 21
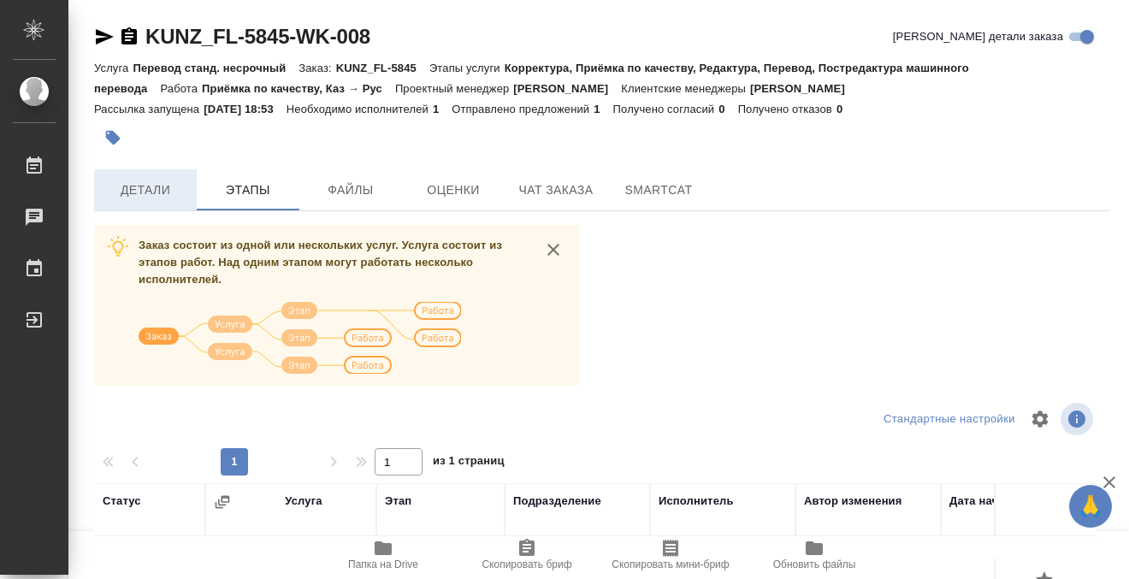
click at [156, 198] on span "Детали" at bounding box center [145, 190] width 82 height 21
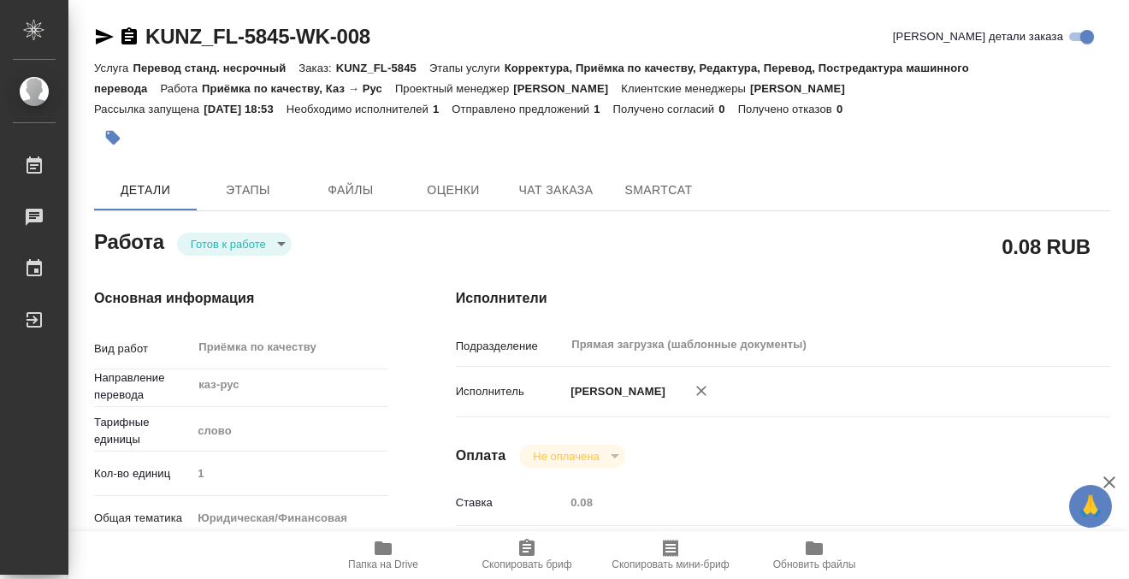
type textarea "x"
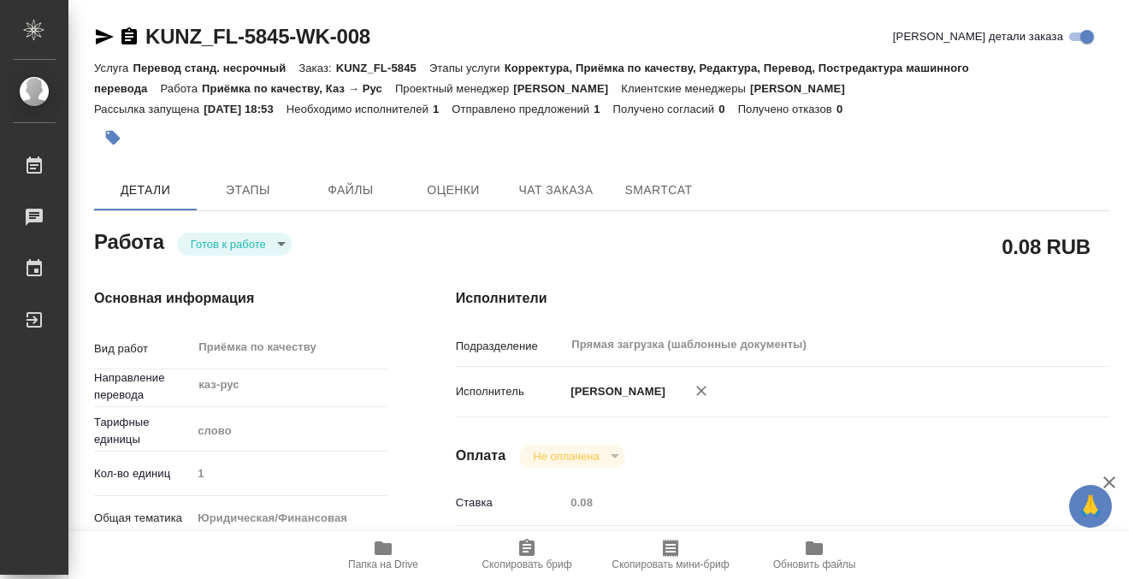
type textarea "x"
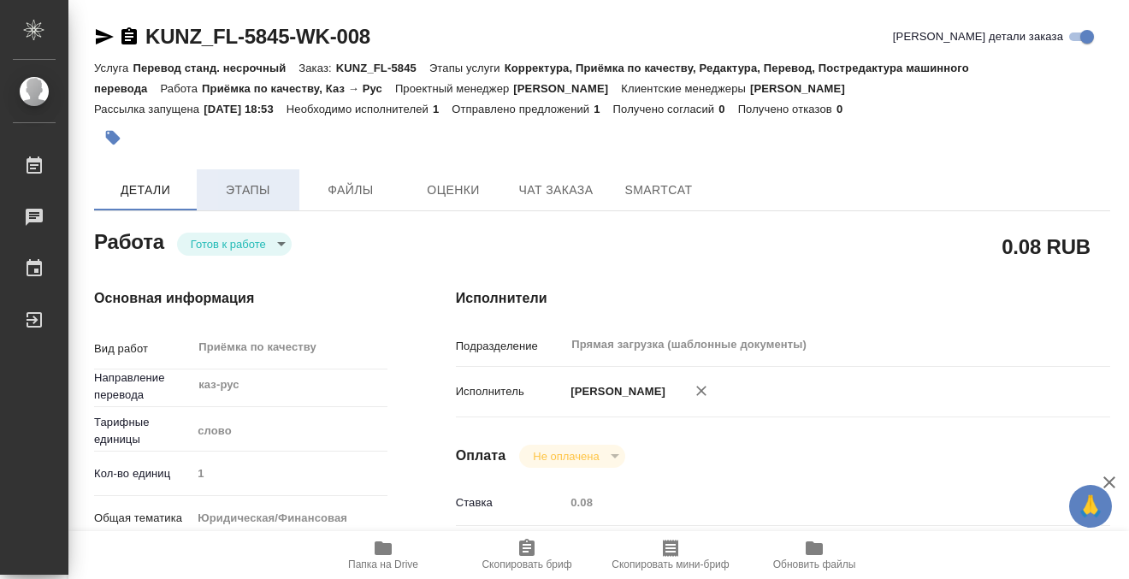
click at [258, 192] on span "Этапы" at bounding box center [248, 190] width 82 height 21
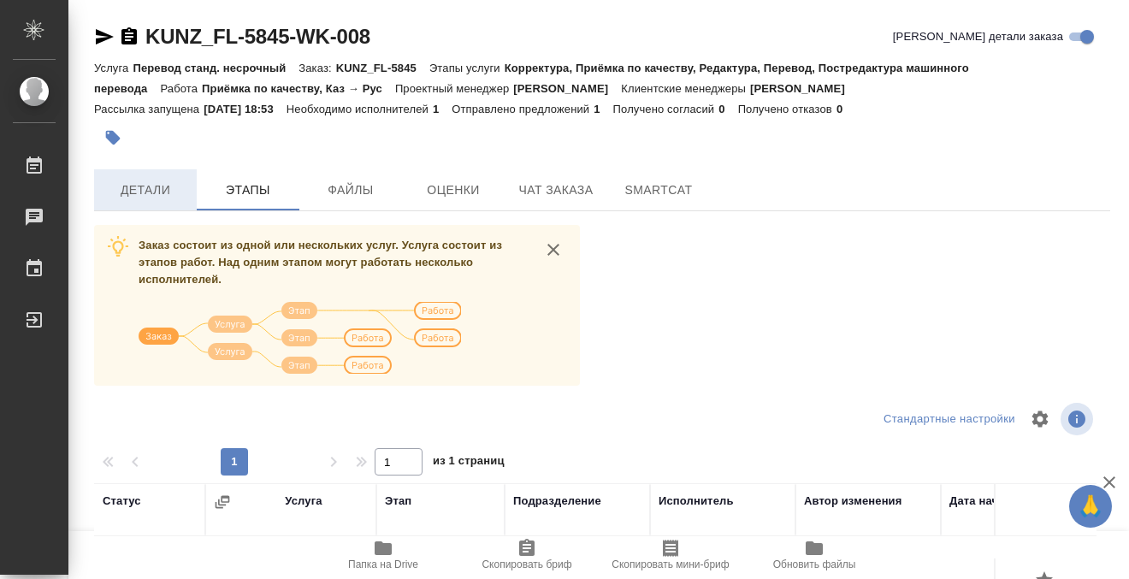
click at [149, 191] on span "Детали" at bounding box center [145, 190] width 82 height 21
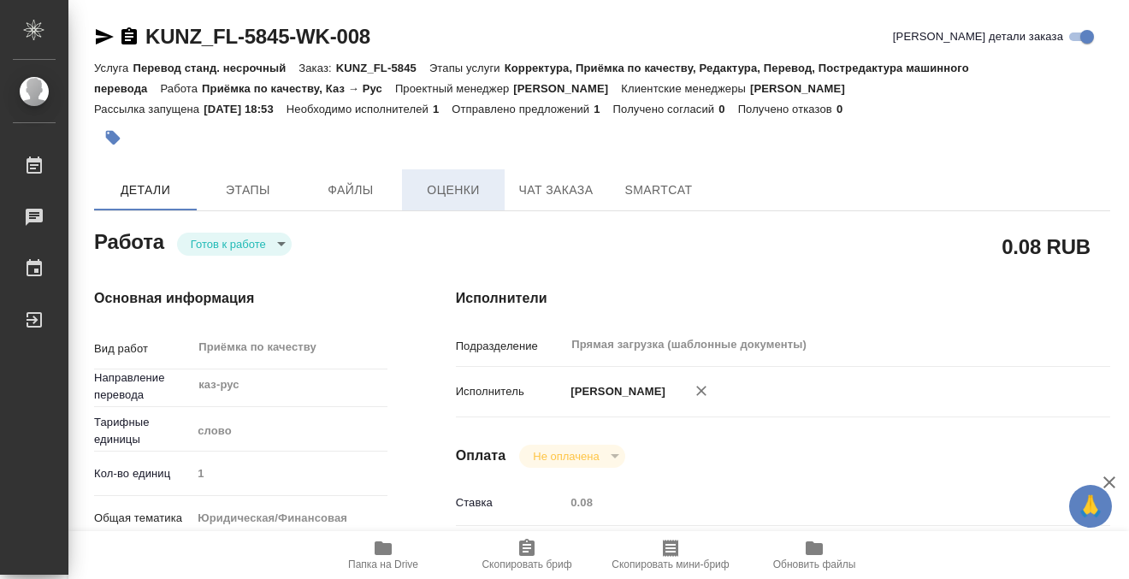
type textarea "x"
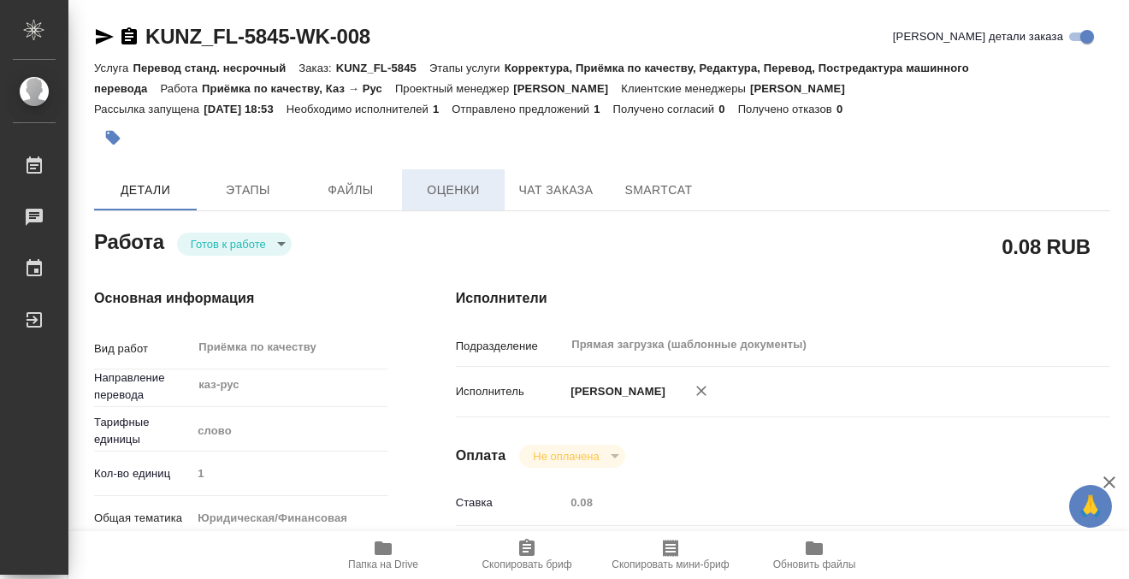
type textarea "x"
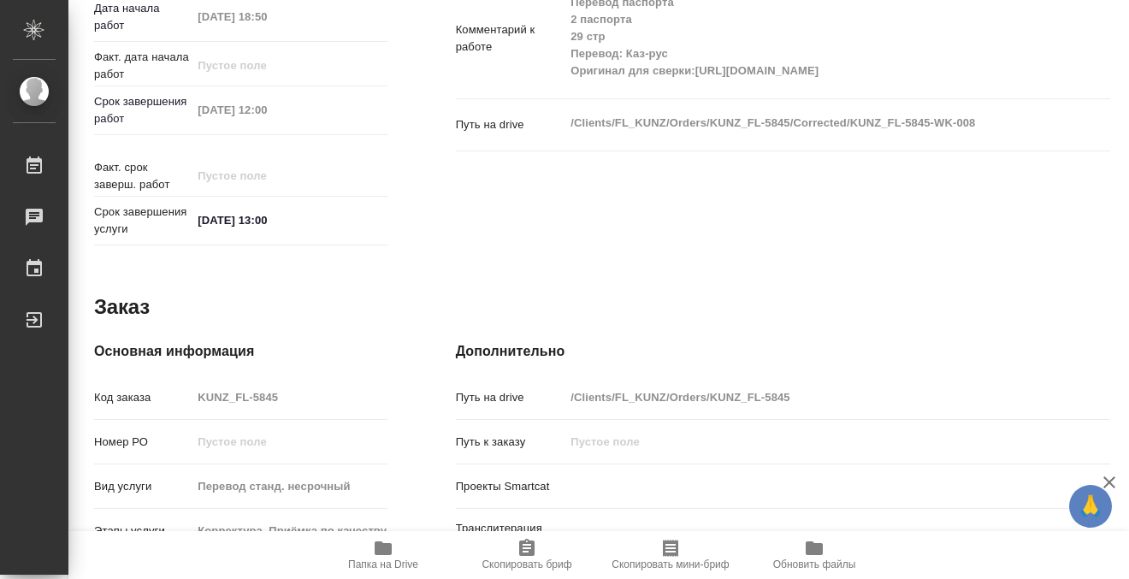
scroll to position [935, 0]
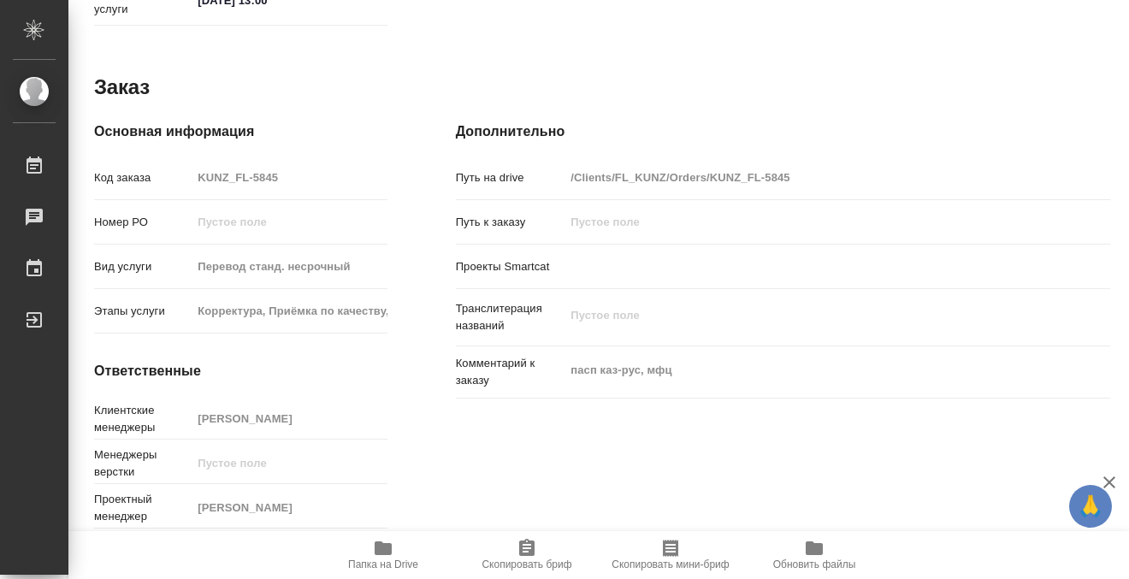
type textarea "x"
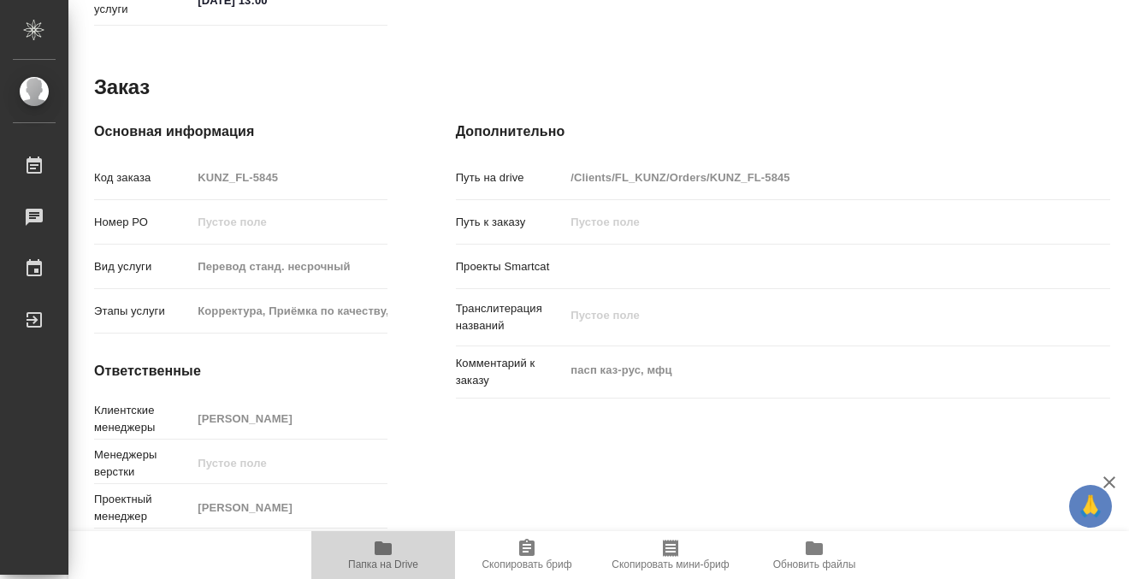
click at [383, 536] on button "Папка на Drive" at bounding box center [383, 555] width 144 height 48
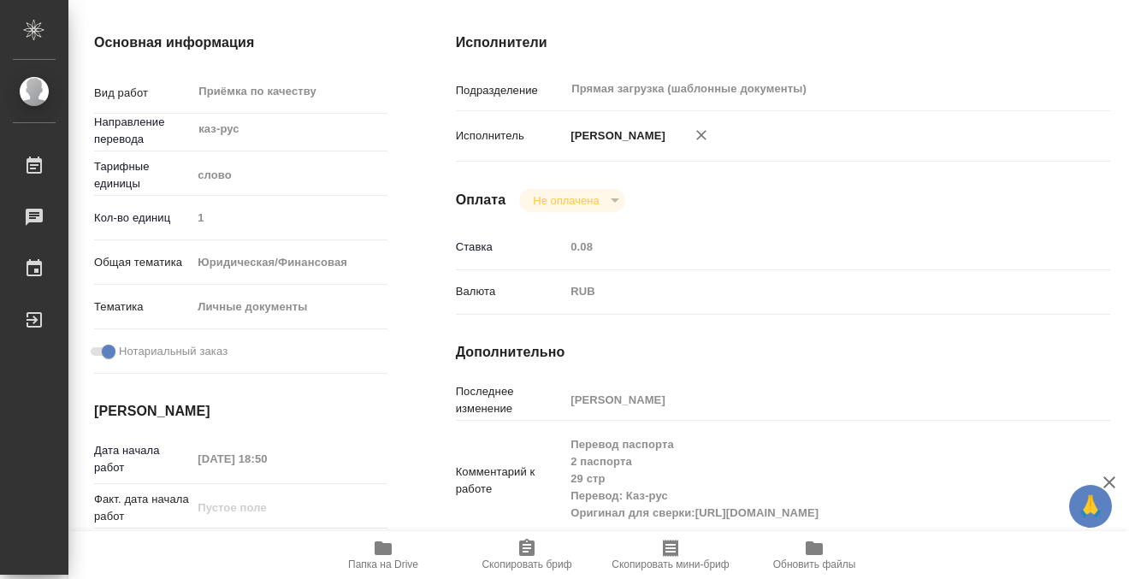
scroll to position [0, 0]
